Goal: Information Seeking & Learning: Learn about a topic

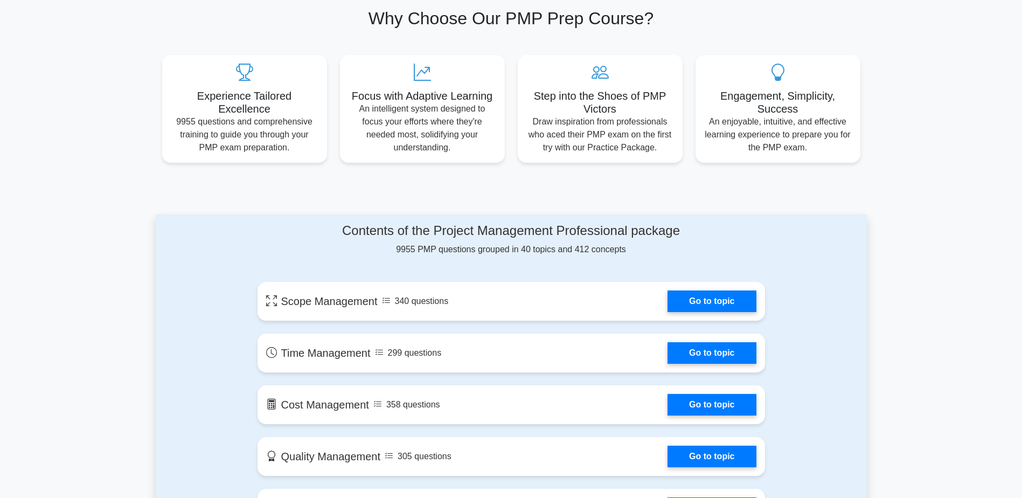
scroll to position [34, 0]
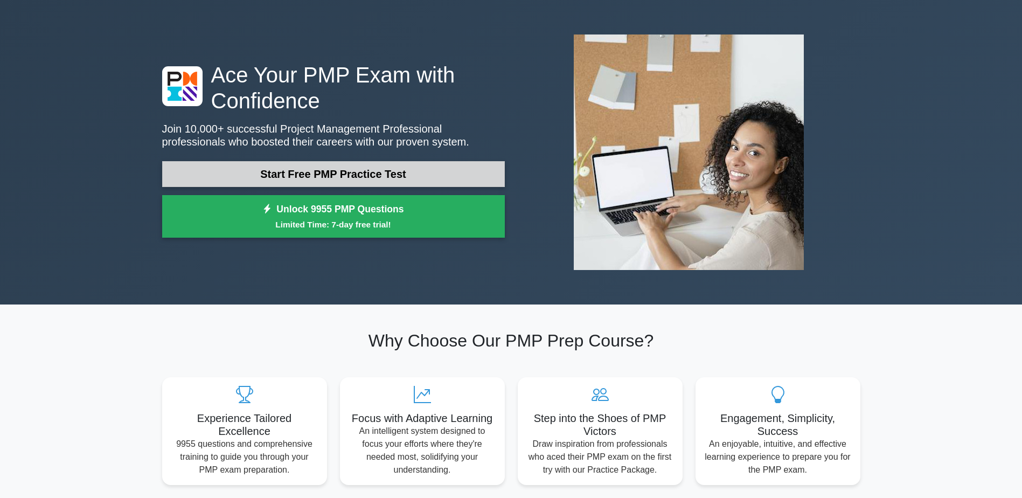
click at [343, 179] on link "Start Free PMP Practice Test" at bounding box center [333, 174] width 343 height 26
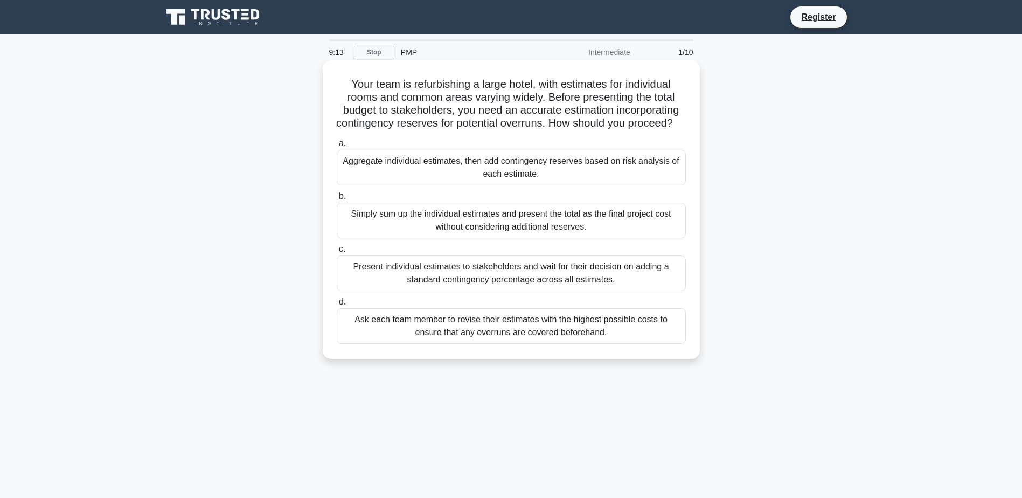
click at [572, 185] on div "Aggregate individual estimates, then add contingency reserves based on risk ana…" at bounding box center [511, 168] width 349 height 36
click at [337, 147] on input "a. Aggregate individual estimates, then add contingency reserves based on risk …" at bounding box center [337, 143] width 0 height 7
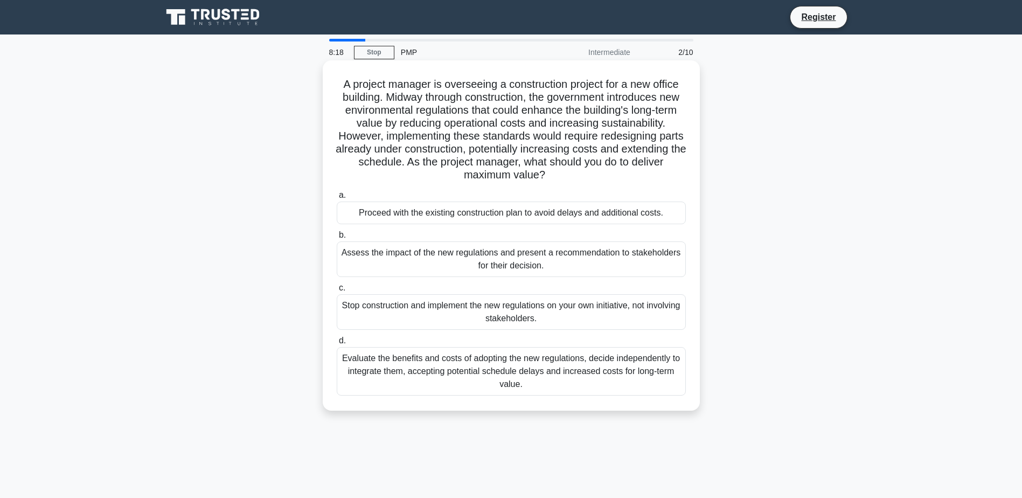
click at [625, 259] on div "Assess the impact of the new regulations and present a recommendation to stakeh…" at bounding box center [511, 259] width 349 height 36
click at [337, 239] on input "b. Assess the impact of the new regulations and present a recommendation to sta…" at bounding box center [337, 235] width 0 height 7
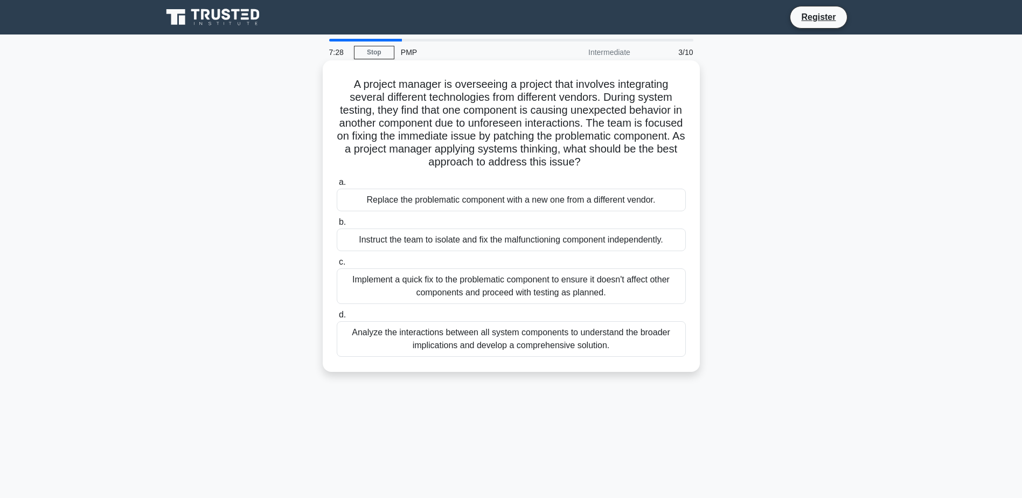
click at [601, 346] on div "Analyze the interactions between all system components to understand the broade…" at bounding box center [511, 339] width 349 height 36
click at [337, 318] on input "d. Analyze the interactions between all system components to understand the bro…" at bounding box center [337, 314] width 0 height 7
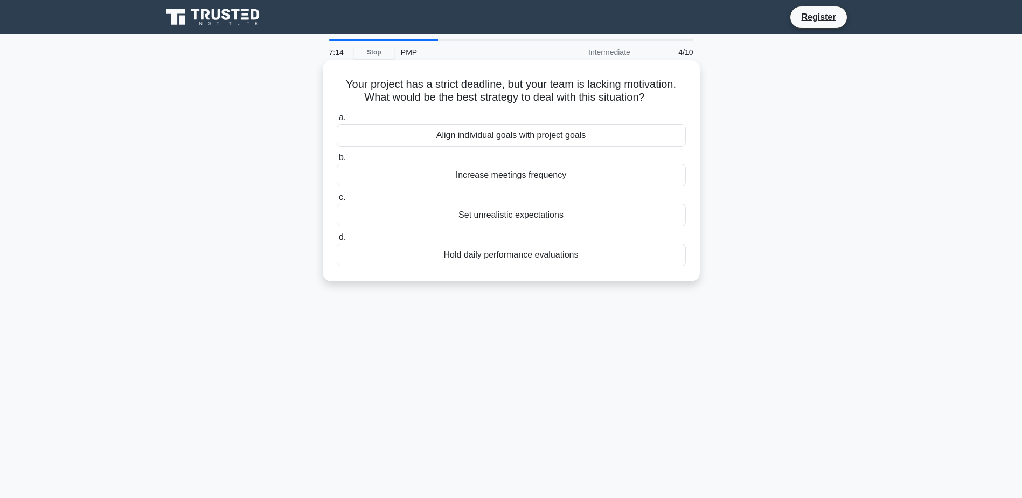
click at [587, 136] on div "Align individual goals with project goals" at bounding box center [511, 135] width 349 height 23
click at [337, 121] on input "a. Align individual goals with project goals" at bounding box center [337, 117] width 0 height 7
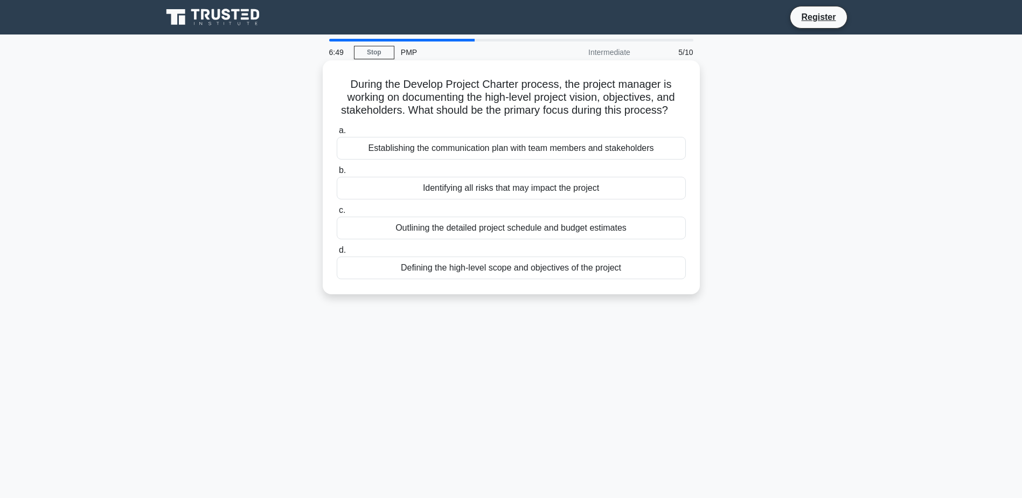
click at [555, 267] on div "Defining the high-level scope and objectives of the project" at bounding box center [511, 267] width 349 height 23
click at [337, 254] on input "d. Defining the high-level scope and objectives of the project" at bounding box center [337, 250] width 0 height 7
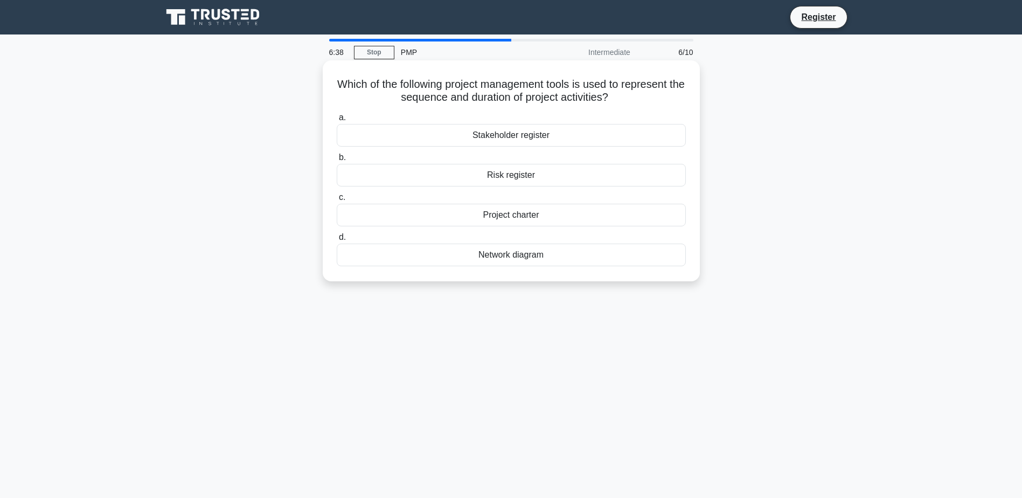
click at [498, 259] on div "Network diagram" at bounding box center [511, 255] width 349 height 23
click at [337, 241] on input "d. Network diagram" at bounding box center [337, 237] width 0 height 7
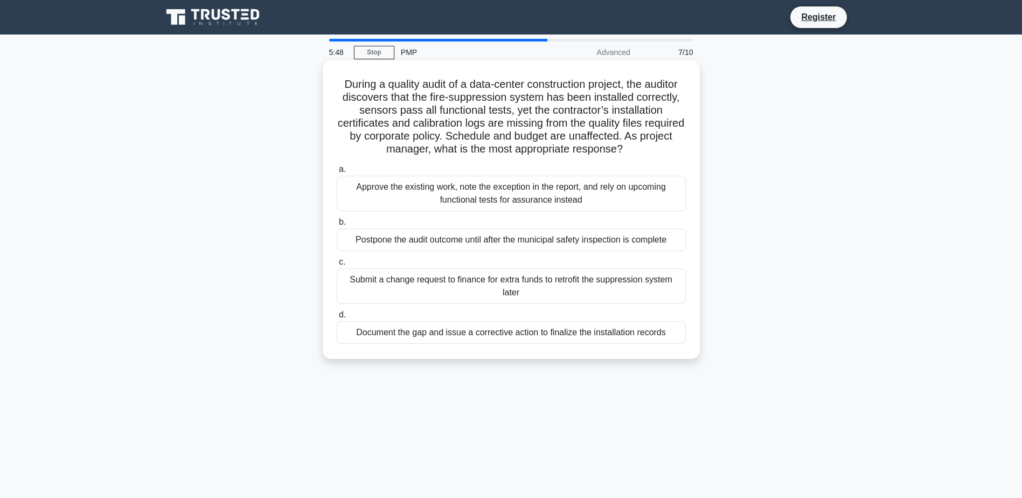
click at [579, 339] on div "Document the gap and issue a corrective action to finalize the installation rec…" at bounding box center [511, 332] width 349 height 23
click at [337, 318] on input "d. Document the gap and issue a corrective action to finalize the installation …" at bounding box center [337, 314] width 0 height 7
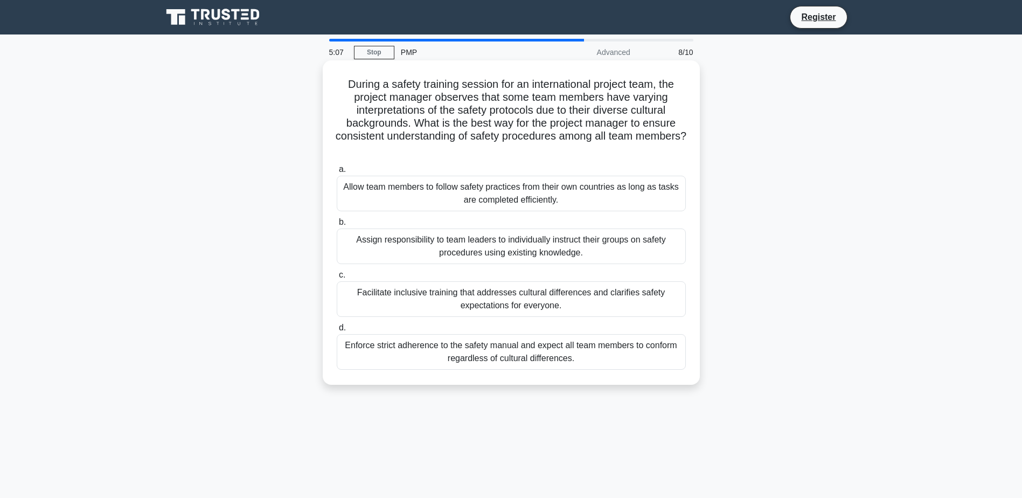
click at [558, 301] on div "Facilitate inclusive training that addresses cultural differences and clarifies…" at bounding box center [511, 299] width 349 height 36
click at [337, 279] on input "c. Facilitate inclusive training that addresses cultural differences and clarif…" at bounding box center [337, 275] width 0 height 7
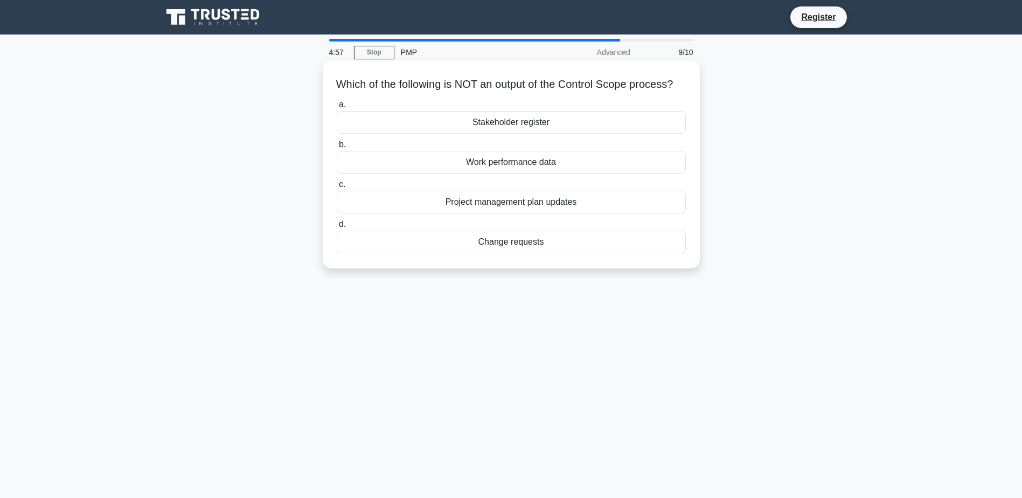
click at [555, 134] on div "Stakeholder register" at bounding box center [511, 122] width 349 height 23
click at [337, 108] on input "a. Stakeholder register" at bounding box center [337, 104] width 0 height 7
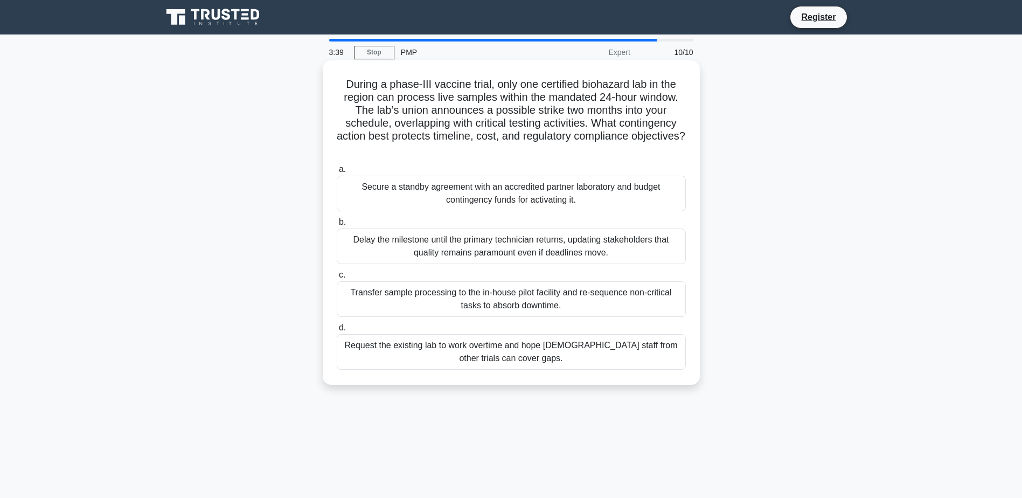
click at [574, 192] on div "Secure a standby agreement with an accredited partner laboratory and budget con…" at bounding box center [511, 194] width 349 height 36
click at [337, 173] on input "a. Secure a standby agreement with an accredited partner laboratory and budget …" at bounding box center [337, 169] width 0 height 7
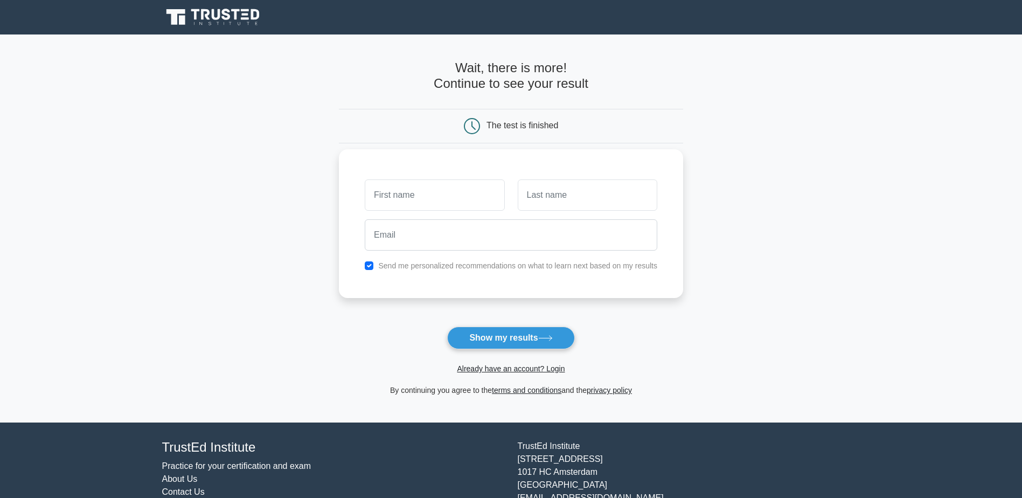
click at [415, 265] on label "Send me personalized recommendations on what to learn next based on my results" at bounding box center [517, 265] width 279 height 9
click at [410, 190] on input "text" at bounding box center [435, 194] width 140 height 31
type input "omar"
type input "mostafa"
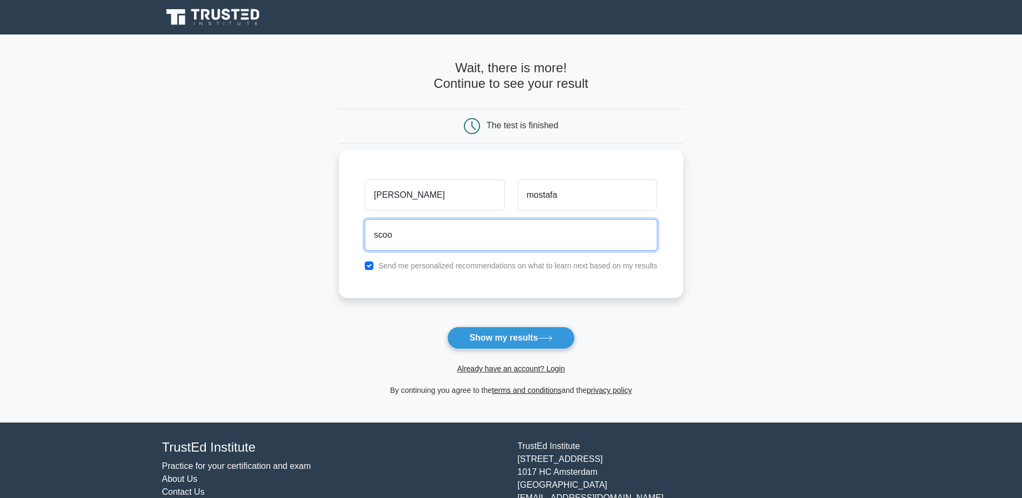
type input "scoopie997@gmail.com"
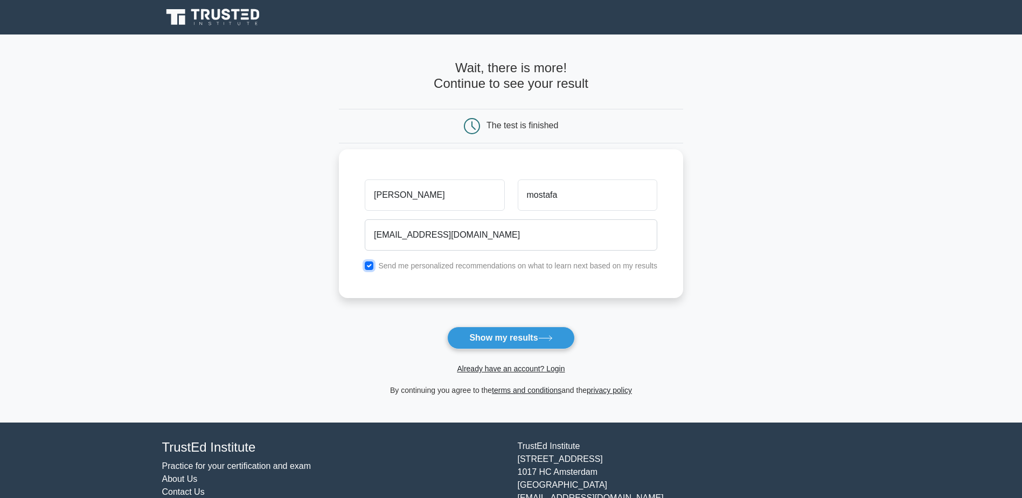
click at [366, 266] on input "checkbox" at bounding box center [369, 265] width 9 height 9
checkbox input "false"
click at [476, 335] on button "Show my results" at bounding box center [510, 337] width 127 height 23
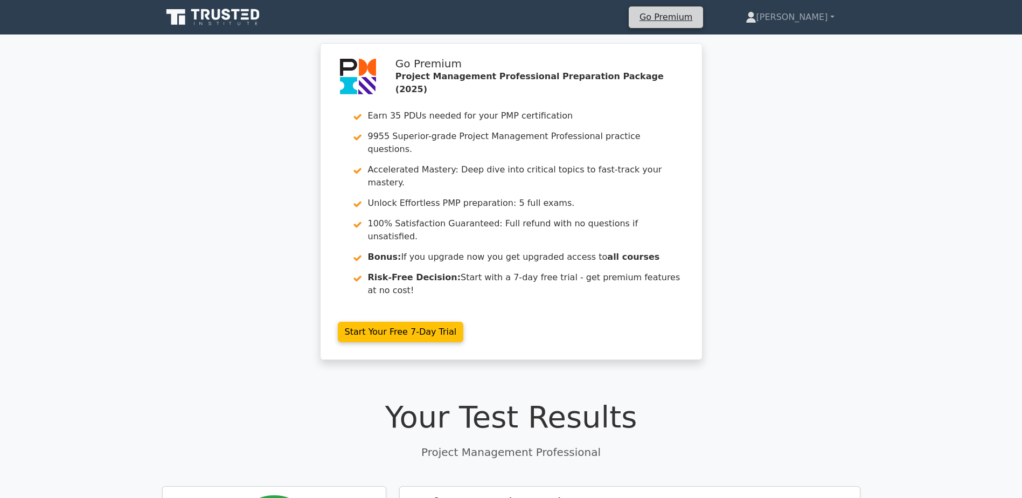
click at [704, 27] on li "Go Premium" at bounding box center [665, 17] width 75 height 23
click at [699, 20] on link "Go Premium" at bounding box center [666, 17] width 66 height 15
click at [226, 18] on icon at bounding box center [226, 14] width 9 height 11
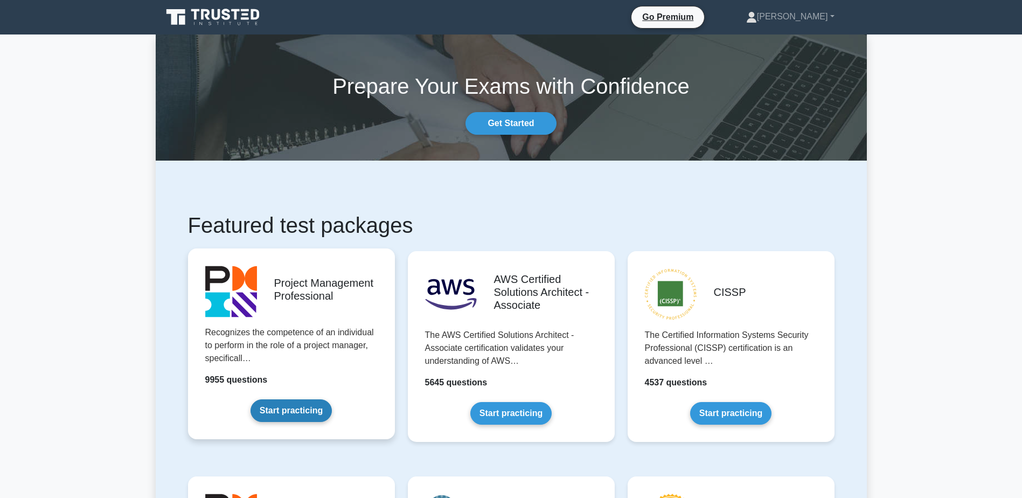
click at [332, 399] on link "Start practicing" at bounding box center [291, 410] width 81 height 23
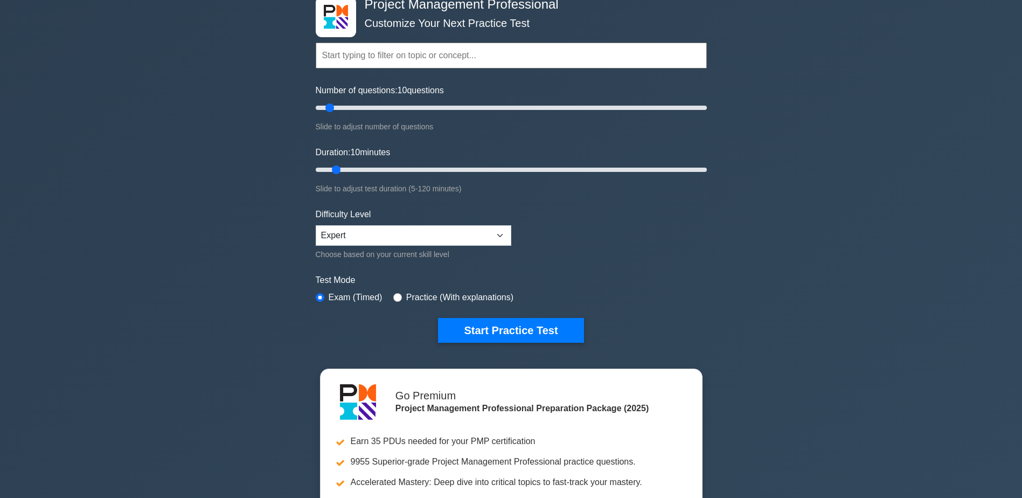
scroll to position [90, 0]
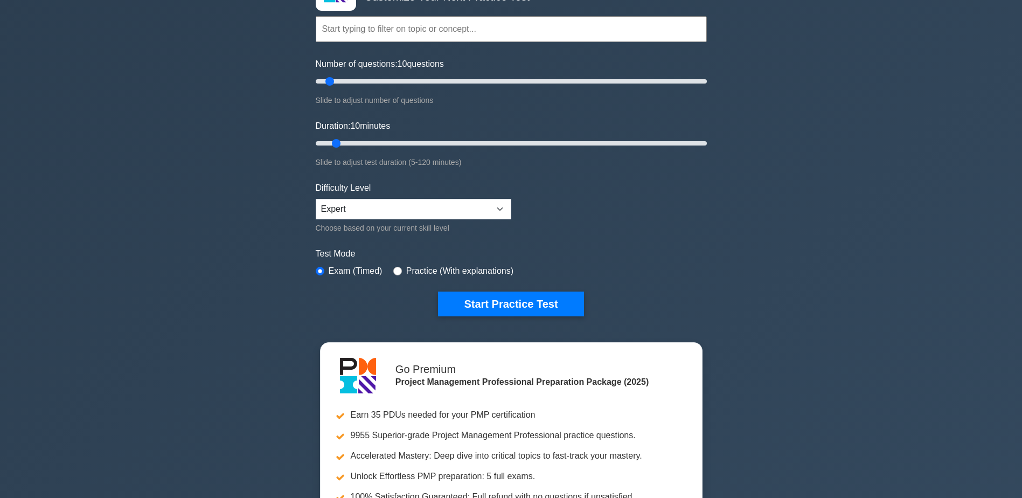
click at [416, 274] on label "Practice (With explanations)" at bounding box center [459, 271] width 107 height 13
click at [413, 274] on label "Practice (With explanations)" at bounding box center [459, 271] width 107 height 13
click at [402, 271] on div "Practice (With explanations)" at bounding box center [453, 271] width 120 height 13
click at [397, 269] on input "radio" at bounding box center [397, 271] width 9 height 9
radio input "true"
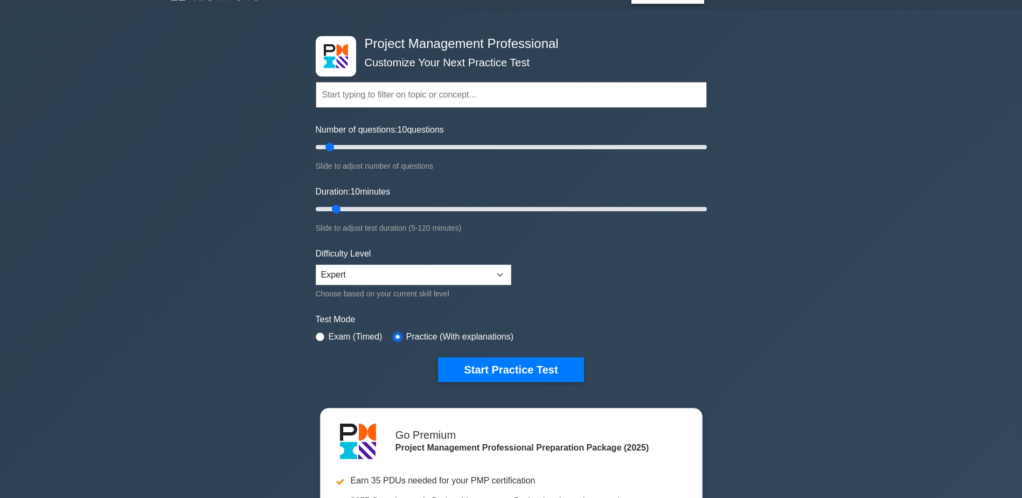
scroll to position [0, 0]
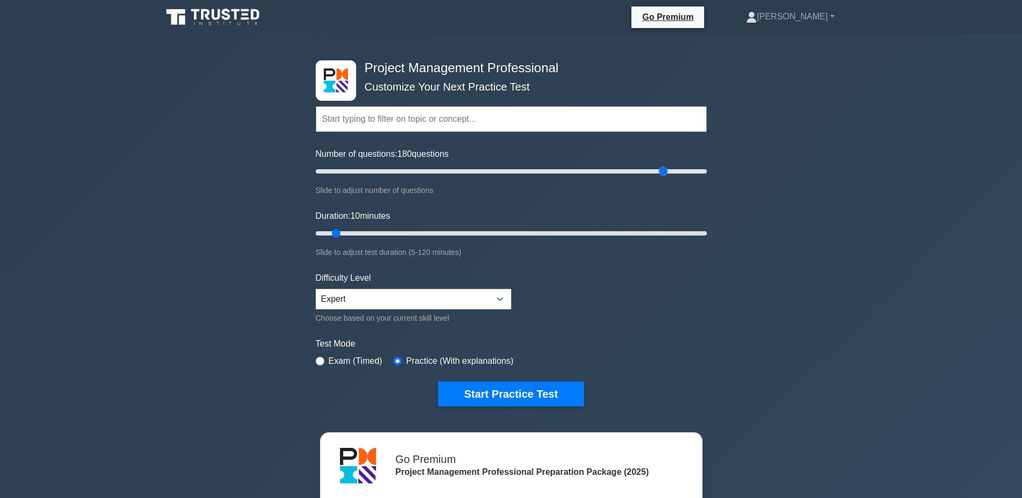
drag, startPoint x: 329, startPoint y: 169, endPoint x: 664, endPoint y: 178, distance: 335.2
type input "180"
click at [664, 178] on input "Number of questions: 180 questions" at bounding box center [511, 171] width 391 height 13
drag, startPoint x: 336, startPoint y: 229, endPoint x: 810, endPoint y: 240, distance: 474.2
type input "120"
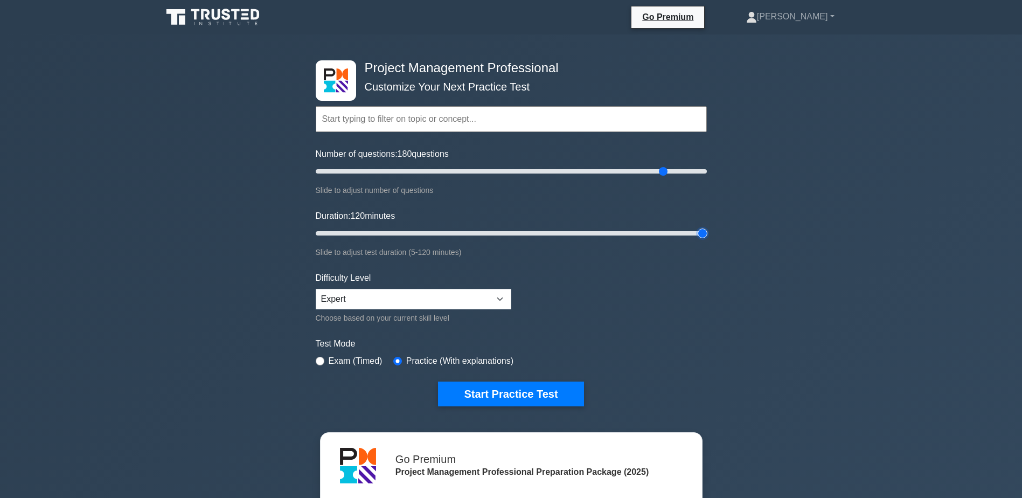
click at [707, 240] on input "Duration: 120 minutes" at bounding box center [511, 233] width 391 height 13
click at [519, 115] on input "text" at bounding box center [511, 119] width 391 height 26
click at [474, 298] on select "Beginner Intermediate Expert" at bounding box center [414, 299] width 196 height 20
click at [462, 287] on div "Difficulty Level Beginner Intermediate Expert Choose based on your current skil…" at bounding box center [414, 298] width 196 height 53
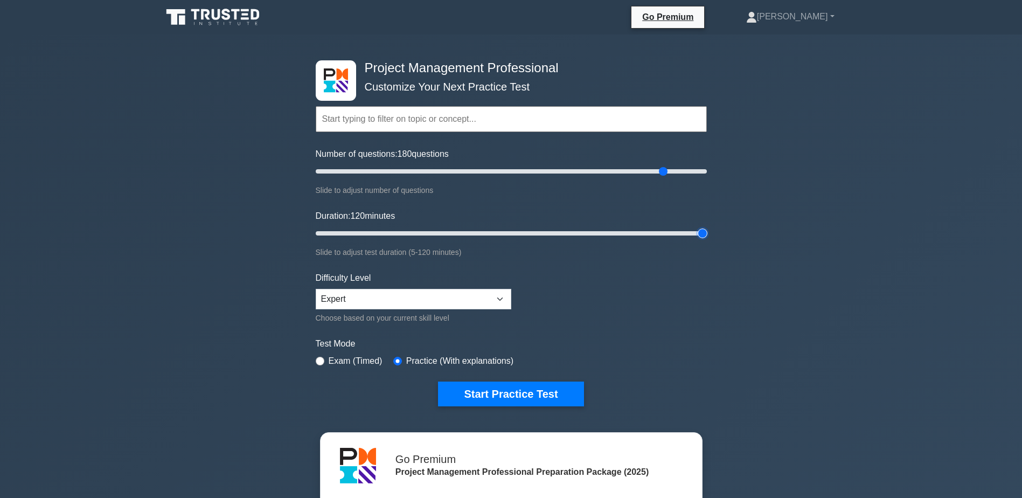
click at [701, 232] on input "Duration: 120 minutes" at bounding box center [511, 233] width 391 height 13
drag, startPoint x: 663, startPoint y: 171, endPoint x: 510, endPoint y: 163, distance: 153.2
type input "100"
click at [510, 165] on input "Number of questions: 100 questions" at bounding box center [511, 171] width 391 height 13
click at [512, 402] on button "Start Practice Test" at bounding box center [510, 393] width 145 height 25
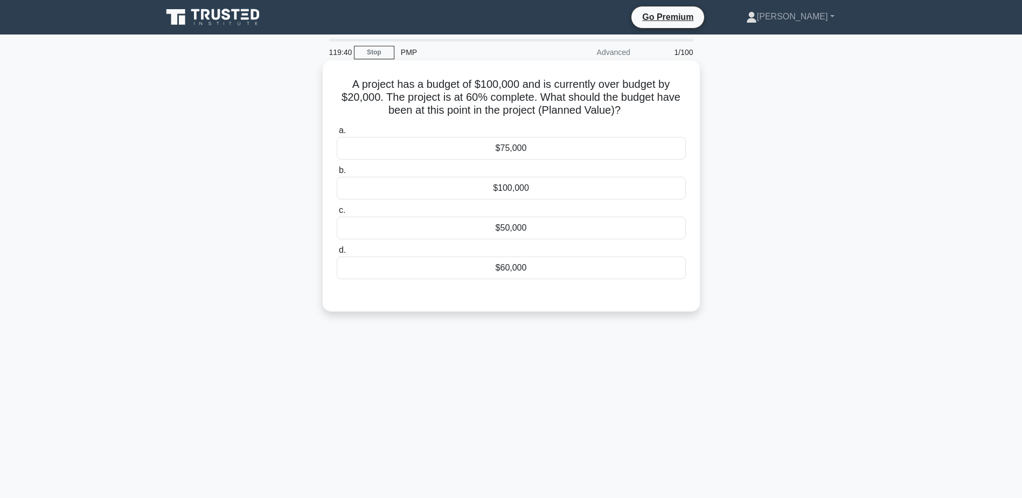
click at [536, 273] on div "$60,000" at bounding box center [511, 267] width 349 height 23
click at [337, 254] on input "d. $60,000" at bounding box center [337, 250] width 0 height 7
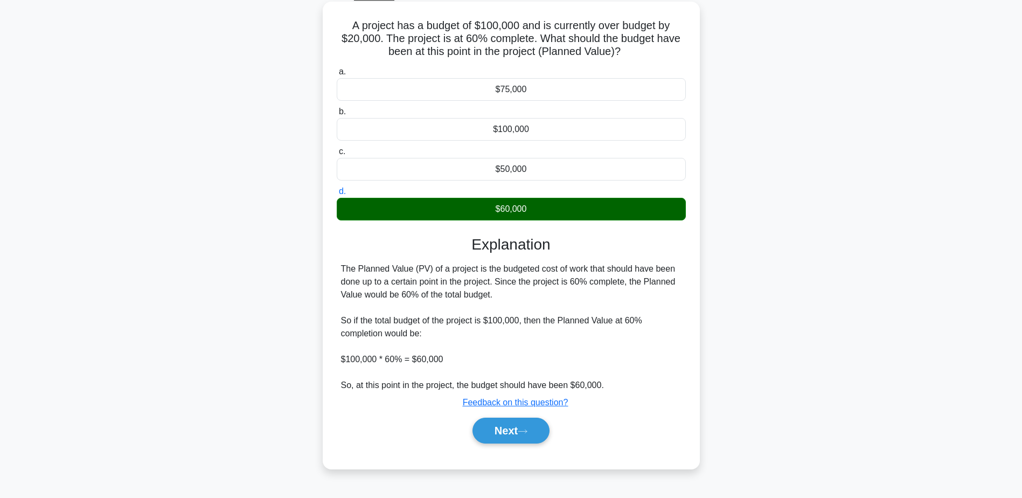
scroll to position [84, 0]
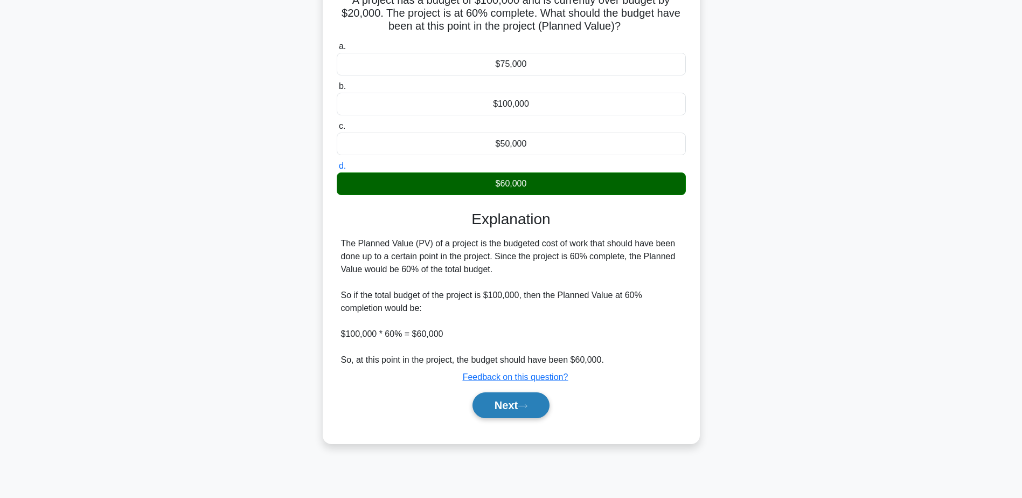
click at [519, 406] on button "Next" at bounding box center [510, 405] width 77 height 26
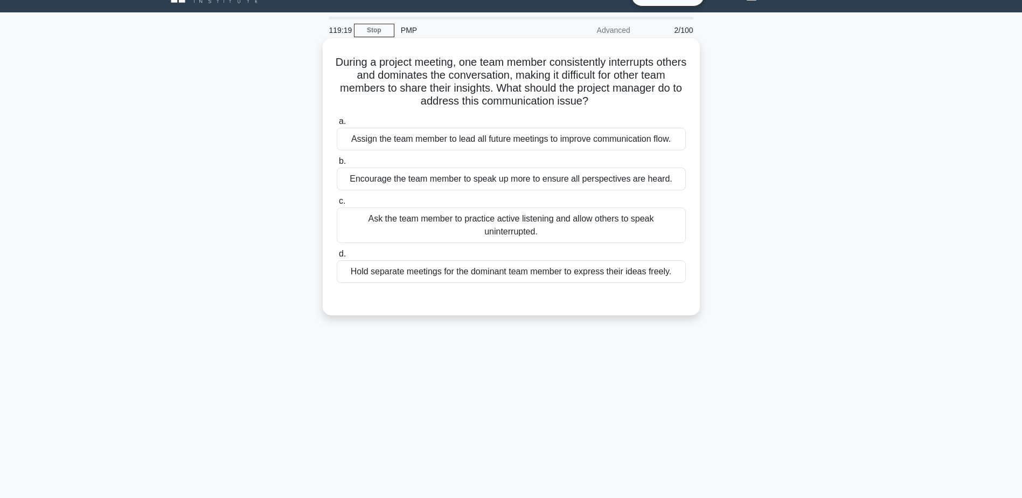
scroll to position [0, 0]
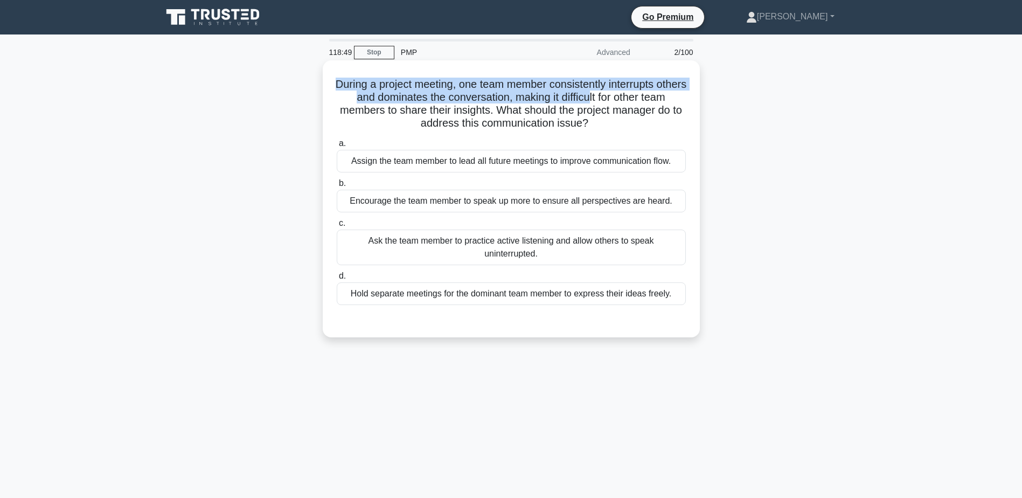
drag, startPoint x: 339, startPoint y: 86, endPoint x: 620, endPoint y: 102, distance: 281.7
click at [620, 102] on h5 "During a project meeting, one team member consistently interrupts others and do…" at bounding box center [511, 104] width 351 height 53
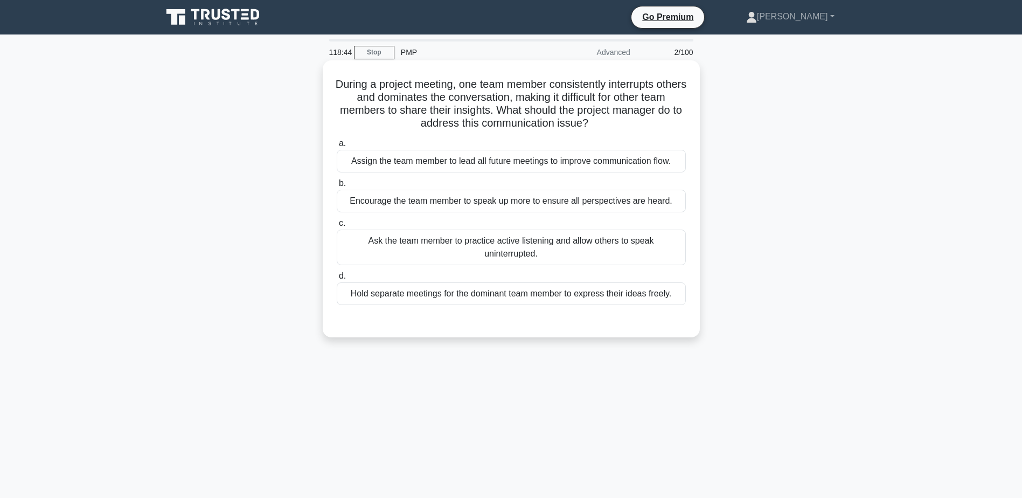
click at [537, 253] on div "Ask the team member to practice active listening and allow others to speak unin…" at bounding box center [511, 247] width 349 height 36
click at [337, 227] on input "c. Ask the team member to practice active listening and allow others to speak u…" at bounding box center [337, 223] width 0 height 7
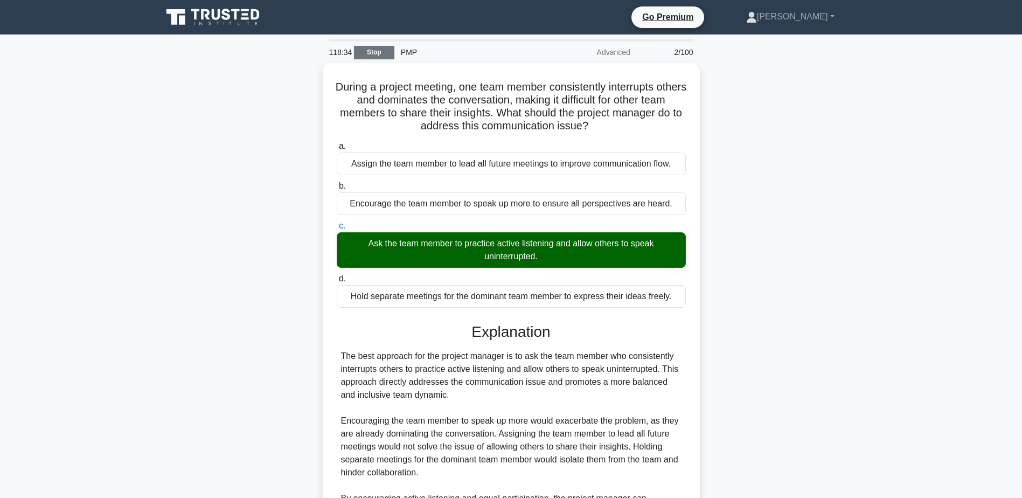
click at [362, 55] on link "Stop" at bounding box center [374, 52] width 40 height 13
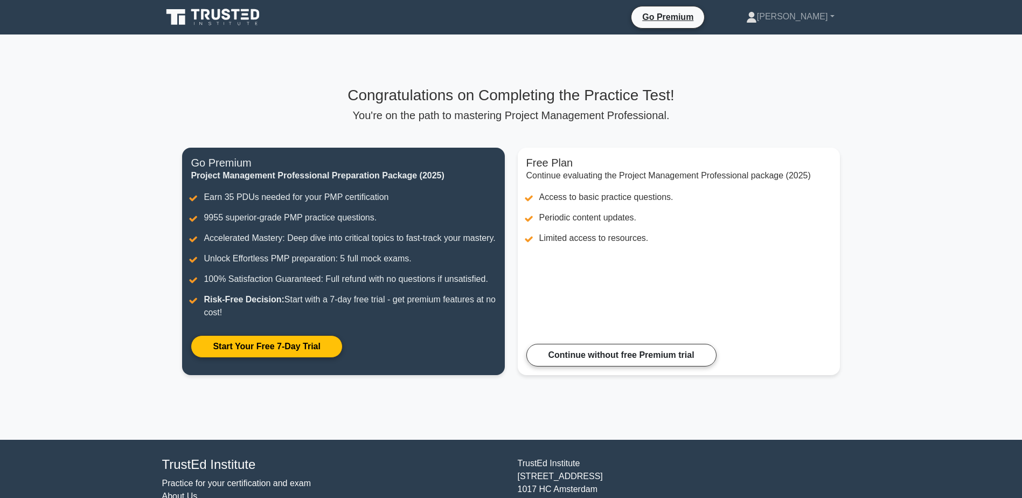
click at [233, 16] on icon at bounding box center [213, 17] width 103 height 20
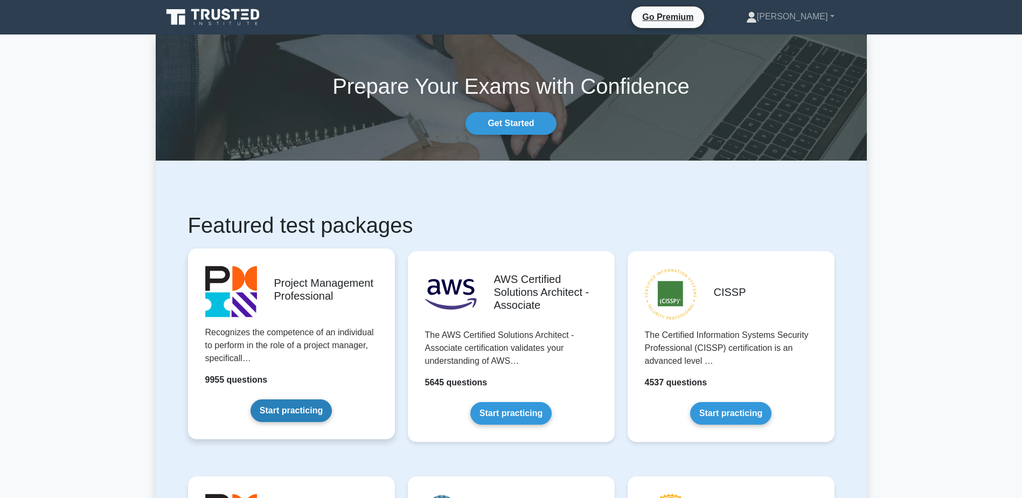
click at [331, 399] on link "Start practicing" at bounding box center [291, 410] width 81 height 23
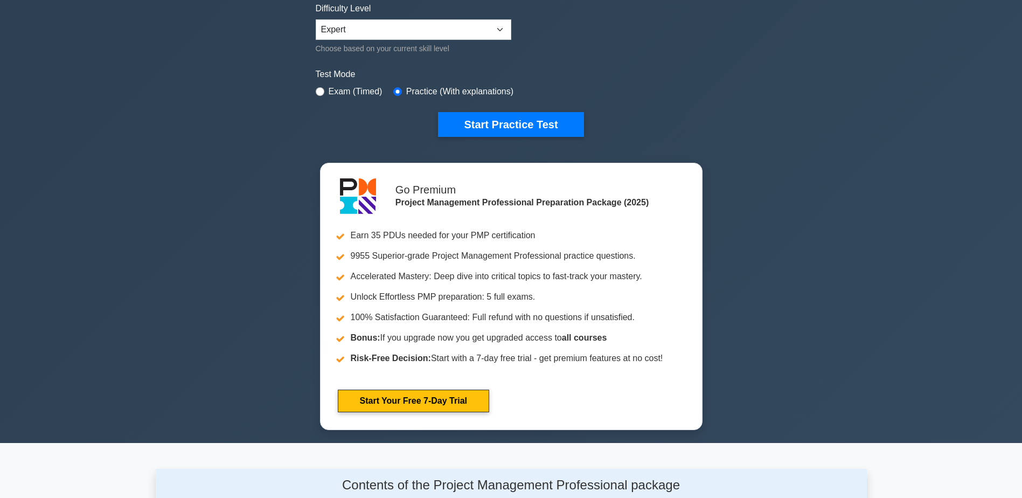
scroll to position [90, 0]
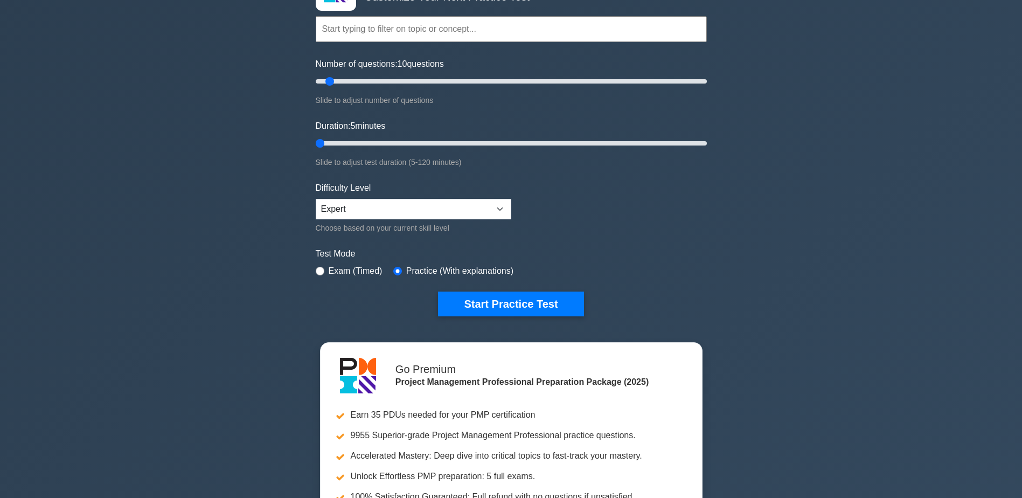
drag, startPoint x: 337, startPoint y: 146, endPoint x: 263, endPoint y: 146, distance: 73.8
click at [316, 146] on input "Duration: 5 minutes" at bounding box center [511, 143] width 391 height 13
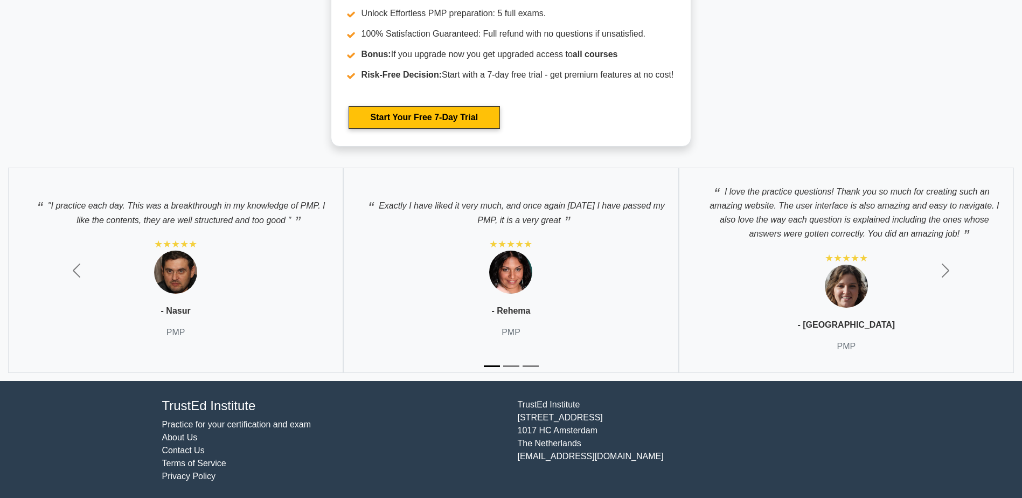
scroll to position [3491, 0]
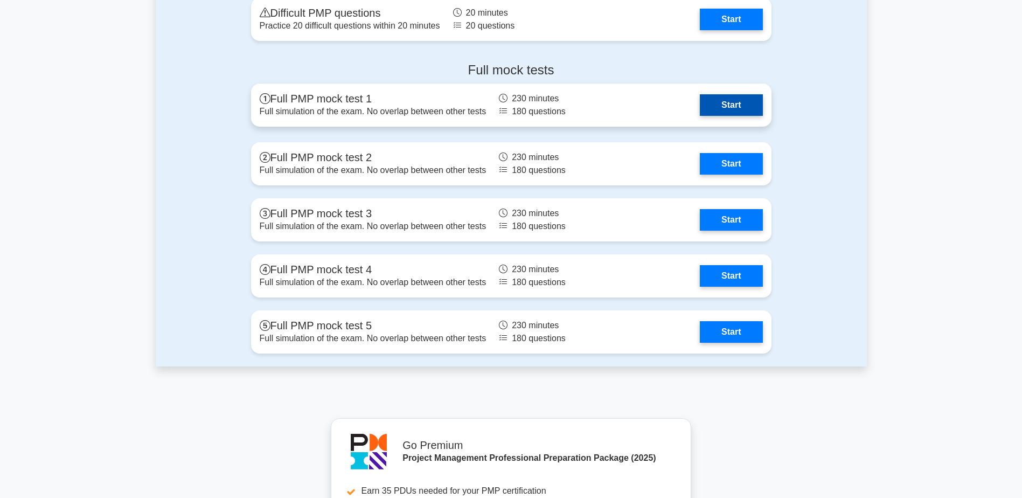
click at [722, 112] on link "Start" at bounding box center [731, 105] width 62 height 22
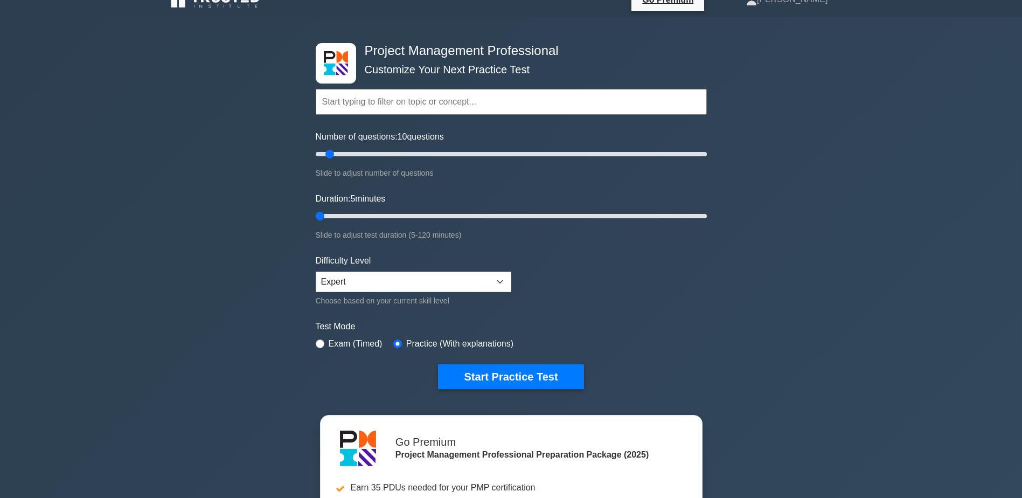
scroll to position [0, 0]
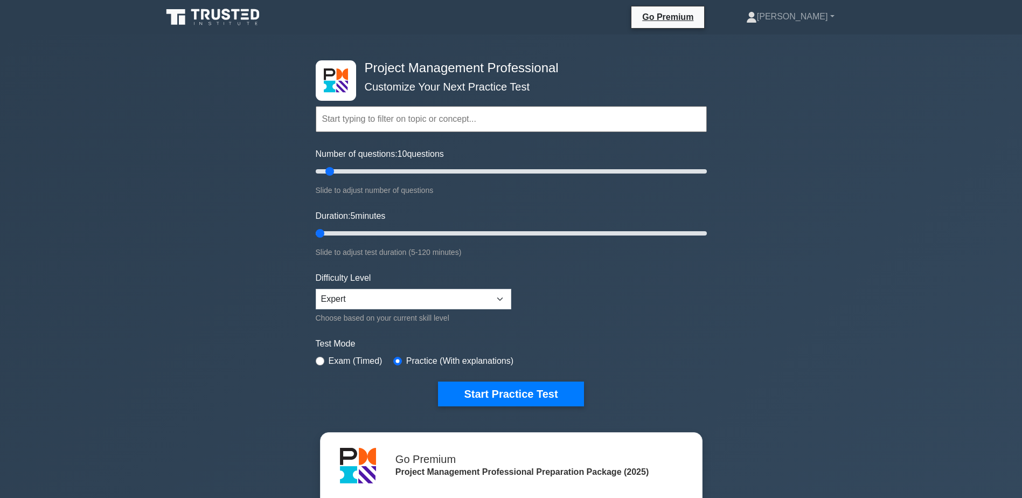
click at [427, 115] on input "text" at bounding box center [511, 119] width 391 height 26
type input "5"
drag, startPoint x: 319, startPoint y: 232, endPoint x: 187, endPoint y: 247, distance: 133.3
click at [316, 240] on input "Duration: 5 minutes" at bounding box center [511, 233] width 391 height 13
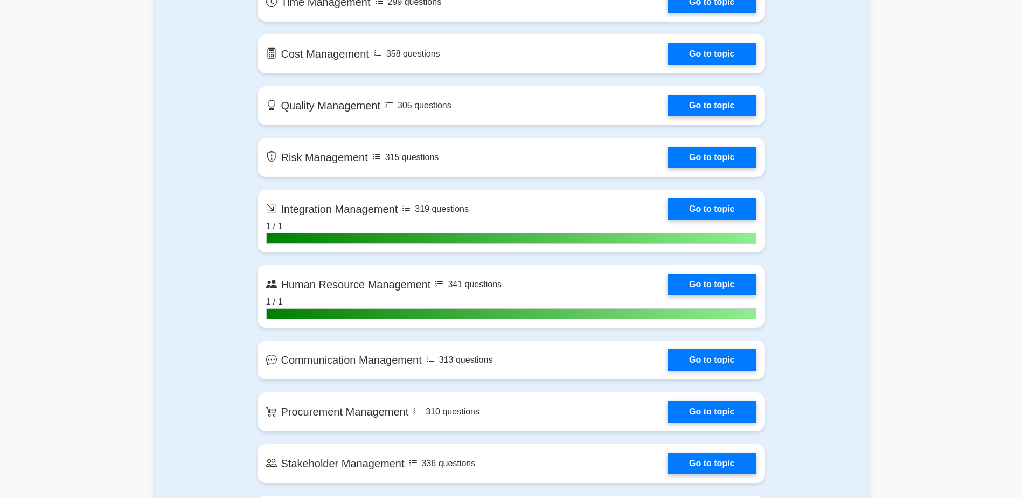
scroll to position [718, 0]
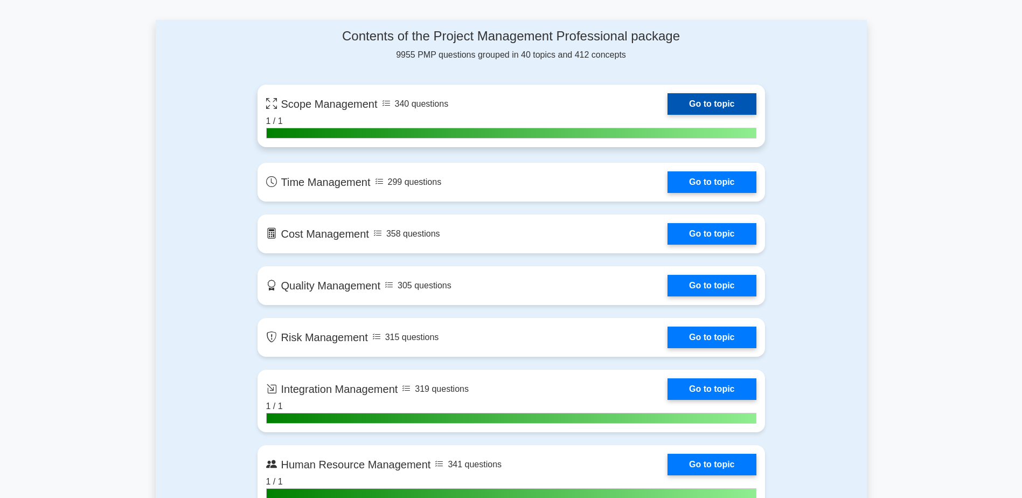
click at [726, 102] on link "Go to topic" at bounding box center [711, 104] width 88 height 22
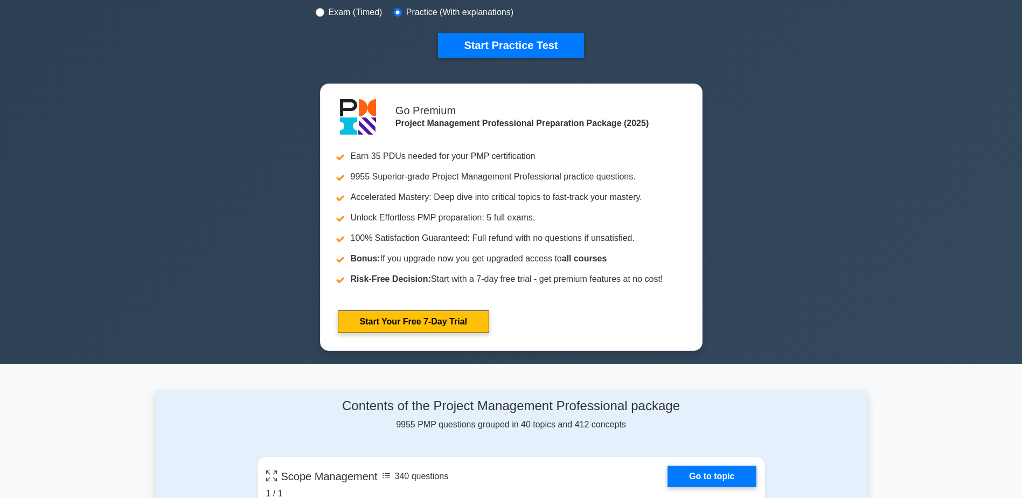
scroll to position [0, 0]
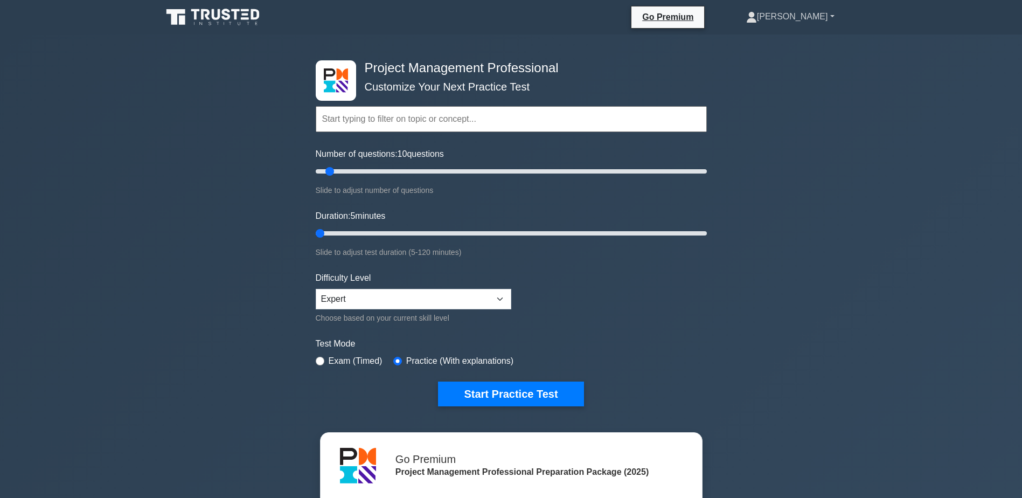
click at [819, 14] on link "[PERSON_NAME]" at bounding box center [790, 17] width 140 height 22
click at [806, 47] on link "Profile" at bounding box center [763, 41] width 85 height 17
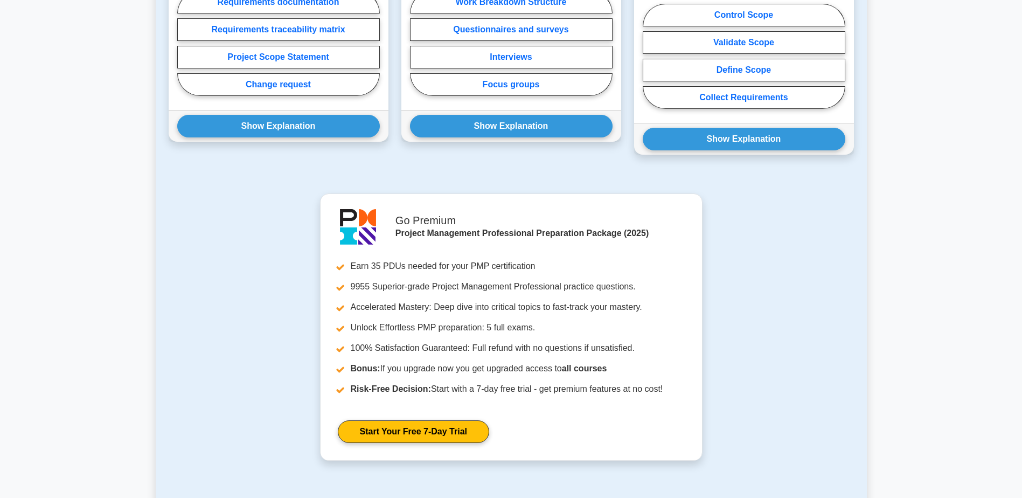
scroll to position [845, 0]
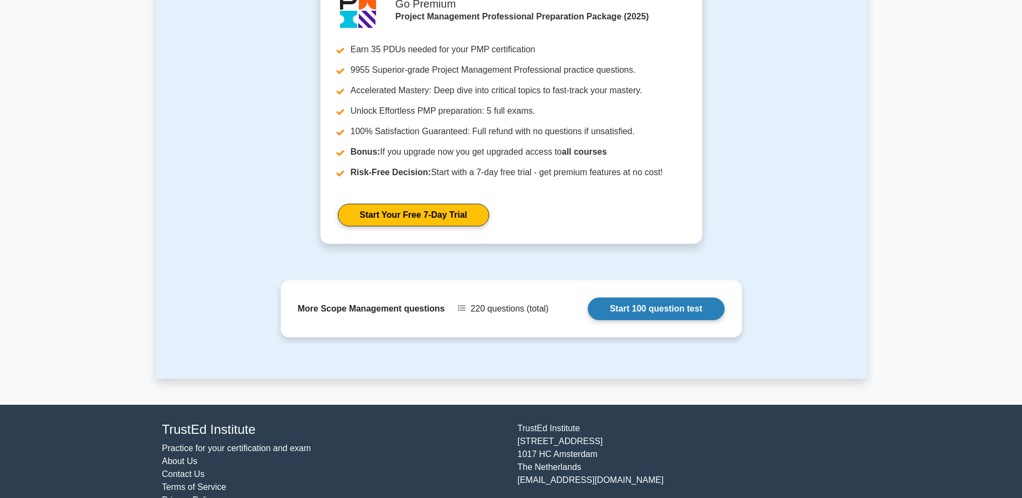
click at [623, 297] on link "Start 100 question test" at bounding box center [656, 308] width 137 height 23
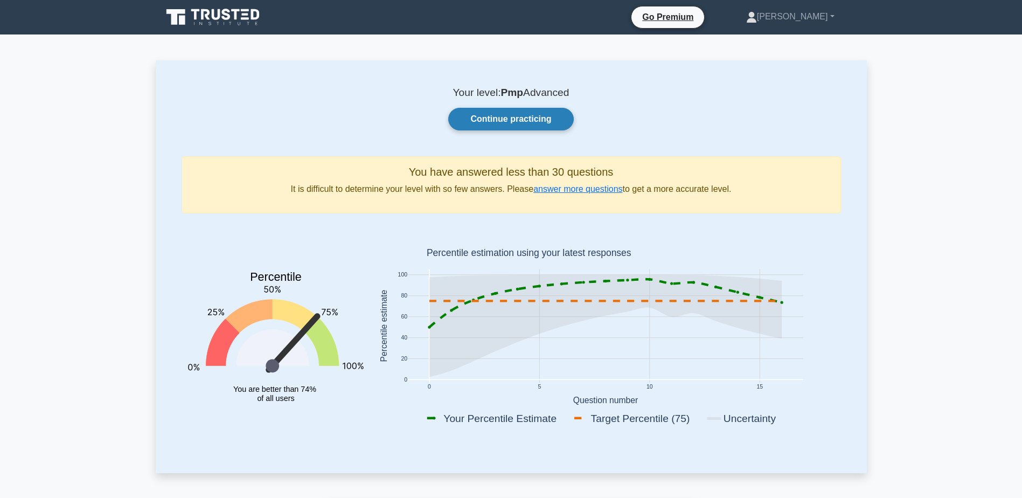
click at [505, 128] on link "Continue practicing" at bounding box center [510, 119] width 125 height 23
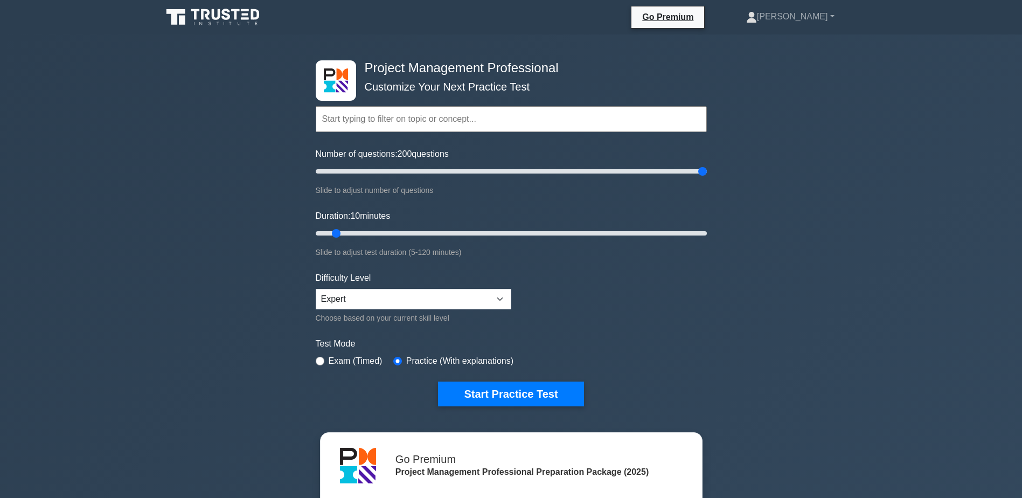
drag, startPoint x: 331, startPoint y: 168, endPoint x: 783, endPoint y: 178, distance: 451.6
type input "200"
click at [707, 178] on input "Number of questions: 200 questions" at bounding box center [511, 171] width 391 height 13
drag, startPoint x: 337, startPoint y: 228, endPoint x: 785, endPoint y: 247, distance: 448.1
type input "120"
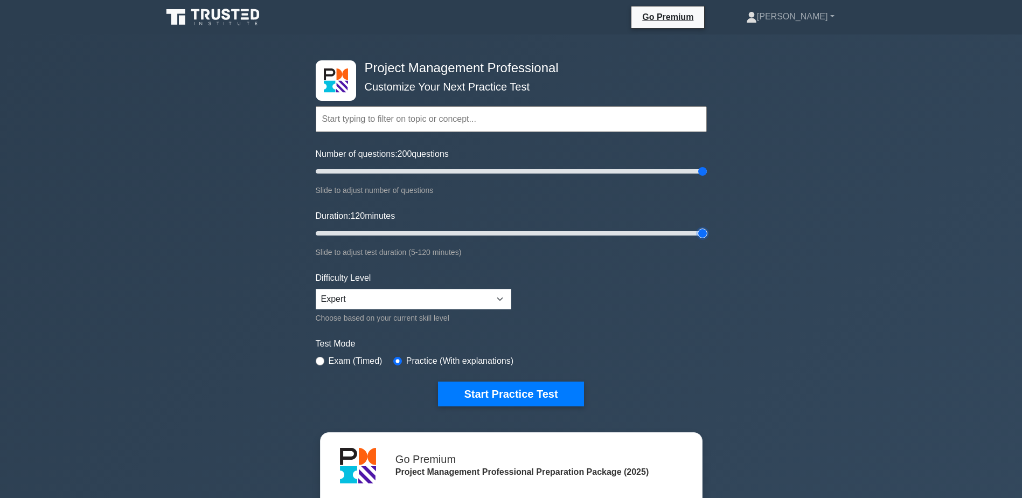
click at [707, 240] on input "Duration: 120 minutes" at bounding box center [511, 233] width 391 height 13
click at [474, 305] on select "Beginner Intermediate Expert" at bounding box center [414, 299] width 196 height 20
drag, startPoint x: 699, startPoint y: 171, endPoint x: 347, endPoint y: 177, distance: 351.3
type input "20"
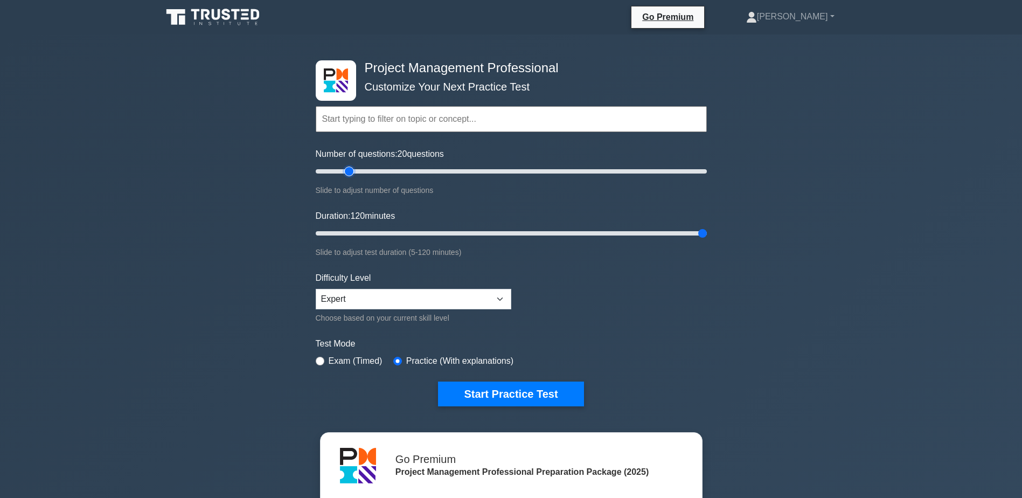
click at [347, 177] on input "Number of questions: 20 questions" at bounding box center [511, 171] width 391 height 13
drag, startPoint x: 700, startPoint y: 231, endPoint x: 255, endPoint y: 239, distance: 445.6
type input "5"
click at [316, 239] on input "Duration: 5 minutes" at bounding box center [511, 233] width 391 height 13
click at [541, 393] on button "Start Practice Test" at bounding box center [510, 393] width 145 height 25
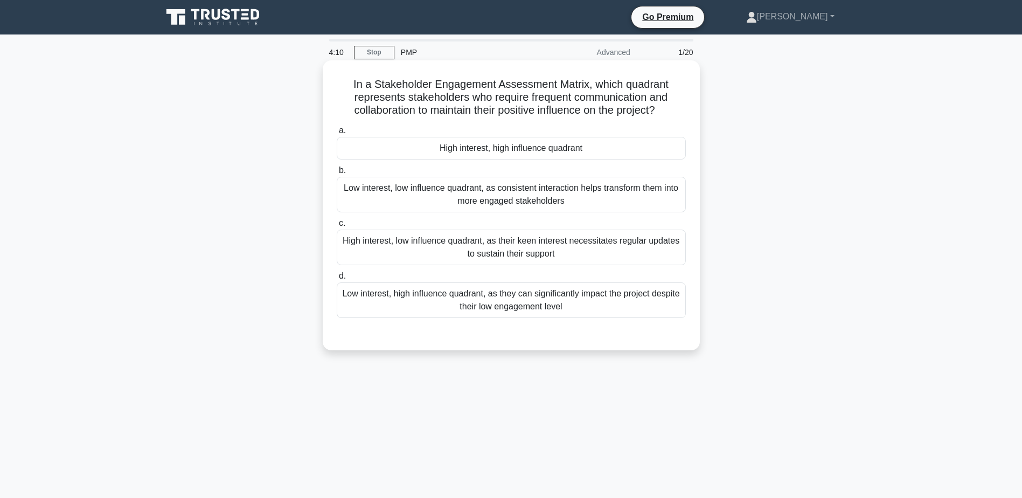
click at [620, 304] on div "Low interest, high influence quadrant, as they can significantly impact the pro…" at bounding box center [511, 300] width 349 height 36
click at [337, 280] on input "d. Low interest, high influence quadrant, as they can significantly impact the …" at bounding box center [337, 276] width 0 height 7
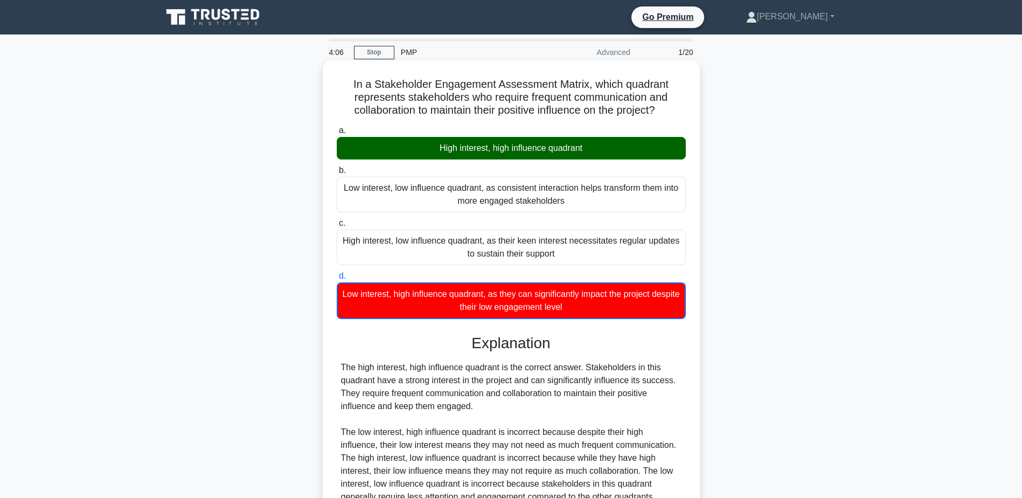
scroll to position [90, 0]
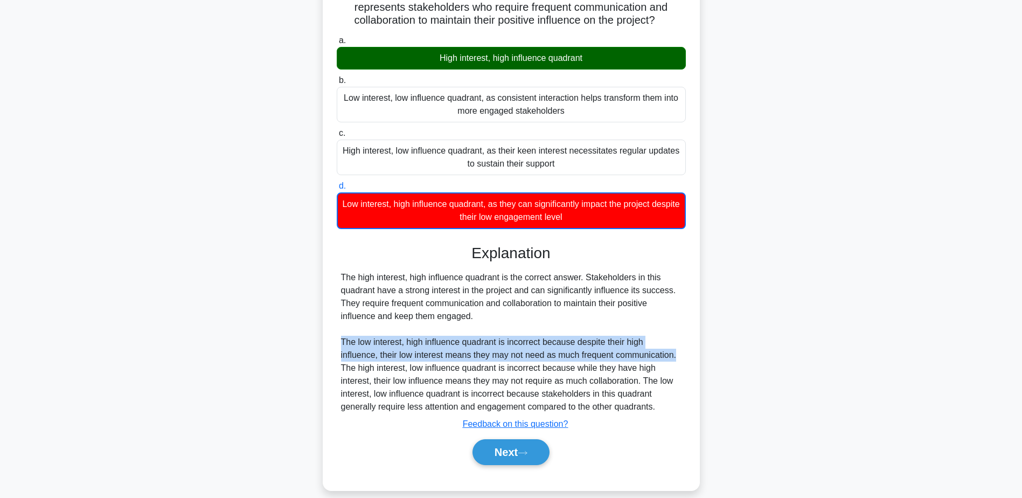
drag, startPoint x: 333, startPoint y: 342, endPoint x: 676, endPoint y: 359, distance: 342.6
click at [676, 359] on div "In a Stakeholder Engagement Assessment Matrix, which quadrant represents stakeh…" at bounding box center [511, 230] width 368 height 511
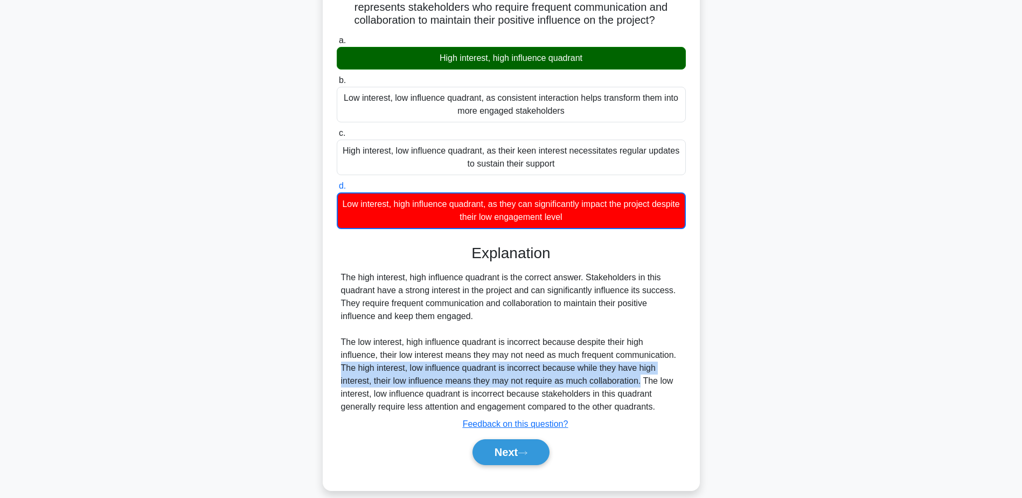
drag, startPoint x: 337, startPoint y: 368, endPoint x: 641, endPoint y: 386, distance: 304.4
click at [641, 386] on div "The high interest, high influence quadrant is the correct answer. Stakeholders …" at bounding box center [511, 342] width 349 height 142
click at [505, 457] on button "Next" at bounding box center [510, 452] width 77 height 26
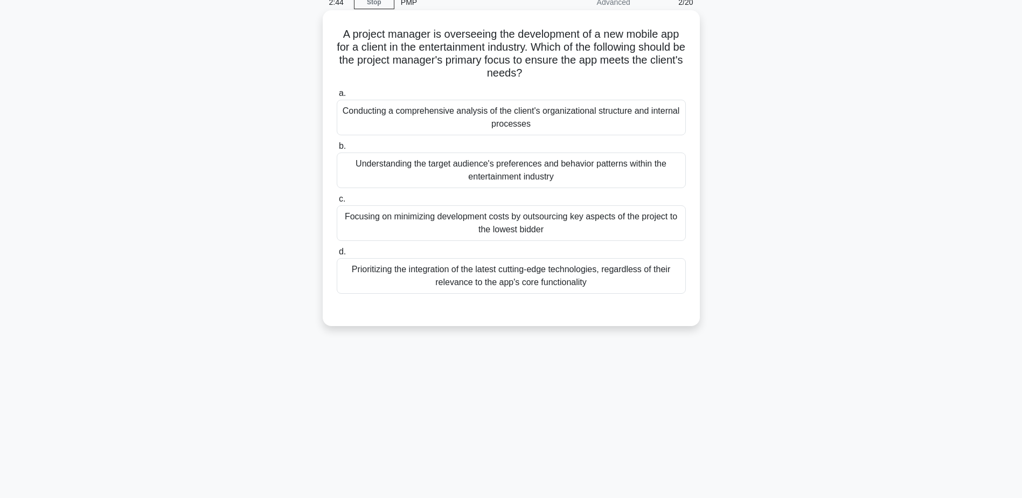
scroll to position [0, 0]
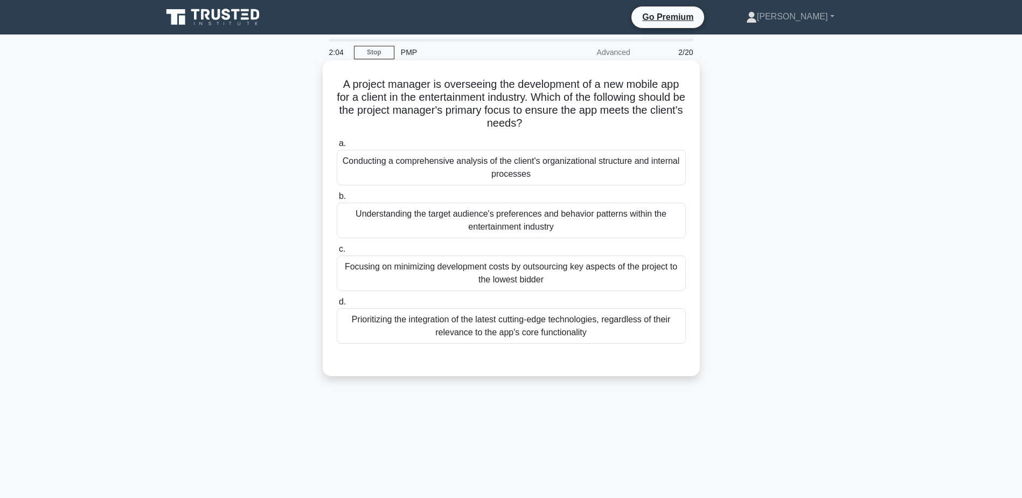
click at [498, 232] on div "Understanding the target audience's preferences and behavior patterns within th…" at bounding box center [511, 221] width 349 height 36
click at [337, 200] on input "b. Understanding the target audience's preferences and behavior patterns within…" at bounding box center [337, 196] width 0 height 7
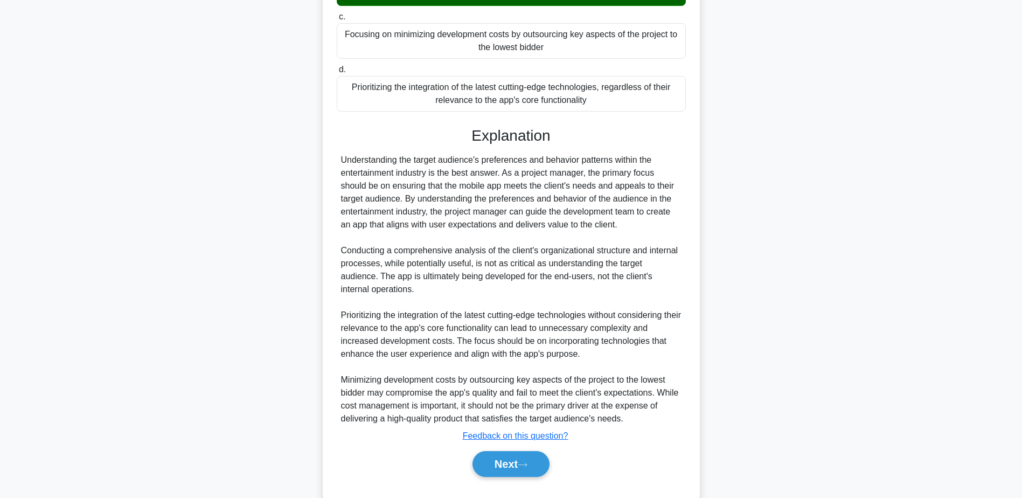
scroll to position [258, 0]
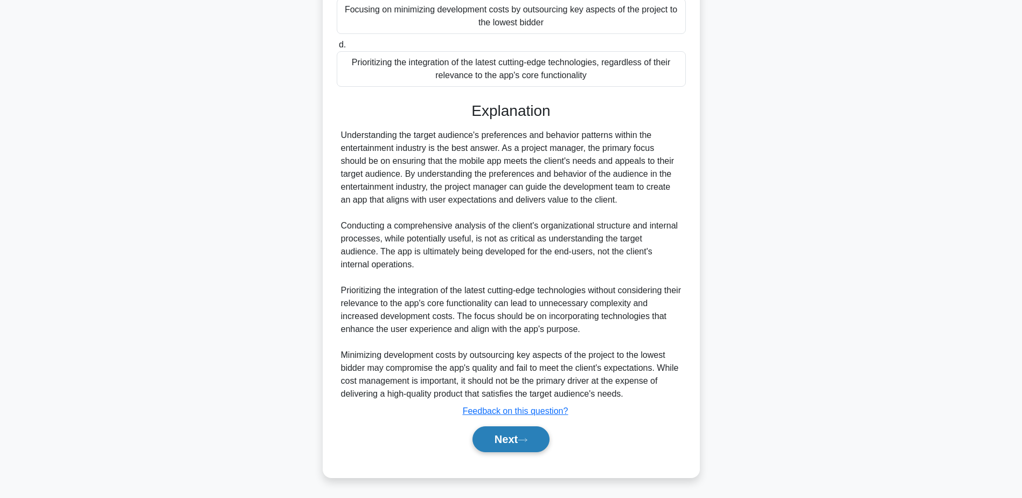
click at [521, 435] on button "Next" at bounding box center [510, 439] width 77 height 26
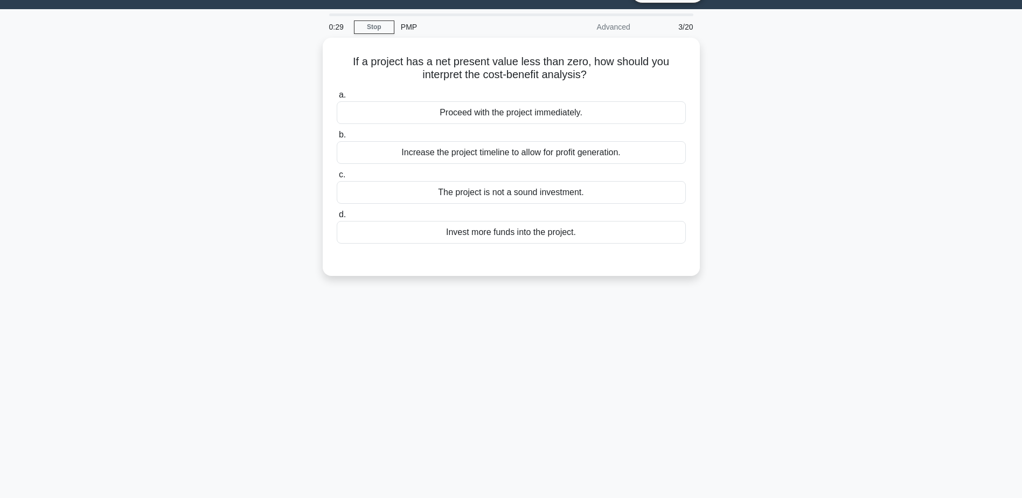
scroll to position [0, 0]
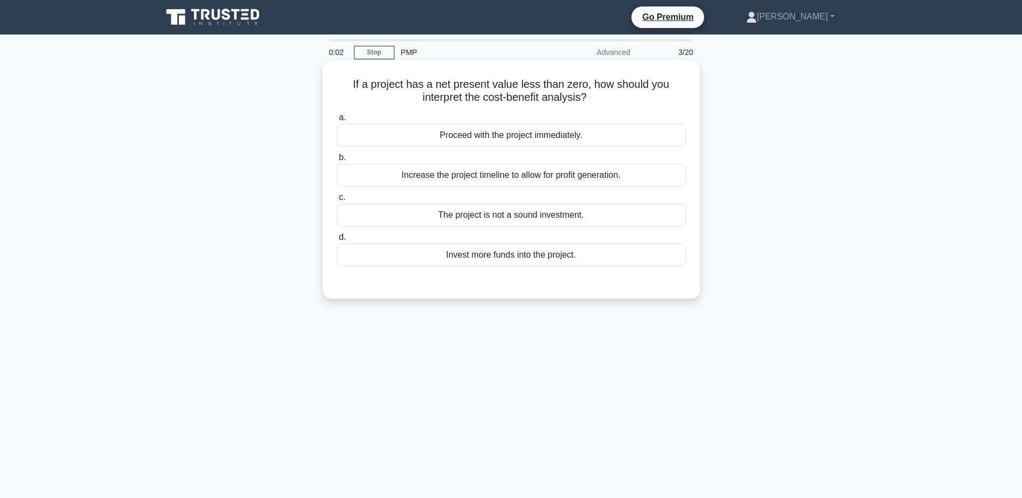
click at [554, 217] on div "The project is not a sound investment." at bounding box center [511, 215] width 349 height 23
click at [337, 201] on input "c. The project is not a sound investment." at bounding box center [337, 197] width 0 height 7
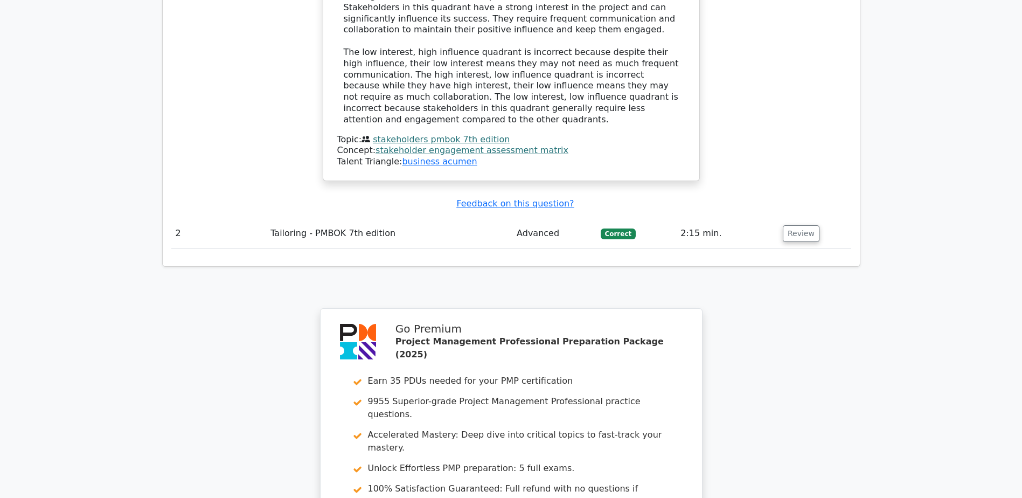
scroll to position [1077, 0]
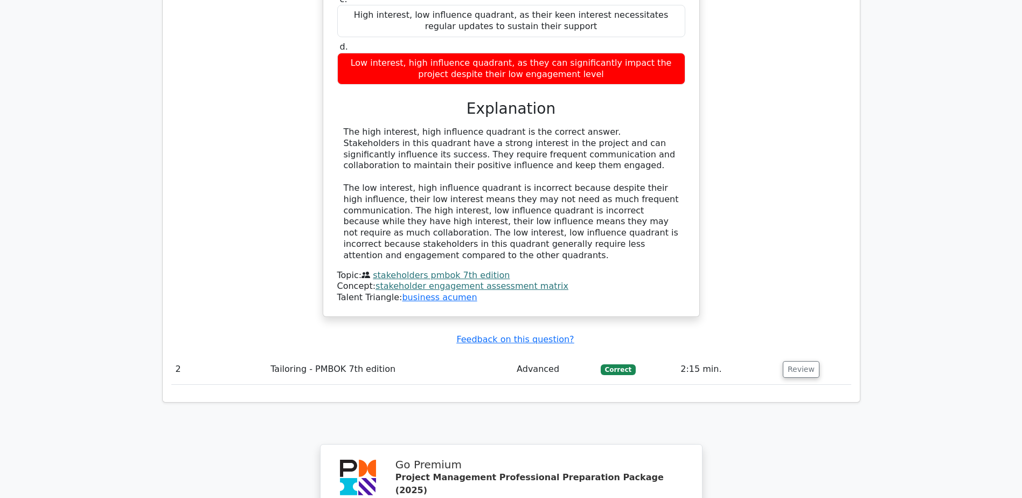
click at [670, 354] on td "Correct" at bounding box center [636, 369] width 80 height 31
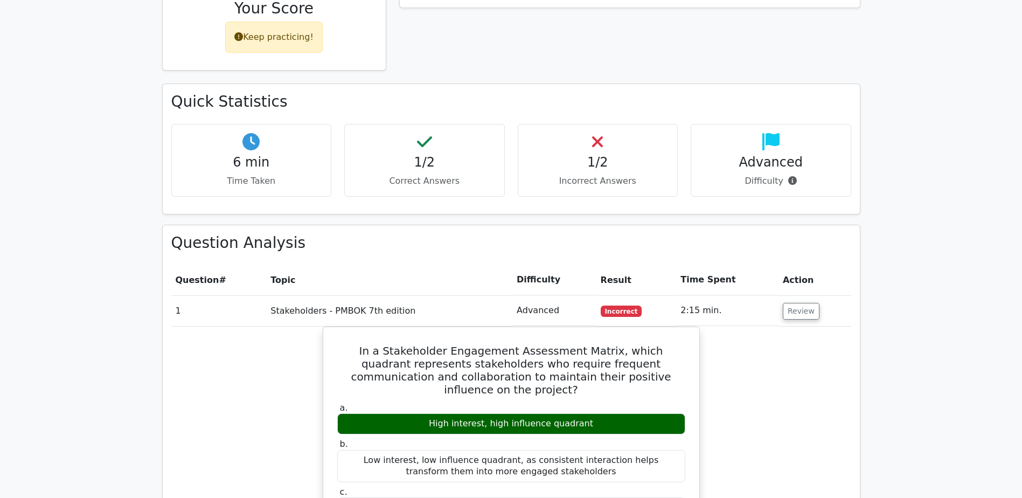
scroll to position [539, 0]
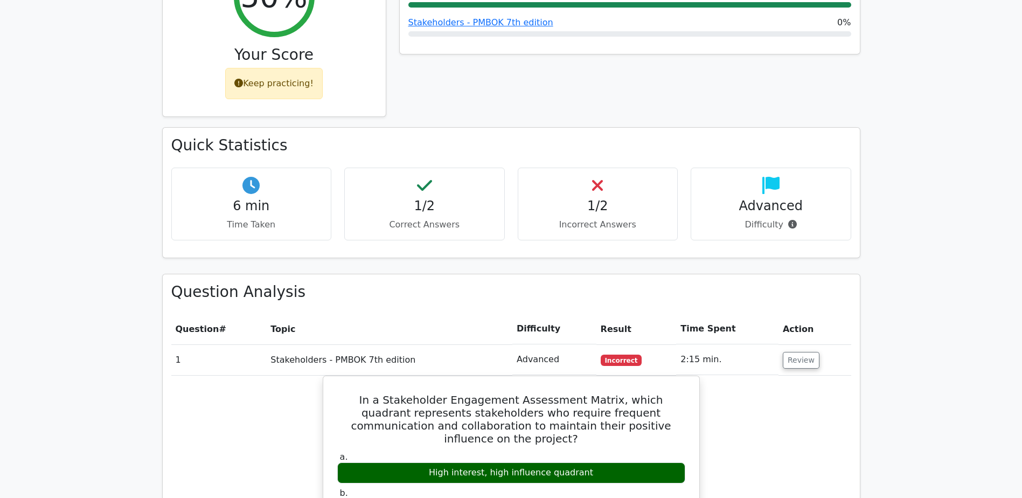
click at [412, 218] on p "Correct Answers" at bounding box center [424, 224] width 142 height 13
click at [577, 218] on p "Incorrect Answers" at bounding box center [598, 224] width 142 height 13
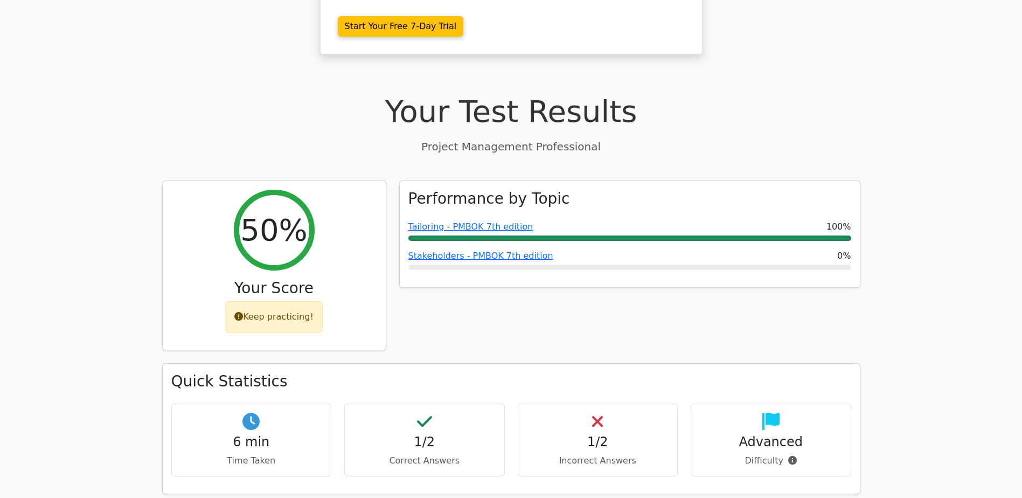
scroll to position [359, 0]
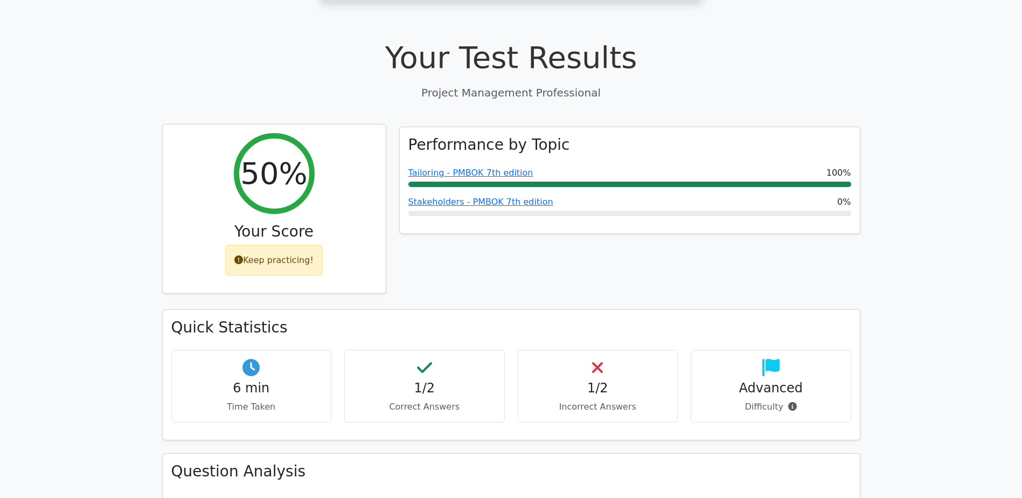
click at [307, 245] on div "Keep practicing!" at bounding box center [274, 260] width 98 height 31
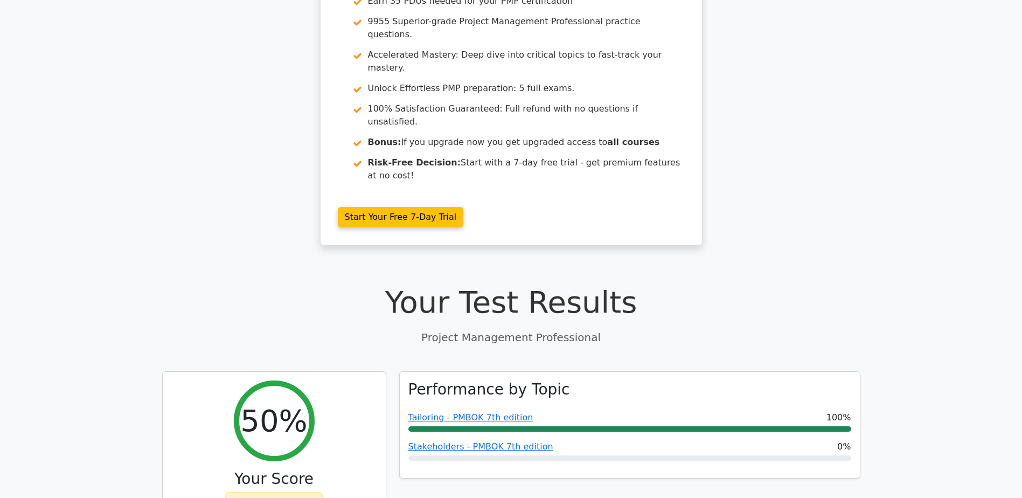
scroll to position [0, 0]
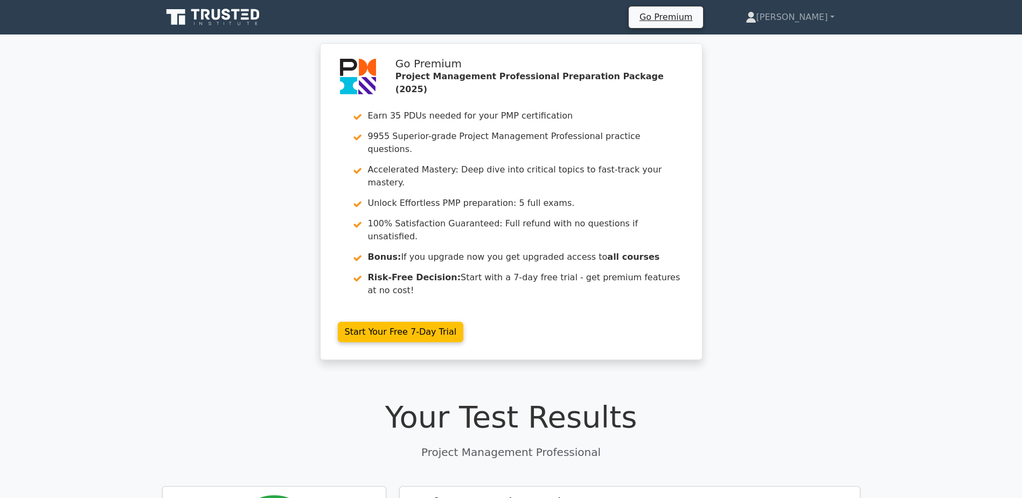
click at [246, 28] on link at bounding box center [213, 17] width 103 height 26
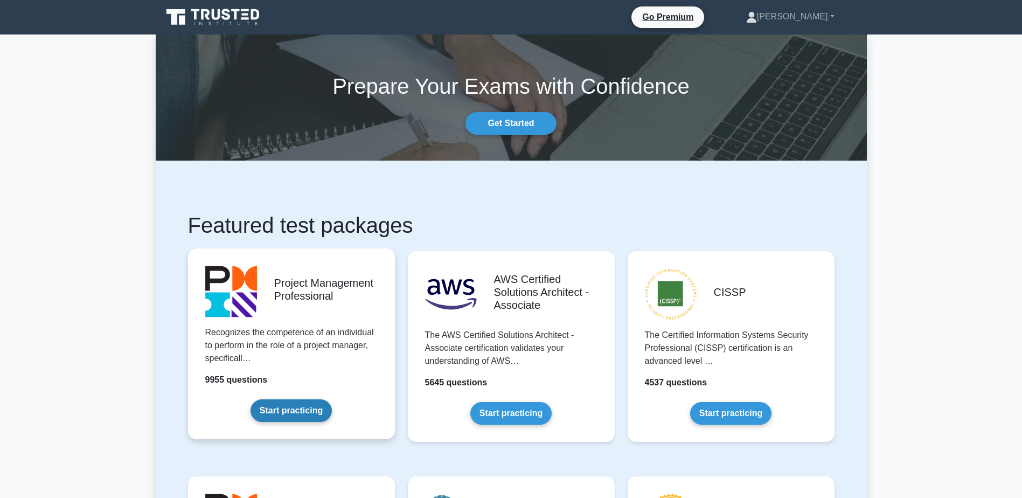
click at [290, 416] on link "Start practicing" at bounding box center [291, 410] width 81 height 23
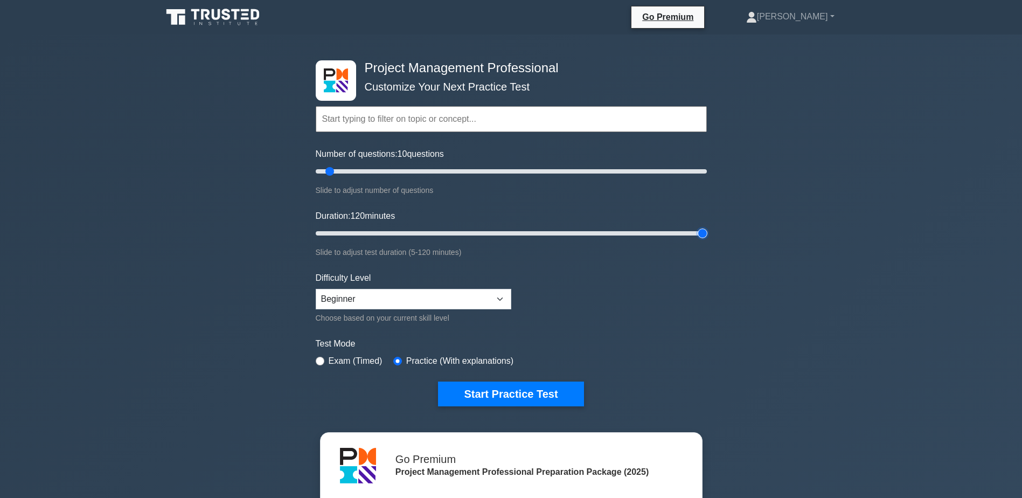
drag, startPoint x: 337, startPoint y: 234, endPoint x: 774, endPoint y: 254, distance: 437.9
type input "120"
click at [707, 240] on input "Duration: 120 minutes" at bounding box center [511, 233] width 391 height 13
click at [488, 298] on select "Beginner Intermediate Expert" at bounding box center [414, 299] width 196 height 20
select select "expert"
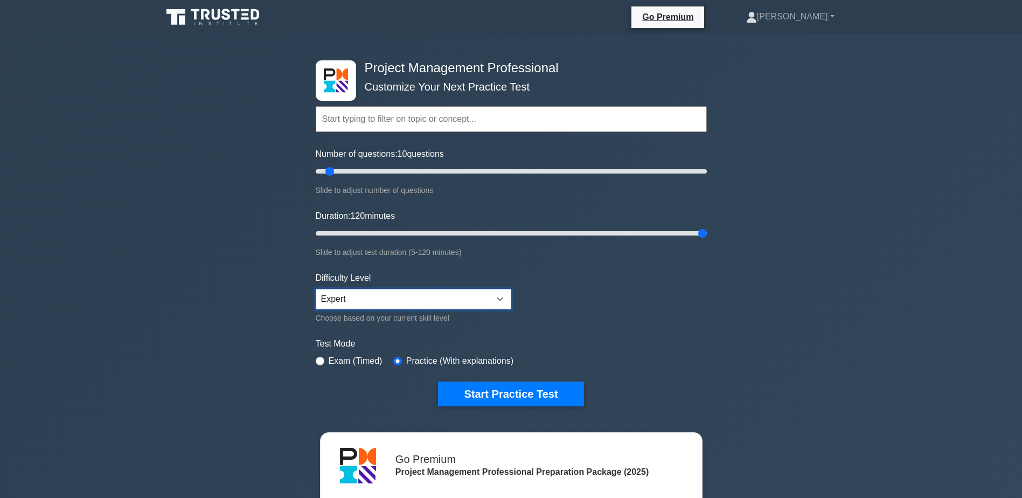
click at [316, 289] on select "Beginner Intermediate Expert" at bounding box center [414, 299] width 196 height 20
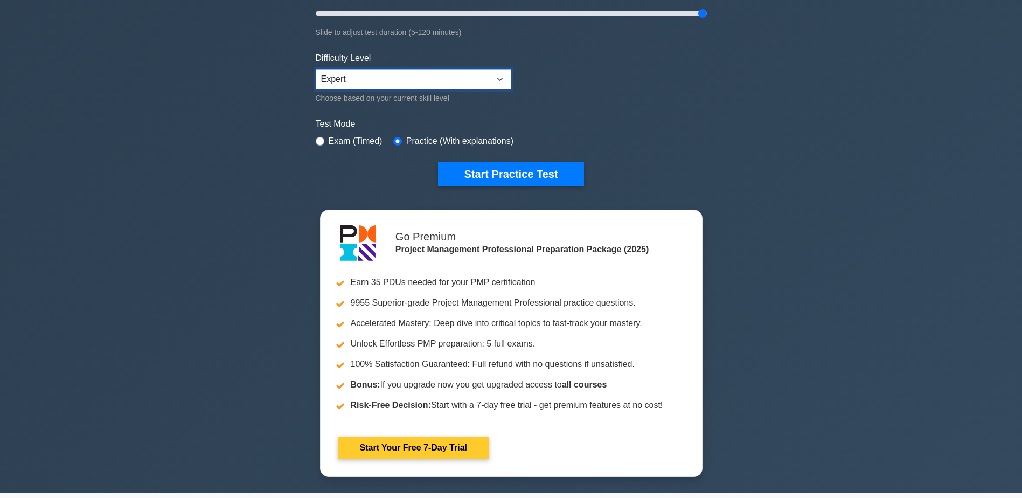
scroll to position [269, 0]
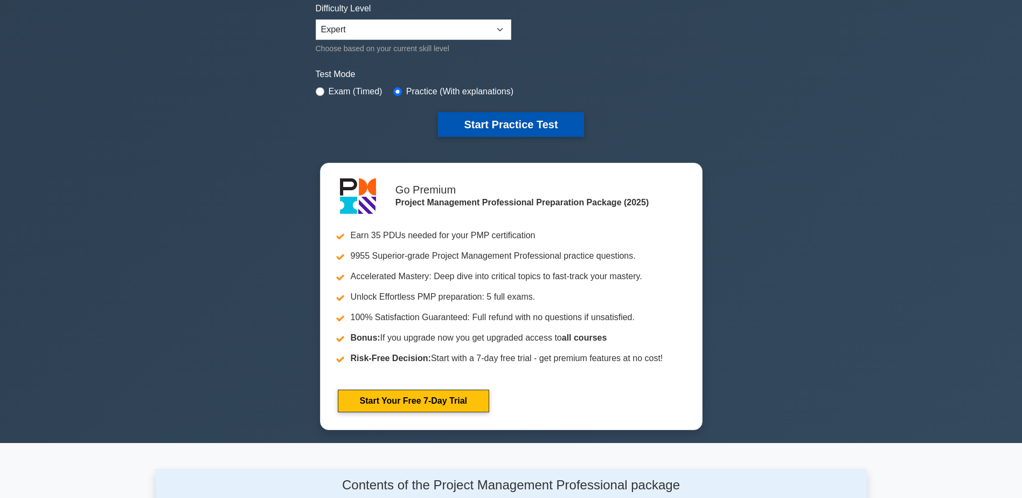
click at [520, 121] on button "Start Practice Test" at bounding box center [510, 124] width 145 height 25
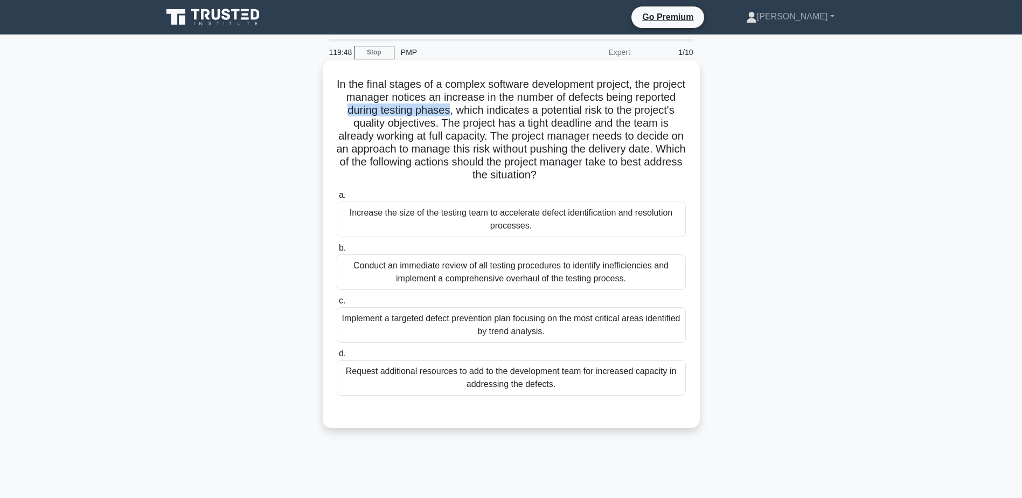
drag, startPoint x: 480, startPoint y: 108, endPoint x: 390, endPoint y: 105, distance: 90.0
click at [390, 105] on h5 "In the final stages of a complex software development project, the project mana…" at bounding box center [511, 130] width 351 height 105
click at [558, 379] on div "Request additional resources to add to the development team for increased capac…" at bounding box center [511, 378] width 349 height 36
click at [337, 357] on input "d. Request additional resources to add to the development team for increased ca…" at bounding box center [337, 353] width 0 height 7
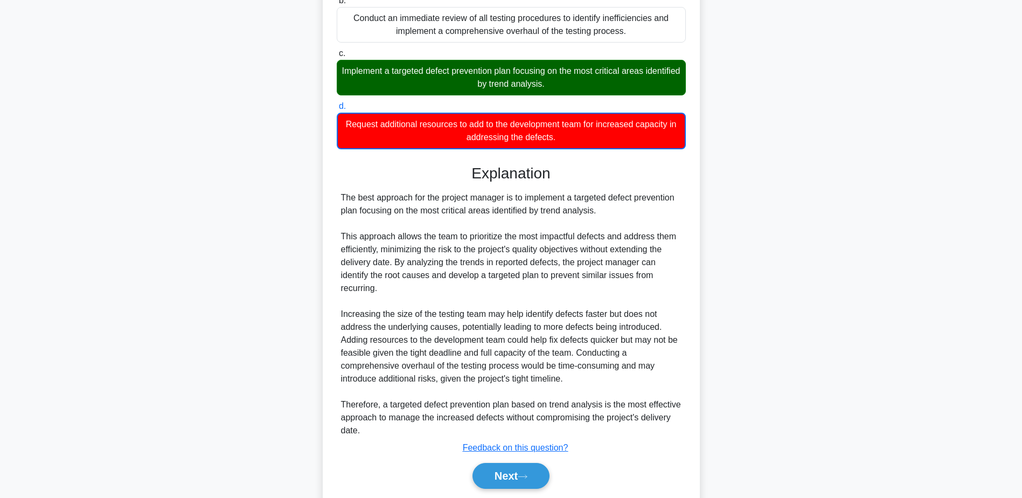
scroll to position [269, 0]
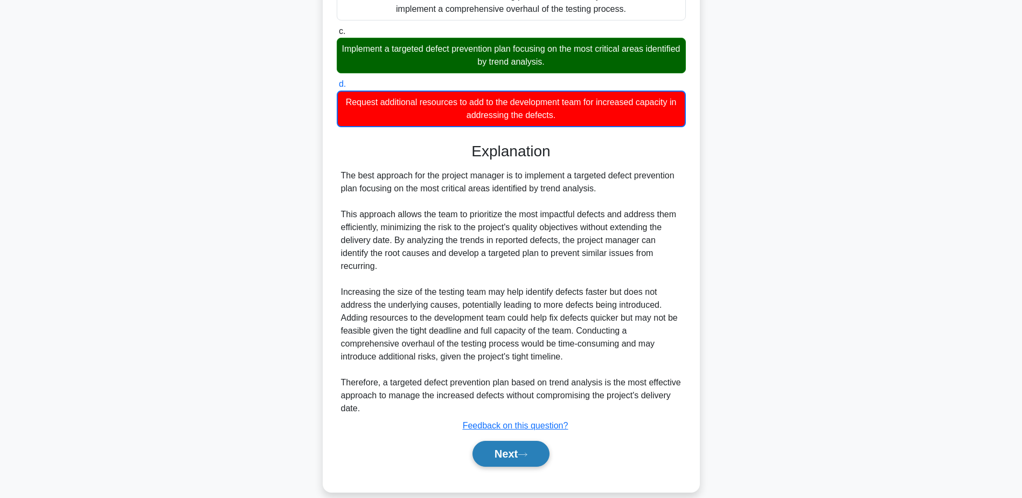
click at [535, 458] on button "Next" at bounding box center [510, 454] width 77 height 26
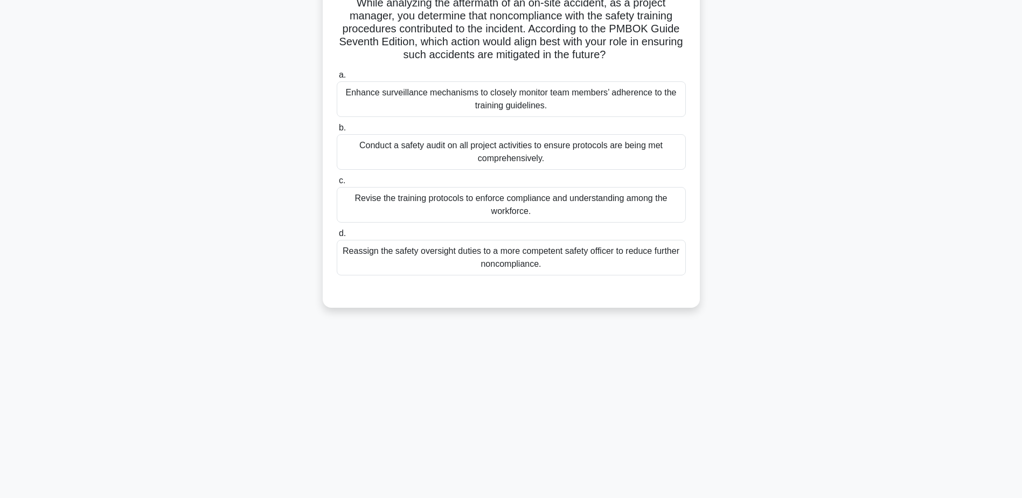
scroll to position [0, 0]
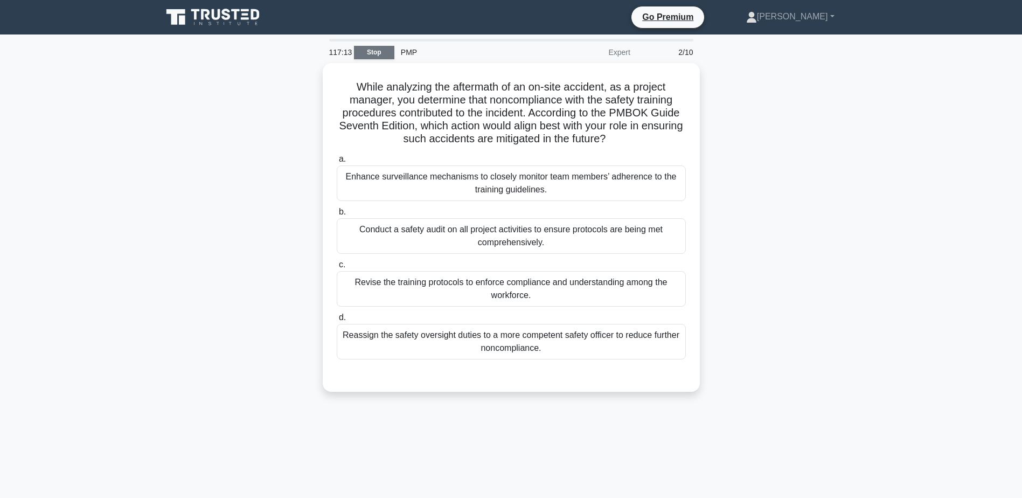
click at [382, 47] on link "Stop" at bounding box center [374, 52] width 40 height 13
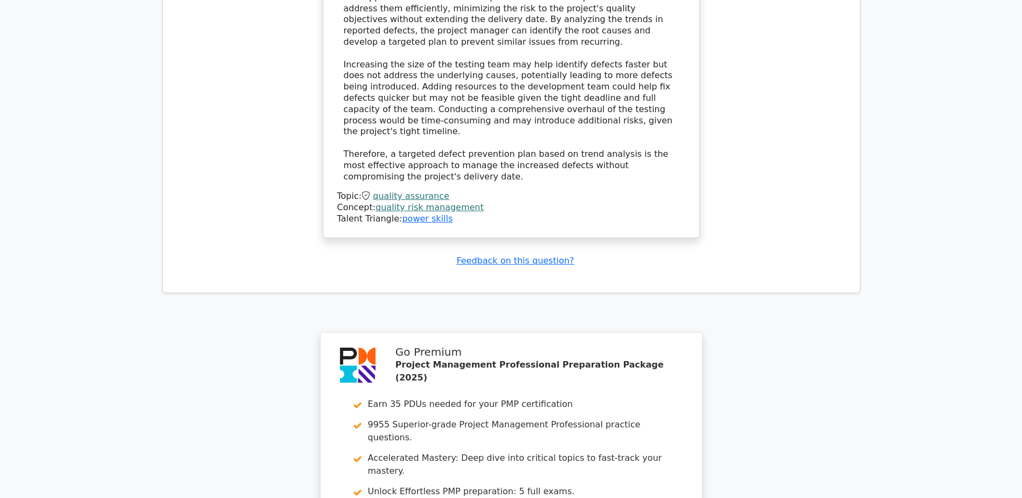
scroll to position [1568, 0]
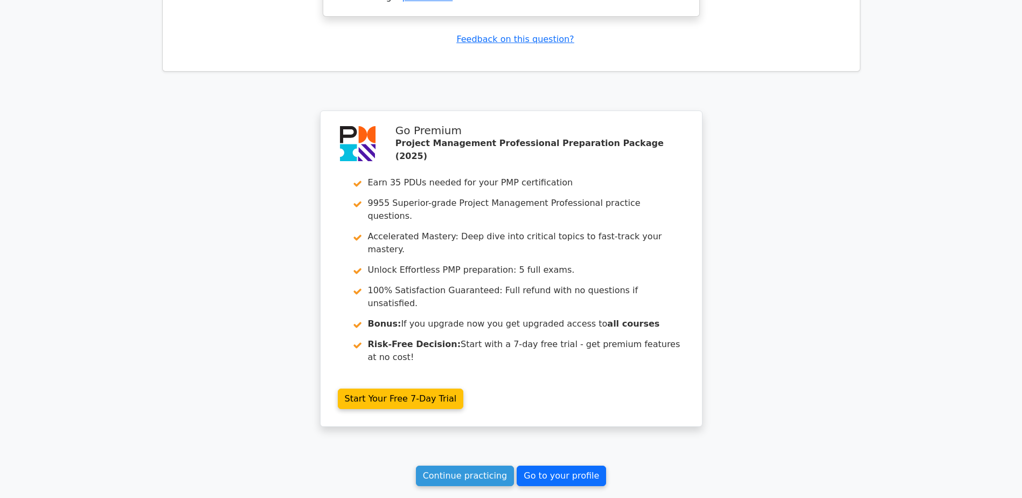
click at [594, 465] on link "Go to your profile" at bounding box center [561, 475] width 89 height 20
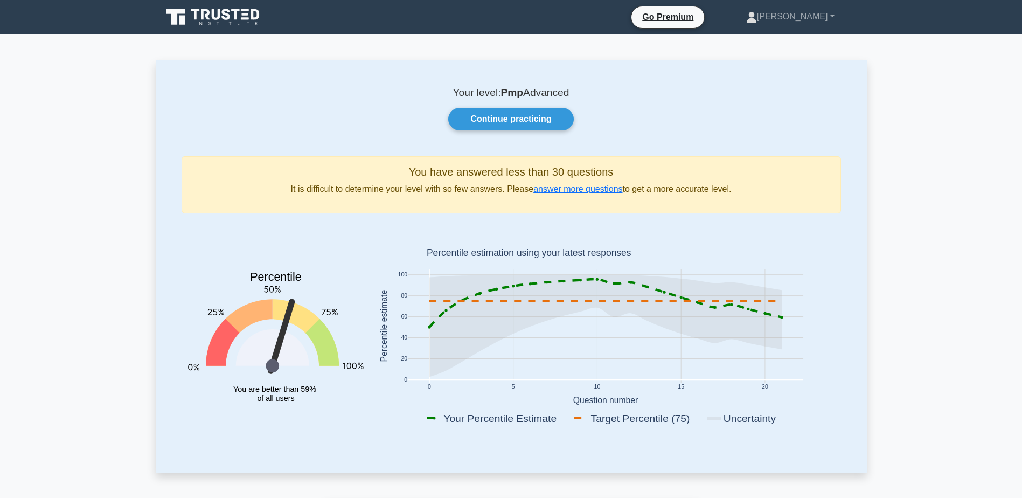
click at [236, 31] on nav "Go Premium [PERSON_NAME] Profile" at bounding box center [511, 17] width 1022 height 34
click at [234, 29] on link at bounding box center [213, 17] width 103 height 26
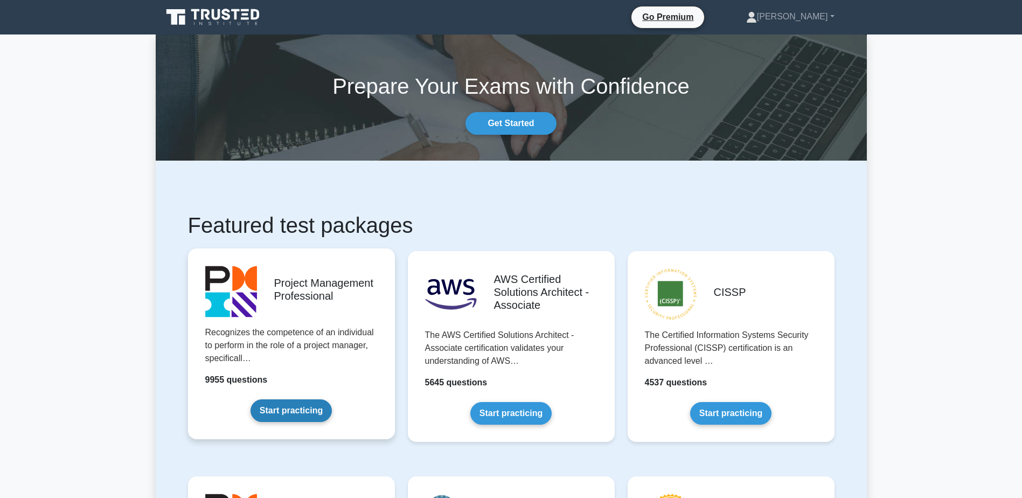
click at [332, 399] on link "Start practicing" at bounding box center [291, 410] width 81 height 23
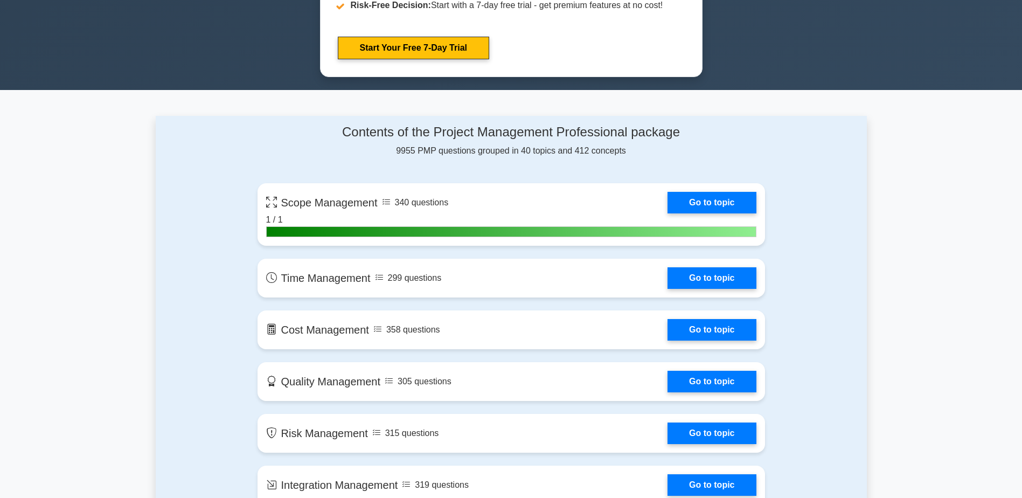
scroll to position [718, 0]
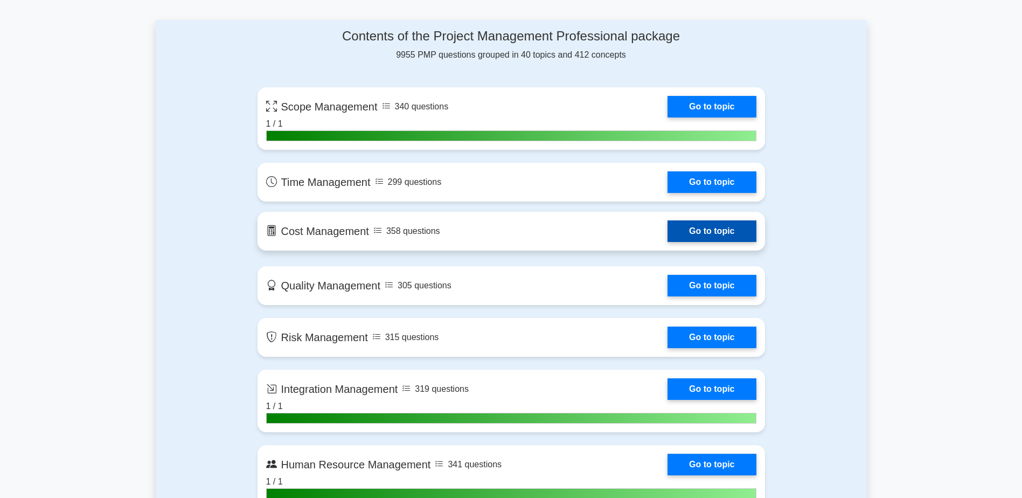
click at [667, 240] on link "Go to topic" at bounding box center [711, 231] width 88 height 22
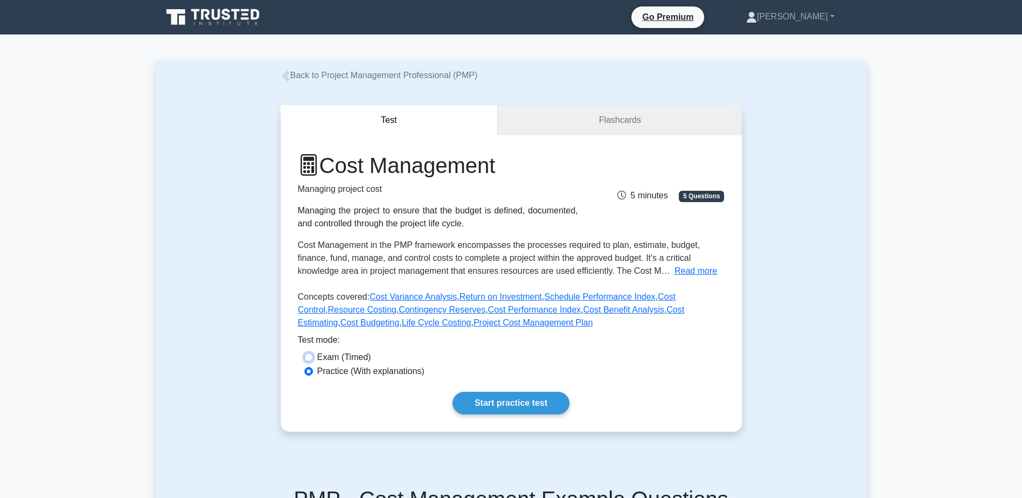
click at [311, 360] on input "Exam (Timed)" at bounding box center [308, 357] width 9 height 9
radio input "true"
click at [311, 367] on div "Practice (With explanations)" at bounding box center [511, 371] width 414 height 13
click at [310, 374] on input "Practice (With explanations)" at bounding box center [308, 371] width 9 height 9
radio input "true"
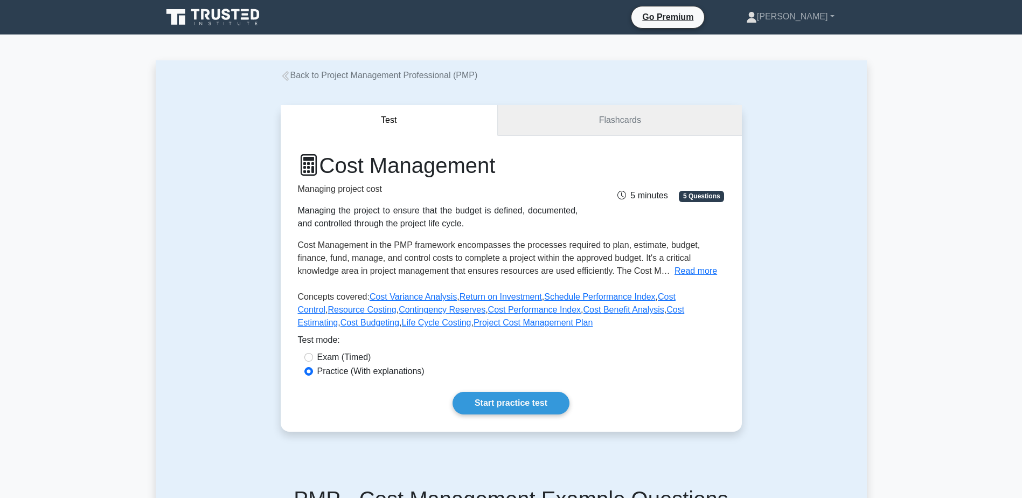
click at [575, 129] on link "Flashcards" at bounding box center [620, 120] width 244 height 31
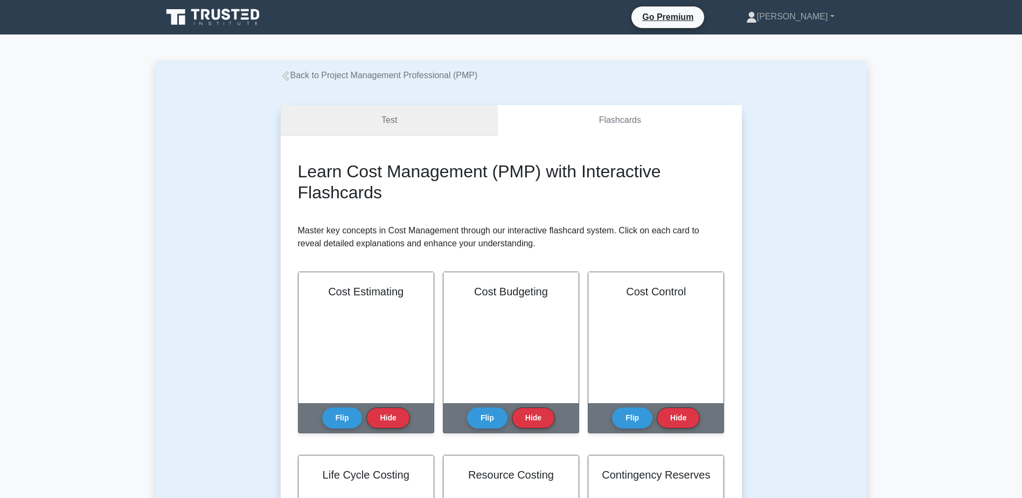
click at [426, 134] on link "Test" at bounding box center [390, 120] width 218 height 31
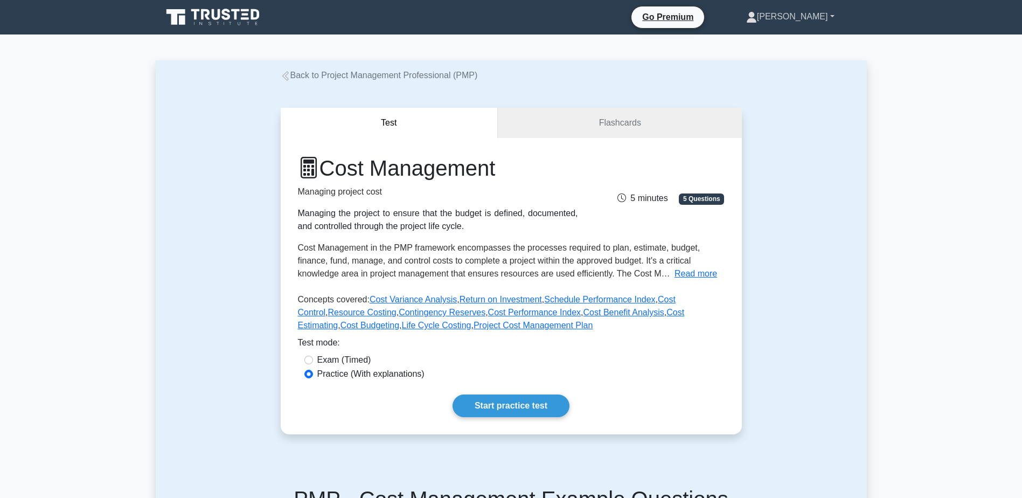
click at [819, 26] on link "[PERSON_NAME]" at bounding box center [790, 17] width 140 height 22
click at [806, 48] on link "Profile" at bounding box center [763, 41] width 85 height 17
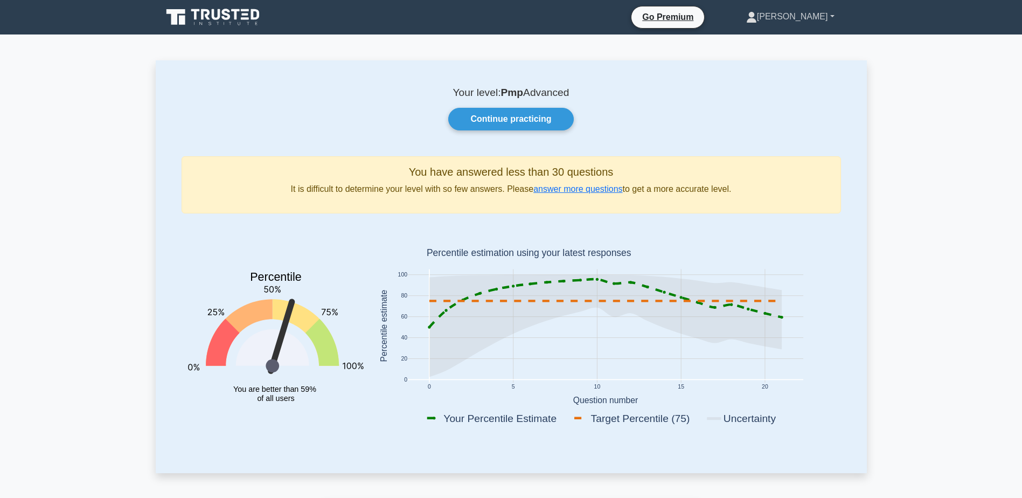
click at [809, 10] on link "[PERSON_NAME]" at bounding box center [790, 17] width 140 height 22
click at [806, 59] on link "Settings" at bounding box center [763, 59] width 85 height 17
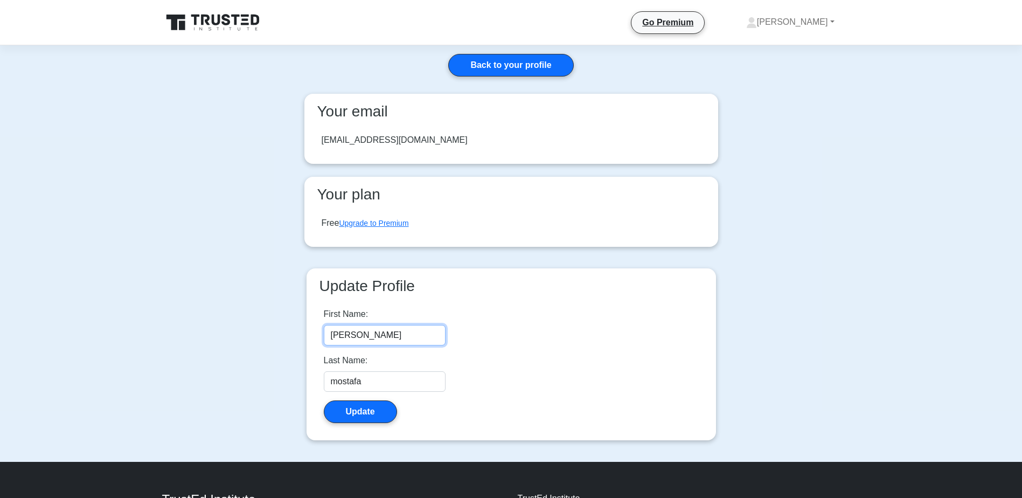
click at [374, 329] on input "[PERSON_NAME]" at bounding box center [385, 335] width 122 height 20
type input "scoop"
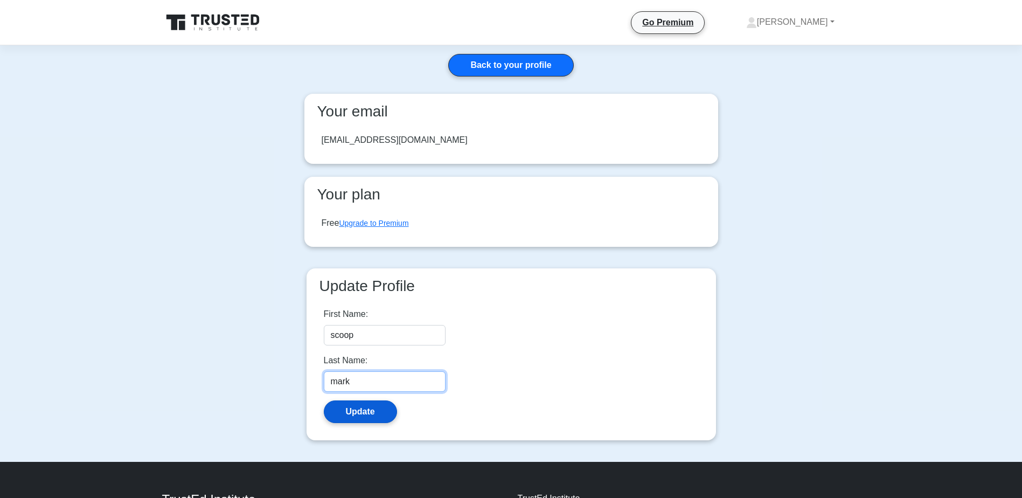
type input "mark"
click at [345, 411] on button "Update" at bounding box center [360, 411] width 73 height 23
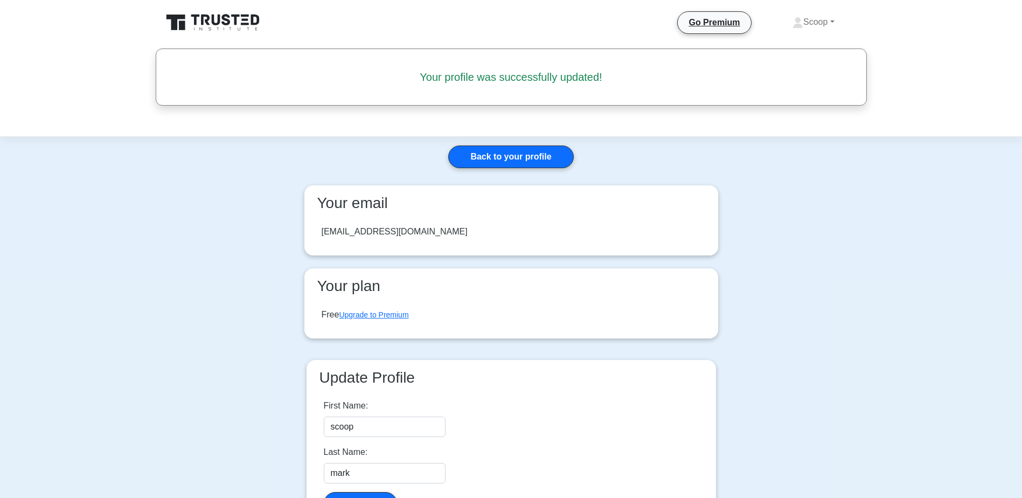
click at [211, 29] on icon at bounding box center [213, 22] width 103 height 20
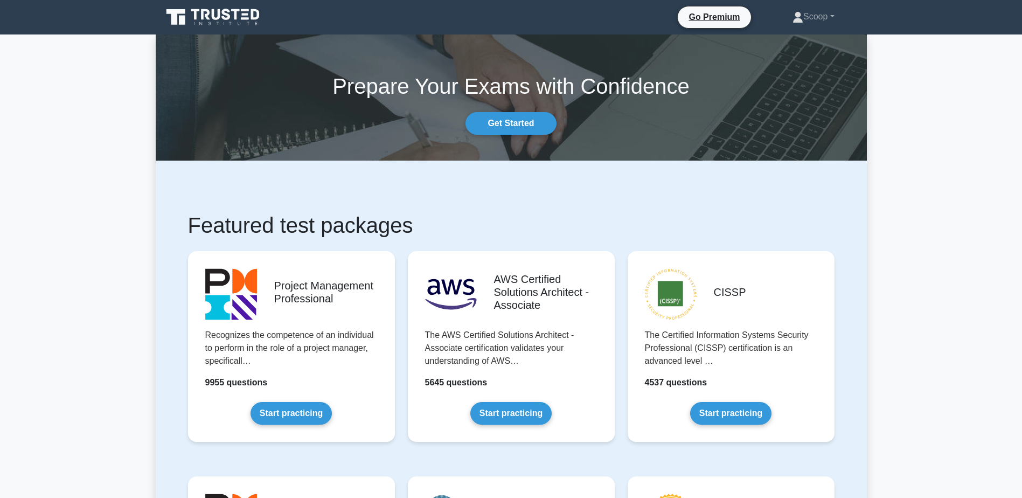
click at [214, 10] on icon at bounding box center [216, 14] width 9 height 11
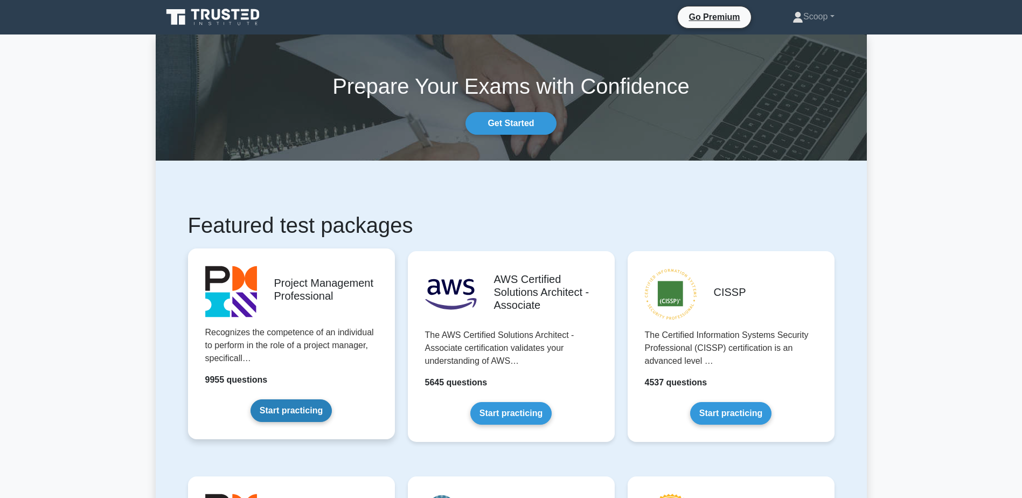
click at [281, 399] on link "Start practicing" at bounding box center [291, 410] width 81 height 23
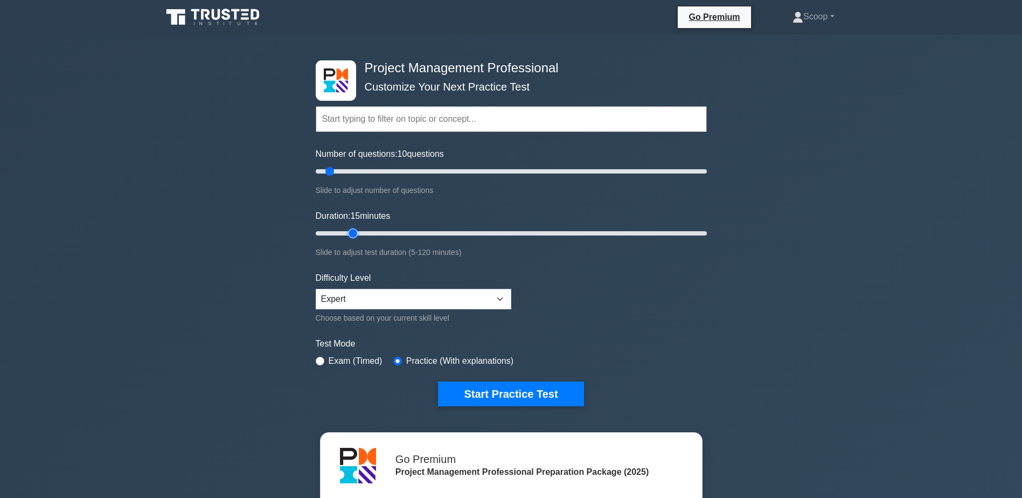
drag, startPoint x: 336, startPoint y: 231, endPoint x: 354, endPoint y: 232, distance: 17.8
type input "15"
click at [354, 232] on input "Duration: 15 minutes" at bounding box center [511, 233] width 391 height 13
click at [358, 360] on label "Exam (Timed)" at bounding box center [356, 360] width 54 height 13
click at [337, 363] on label "Exam (Timed)" at bounding box center [356, 360] width 54 height 13
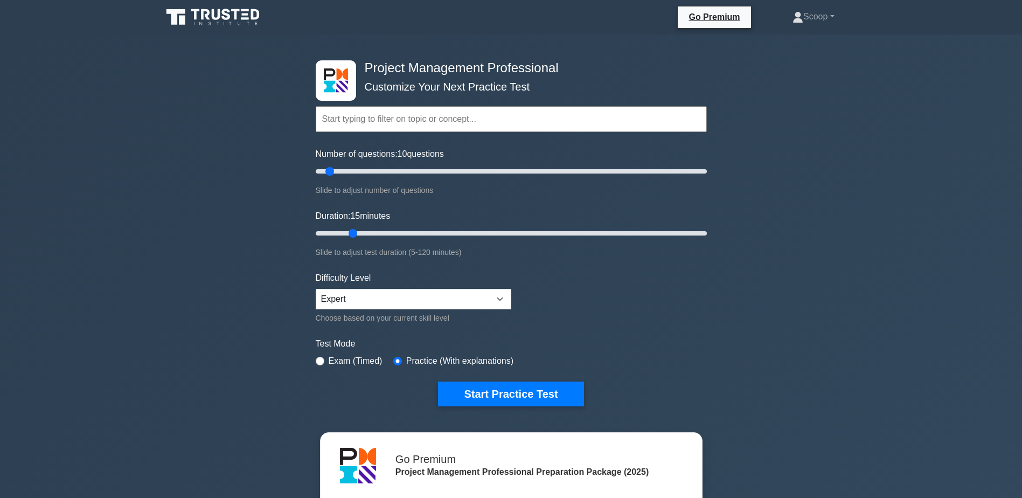
click at [325, 360] on div "Exam (Timed)" at bounding box center [349, 360] width 67 height 13
click at [320, 358] on input "radio" at bounding box center [320, 361] width 9 height 9
radio input "true"
click at [401, 291] on select "Beginner Intermediate Expert" at bounding box center [414, 299] width 196 height 20
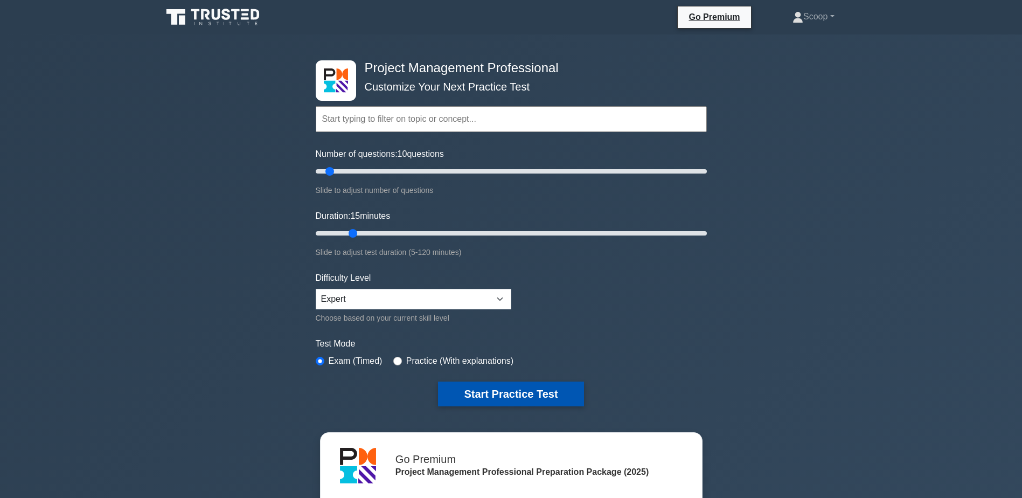
click at [551, 397] on button "Start Practice Test" at bounding box center [510, 393] width 145 height 25
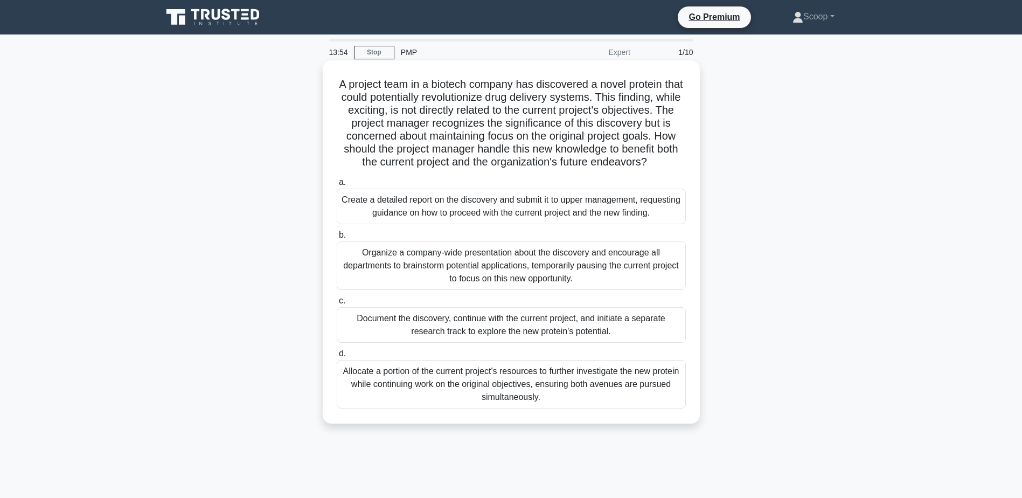
click at [597, 336] on div "Document the discovery, continue with the current project, and initiate a separ…" at bounding box center [511, 325] width 349 height 36
click at [337, 304] on input "c. Document the discovery, continue with the current project, and initiate a se…" at bounding box center [337, 300] width 0 height 7
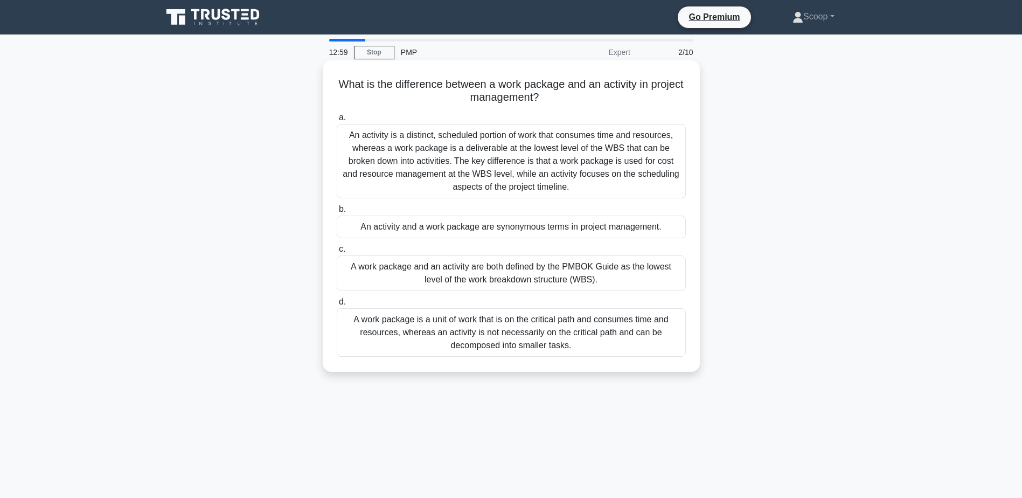
click at [547, 172] on div "An activity is a distinct, scheduled portion of work that consumes time and res…" at bounding box center [511, 161] width 349 height 74
click at [337, 121] on input "a. An activity is a distinct, scheduled portion of work that consumes time and …" at bounding box center [337, 117] width 0 height 7
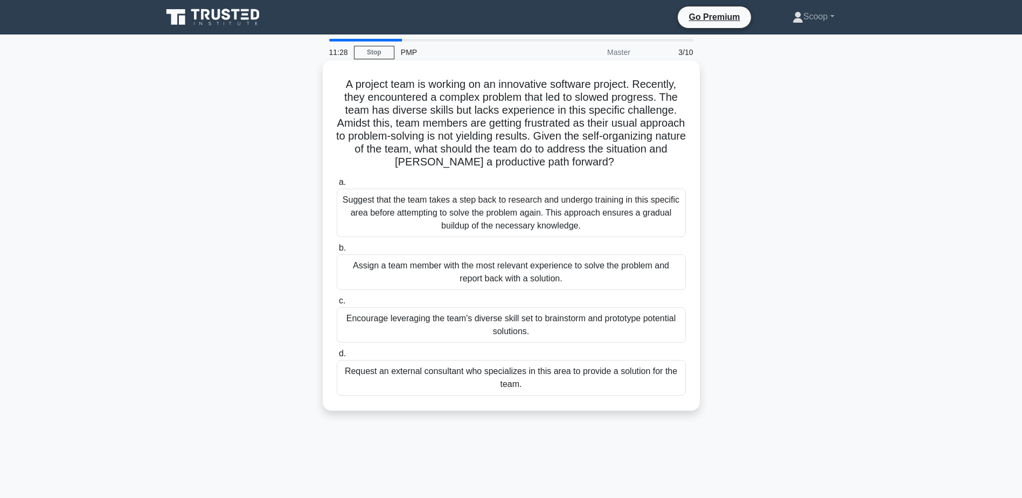
click at [580, 324] on div "Encourage leveraging the team's diverse skill set to brainstorm and prototype p…" at bounding box center [511, 325] width 349 height 36
click at [337, 304] on input "c. Encourage leveraging the team's diverse skill set to brainstorm and prototyp…" at bounding box center [337, 300] width 0 height 7
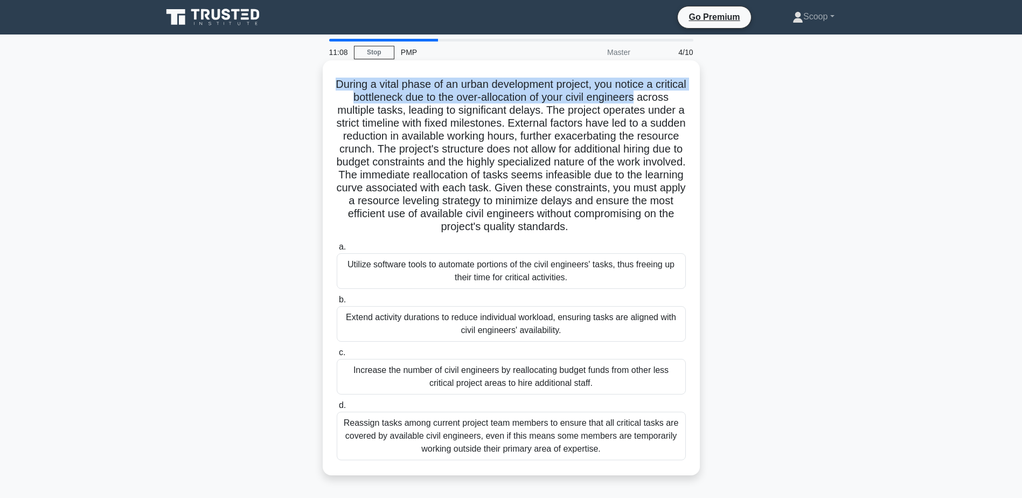
drag, startPoint x: 346, startPoint y: 86, endPoint x: 677, endPoint y: 96, distance: 331.5
click at [677, 96] on h5 "During a vital phase of an urban development project, you notice a critical bot…" at bounding box center [511, 156] width 351 height 156
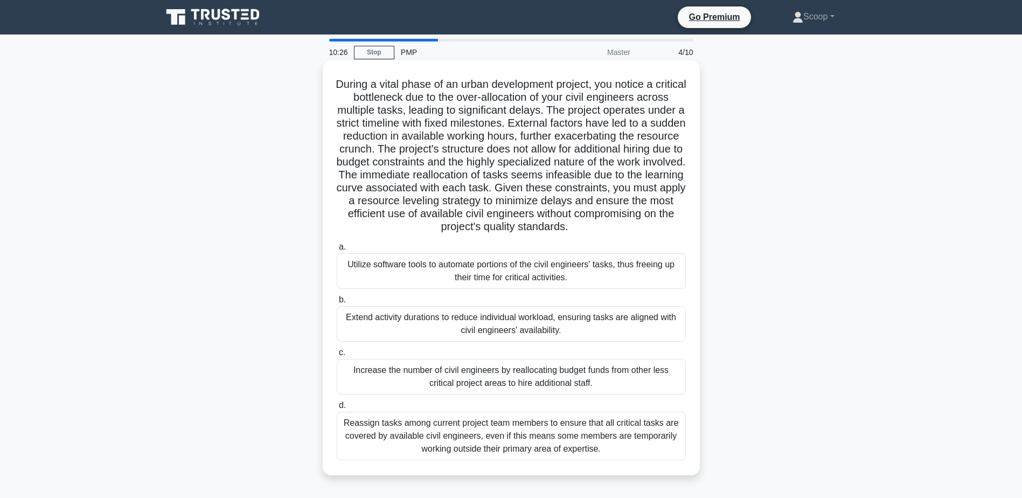
click at [581, 233] on icon ".spinner_0XTQ{transform-origin:center;animation:spinner_y6GP .75s linear infini…" at bounding box center [574, 227] width 13 height 13
drag, startPoint x: 586, startPoint y: 107, endPoint x: 559, endPoint y: 118, distance: 29.5
click at [559, 118] on h5 "During a vital phase of an urban development project, you notice a critical bot…" at bounding box center [511, 156] width 351 height 156
click at [624, 276] on div "Utilize software tools to automate portions of the civil engineers' tasks, thus…" at bounding box center [511, 271] width 349 height 36
click at [337, 251] on input "a. Utilize software tools to automate portions of the civil engineers' tasks, t…" at bounding box center [337, 247] width 0 height 7
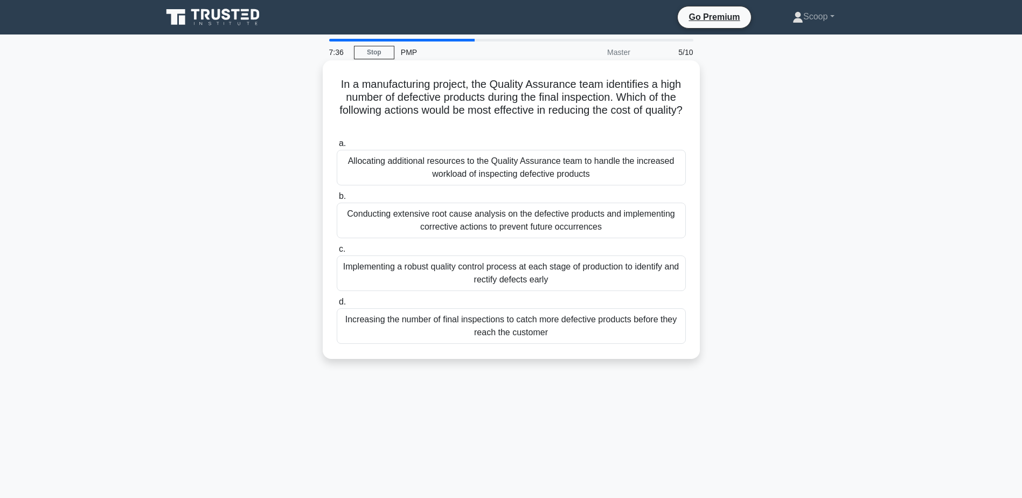
click at [540, 283] on div "Implementing a robust quality control process at each stage of production to id…" at bounding box center [511, 273] width 349 height 36
click at [337, 253] on input "c. Implementing a robust quality control process at each stage of production to…" at bounding box center [337, 249] width 0 height 7
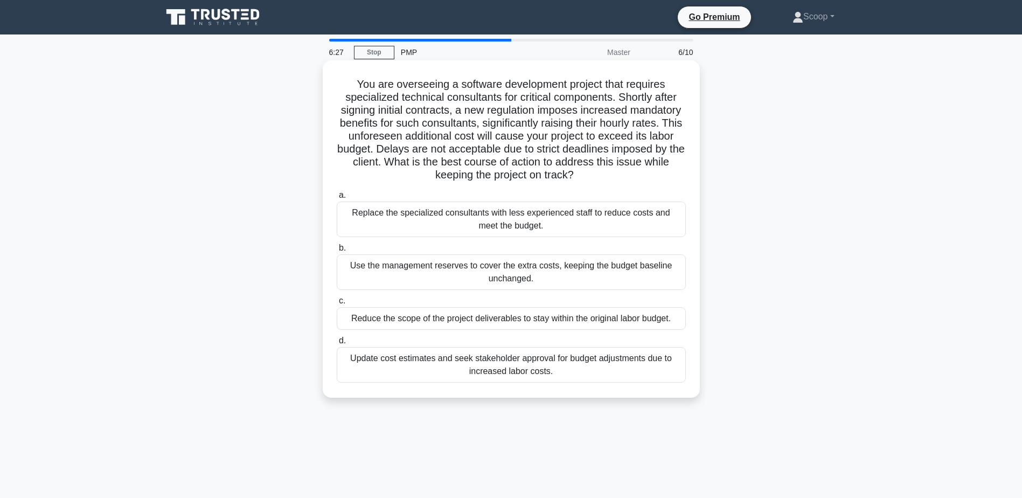
click at [617, 362] on div "Update cost estimates and seek stakeholder approval for budget adjustments due …" at bounding box center [511, 365] width 349 height 36
click at [337, 344] on input "d. Update cost estimates and seek stakeholder approval for budget adjustments d…" at bounding box center [337, 340] width 0 height 7
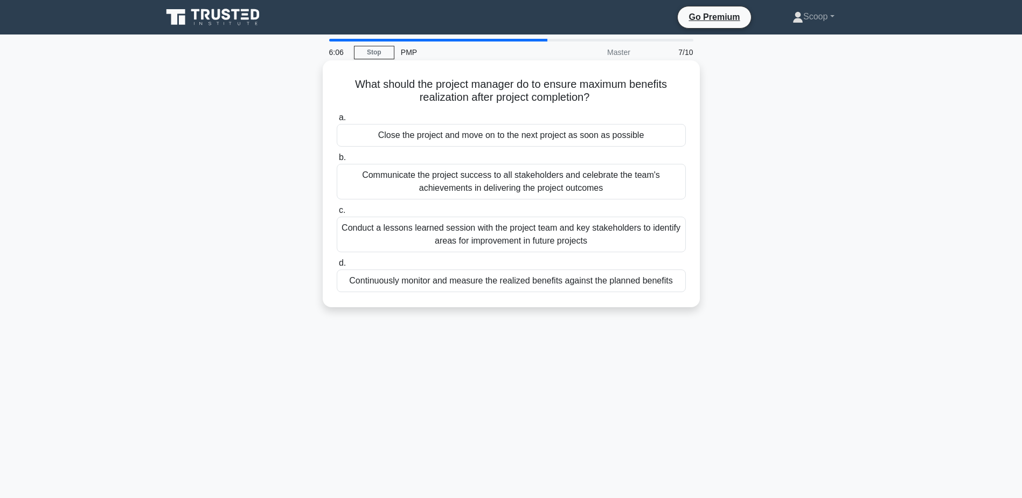
click at [550, 239] on div "Conduct a lessons learned session with the project team and key stakeholders to…" at bounding box center [511, 235] width 349 height 36
click at [337, 214] on input "c. Conduct a lessons learned session with the project team and key stakeholders…" at bounding box center [337, 210] width 0 height 7
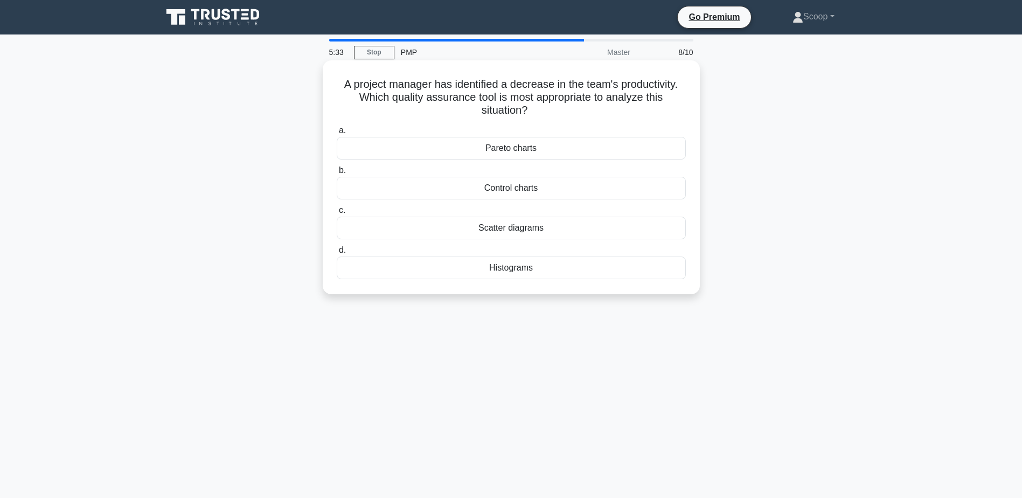
click at [546, 151] on div "Pareto charts" at bounding box center [511, 148] width 349 height 23
click at [337, 134] on input "a. Pareto charts" at bounding box center [337, 130] width 0 height 7
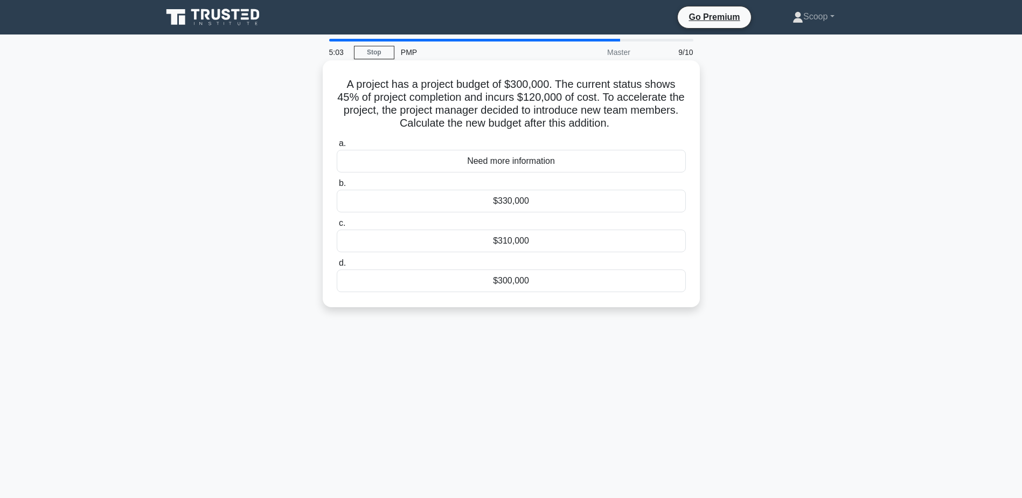
click at [587, 161] on div "Need more information" at bounding box center [511, 161] width 349 height 23
click at [337, 147] on input "a. Need more information" at bounding box center [337, 143] width 0 height 7
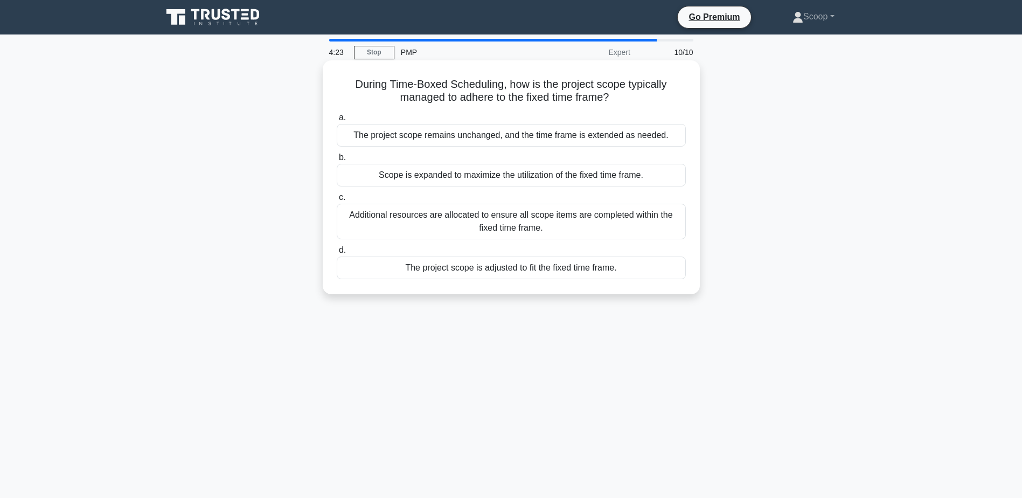
click at [547, 276] on div "The project scope is adjusted to fit the fixed time frame." at bounding box center [511, 267] width 349 height 23
click at [337, 254] on input "d. The project scope is adjusted to fit the fixed time frame." at bounding box center [337, 250] width 0 height 7
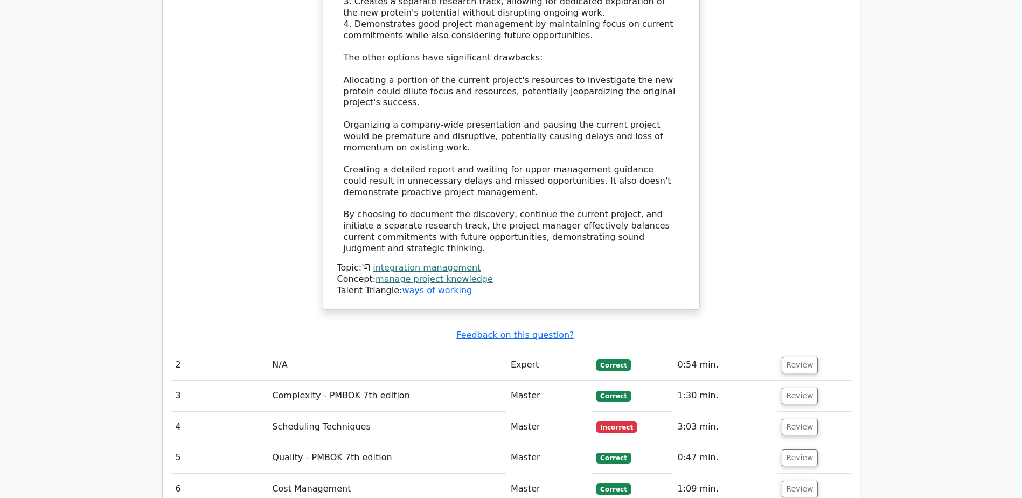
scroll to position [1616, 0]
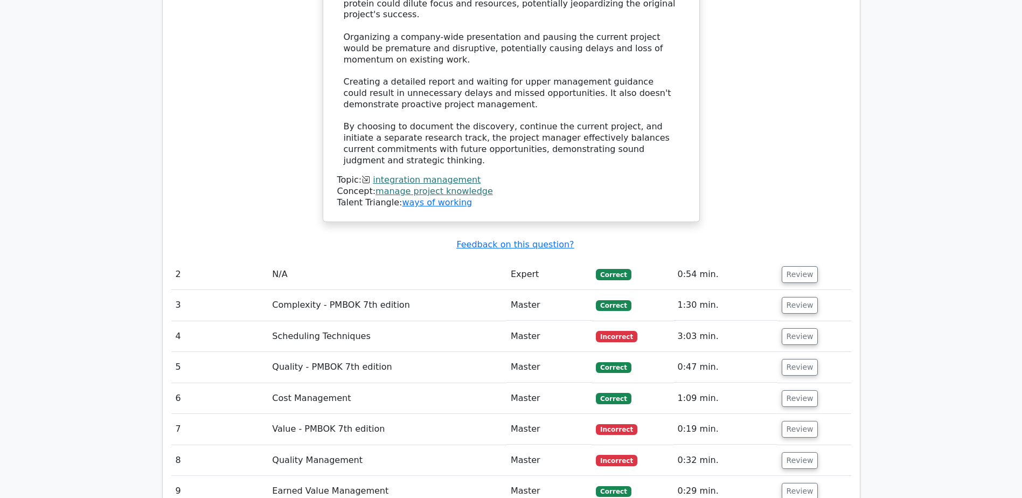
click at [732, 321] on td "3:03 min." at bounding box center [725, 336] width 104 height 31
click at [784, 328] on button "Review" at bounding box center [800, 336] width 37 height 17
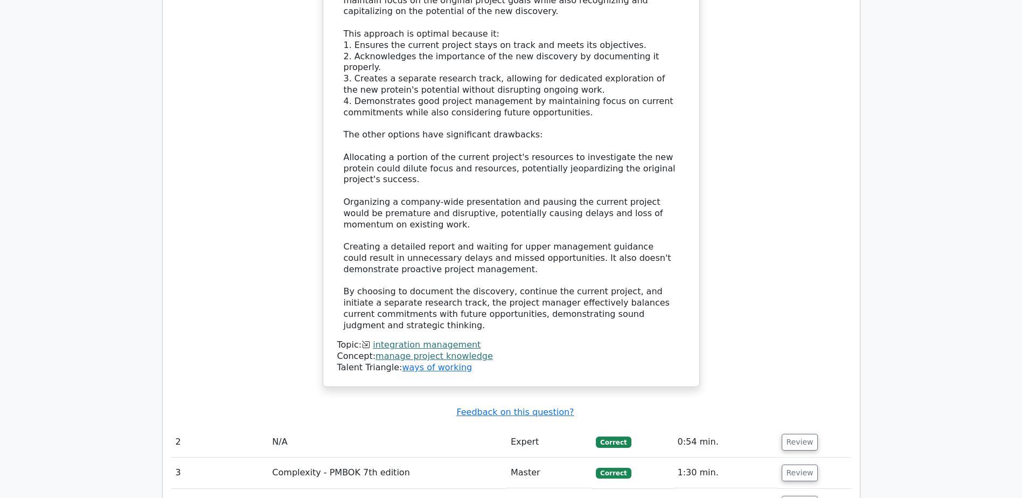
scroll to position [1437, 0]
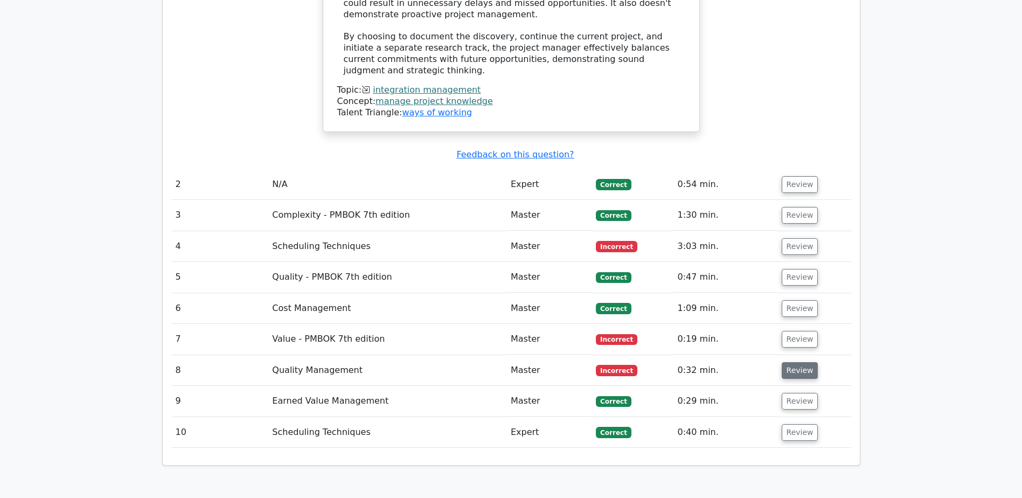
click at [789, 362] on button "Review" at bounding box center [800, 370] width 37 height 17
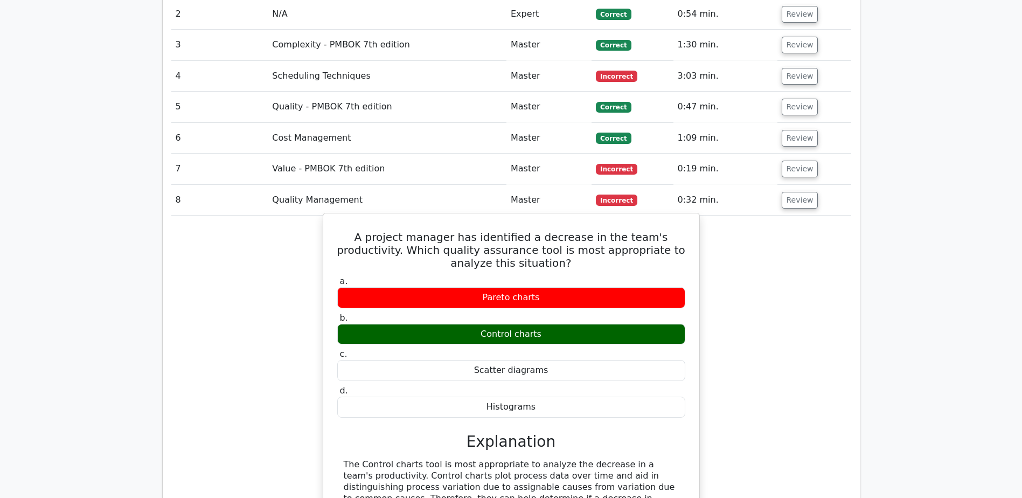
scroll to position [1886, 0]
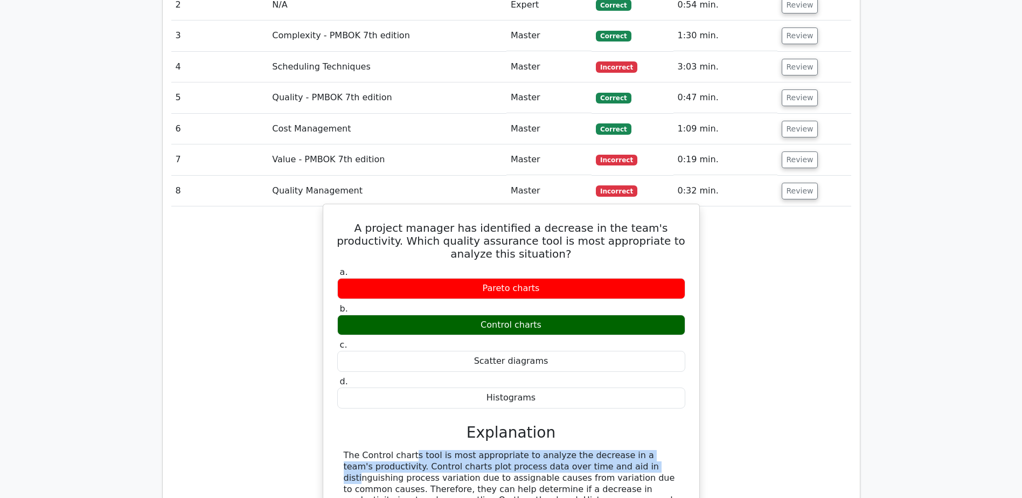
drag, startPoint x: 344, startPoint y: 332, endPoint x: 552, endPoint y: 347, distance: 208.5
click at [552, 450] on div "The Control charts tool is most appropriate to analyze the decrease in a team's…" at bounding box center [511, 500] width 335 height 101
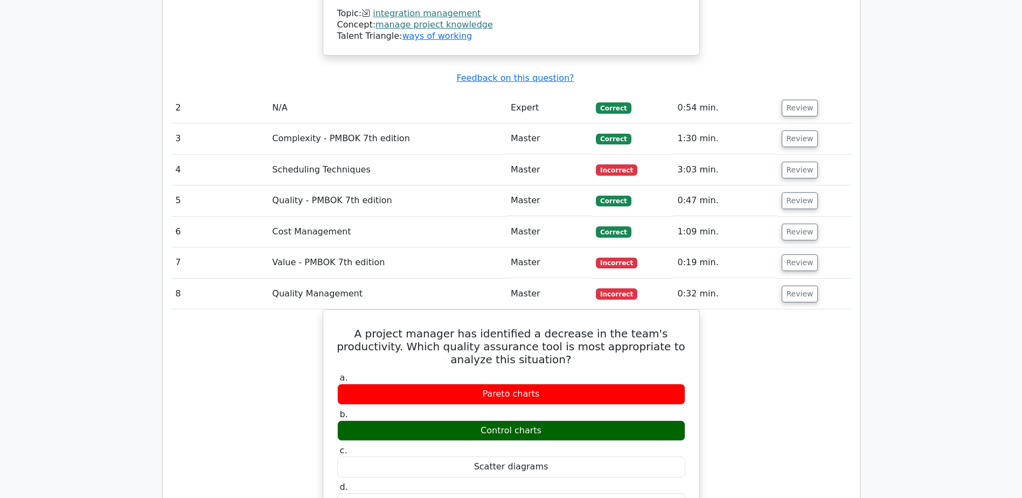
scroll to position [1701, 0]
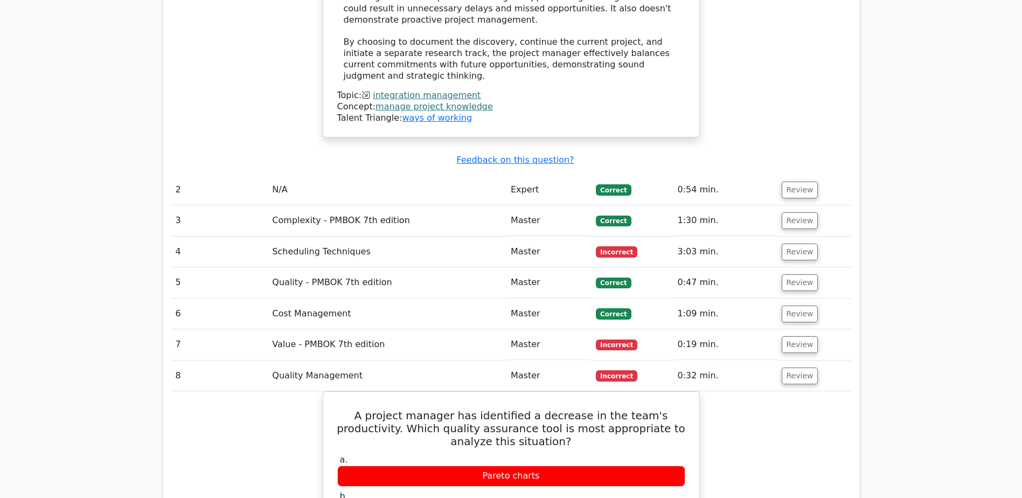
click at [350, 360] on td "Quality Management" at bounding box center [387, 375] width 239 height 31
click at [746, 360] on td "0:32 min." at bounding box center [725, 375] width 104 height 31
click at [783, 367] on button "Review" at bounding box center [800, 375] width 37 height 17
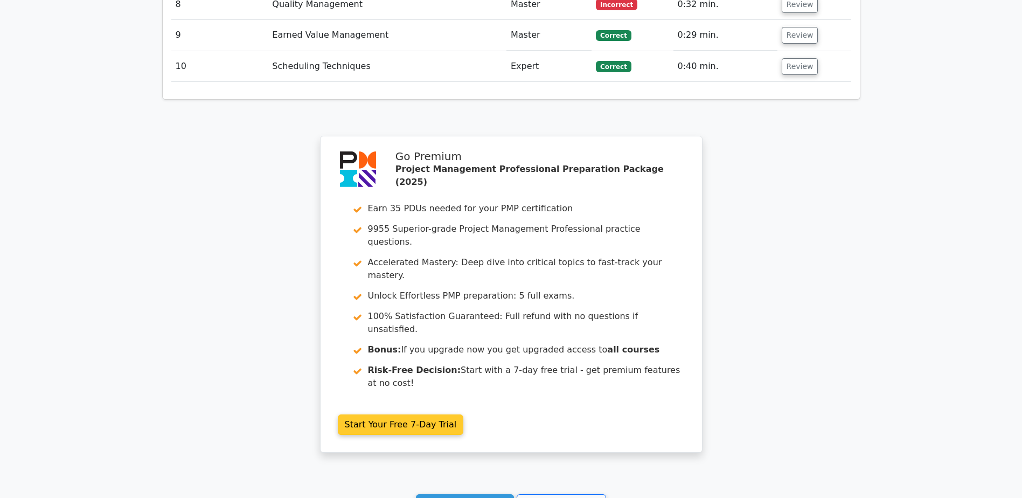
scroll to position [2081, 0]
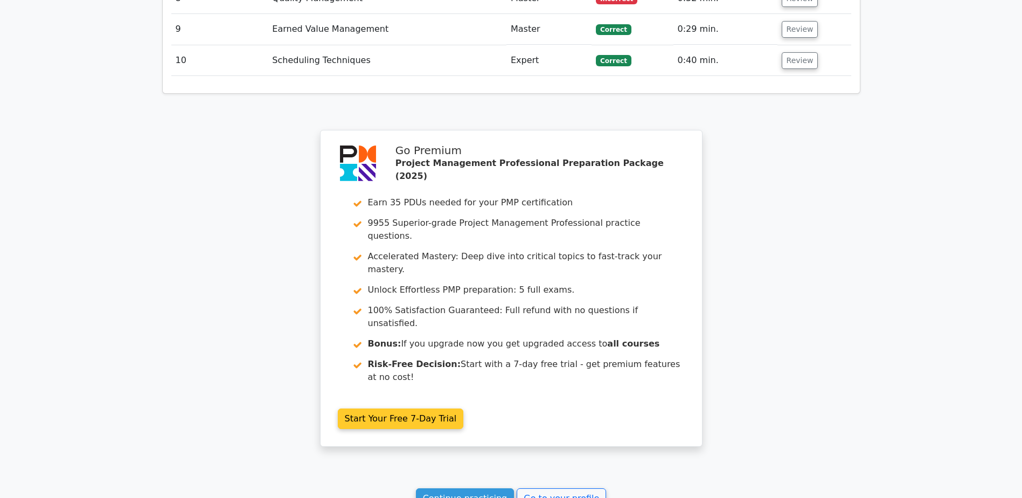
click at [433, 408] on link "Start Your Free 7-Day Trial" at bounding box center [401, 418] width 126 height 20
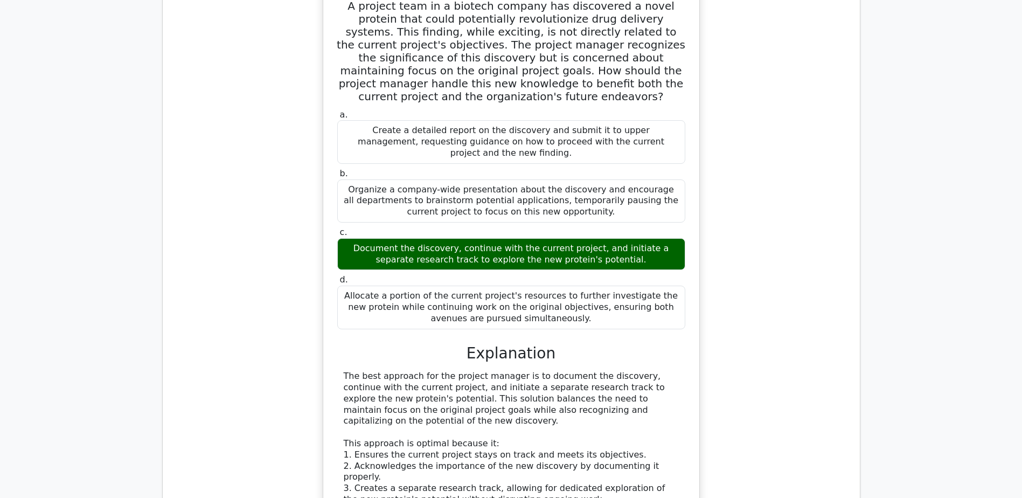
scroll to position [824, 0]
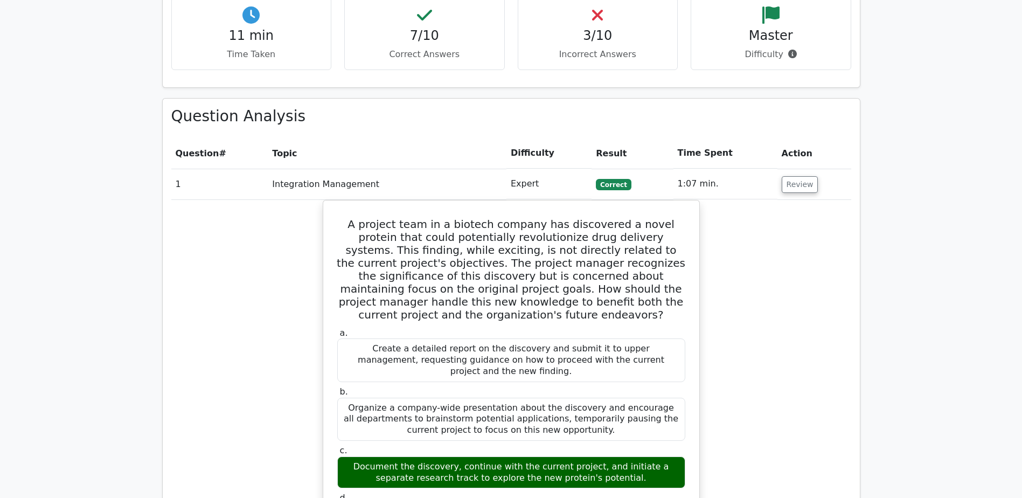
click at [481, 169] on td "Integration Management" at bounding box center [387, 184] width 239 height 31
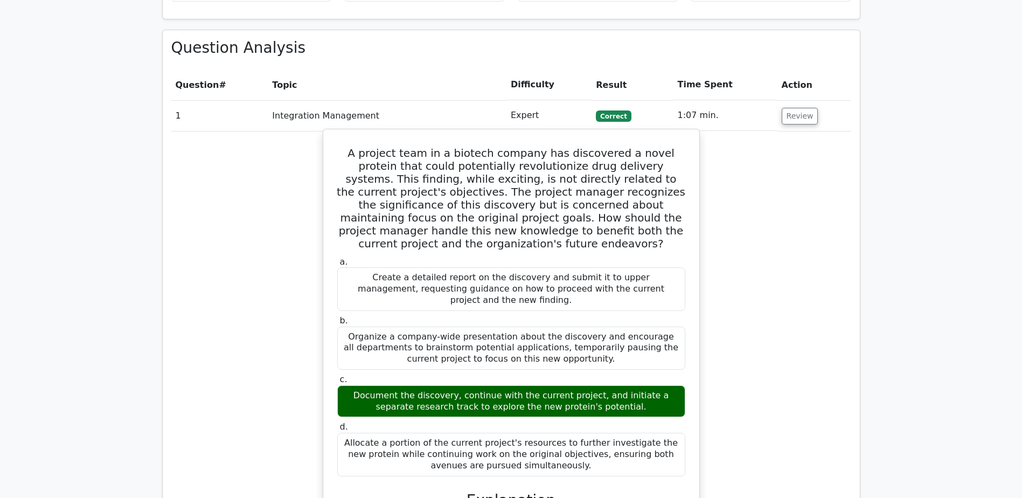
scroll to position [913, 0]
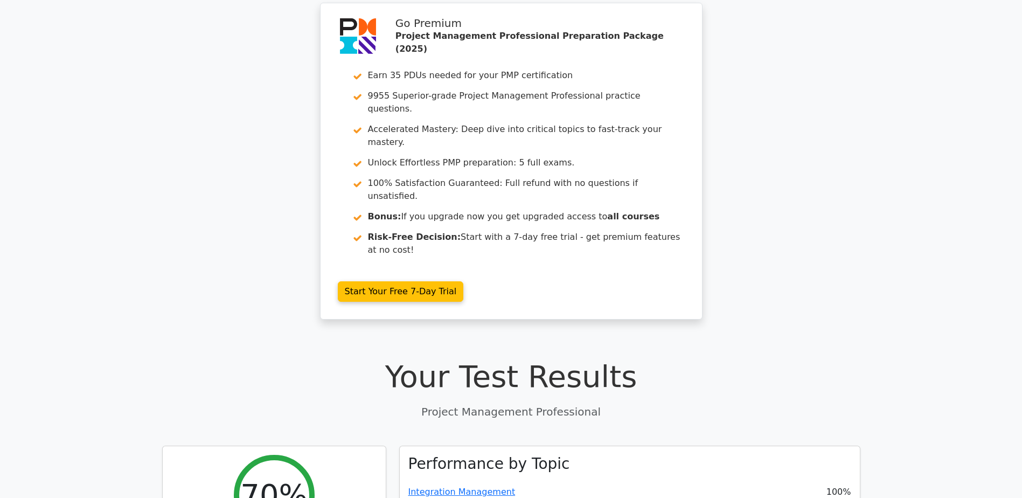
scroll to position [0, 0]
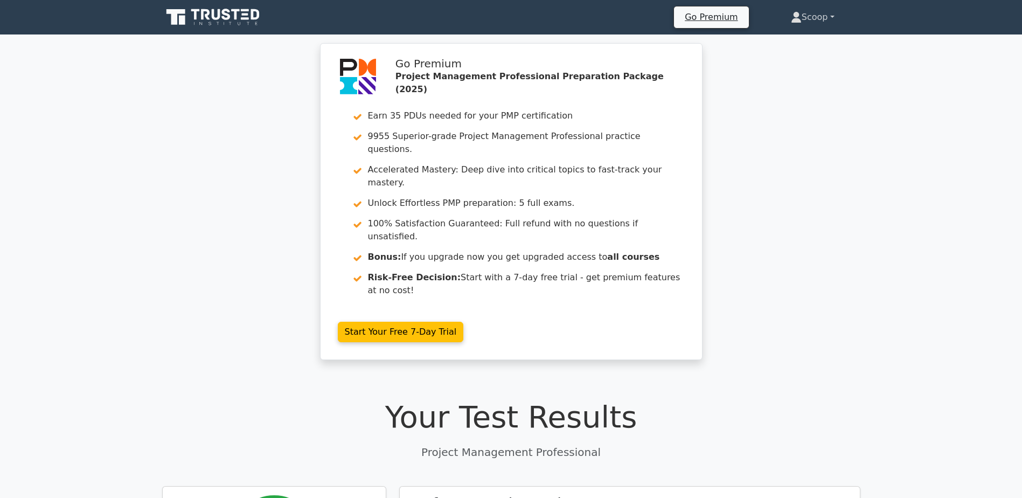
click at [811, 13] on link "Scoop" at bounding box center [812, 17] width 95 height 22
click at [821, 44] on link "Profile" at bounding box center [808, 42] width 85 height 17
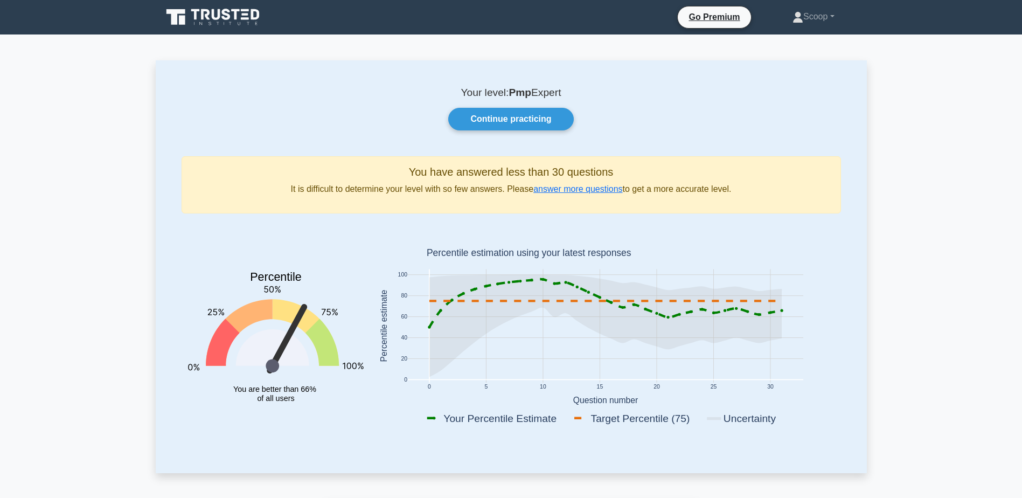
click at [236, 19] on icon at bounding box center [236, 14] width 9 height 11
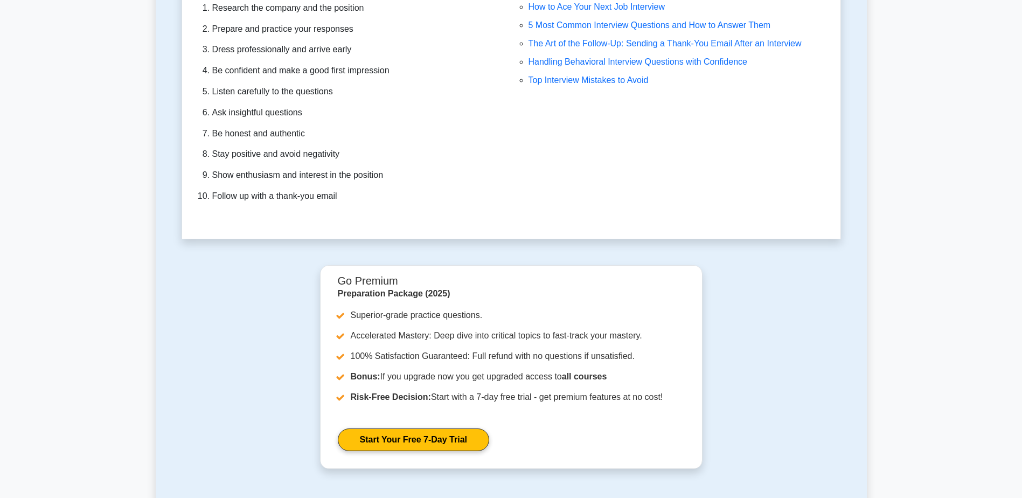
scroll to position [3181, 0]
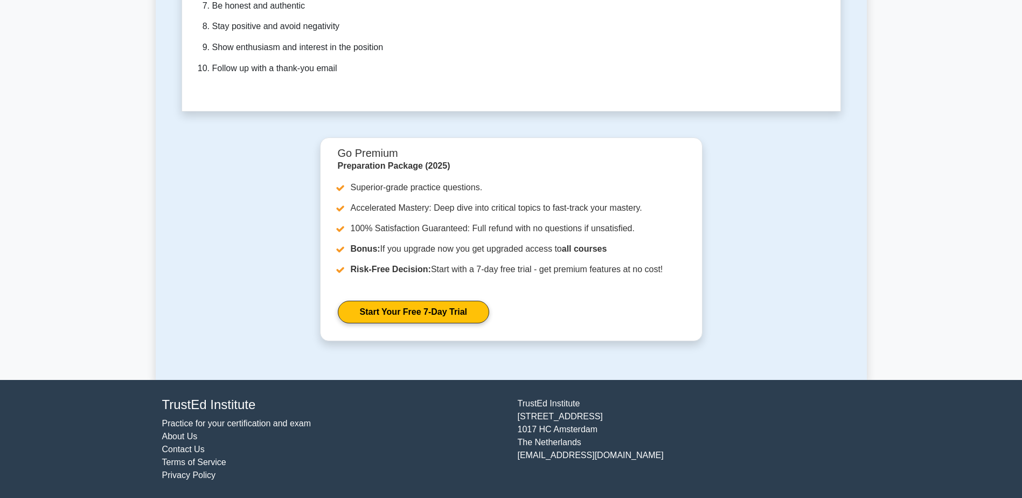
click at [302, 424] on link "Practice for your certification and exam" at bounding box center [236, 423] width 149 height 9
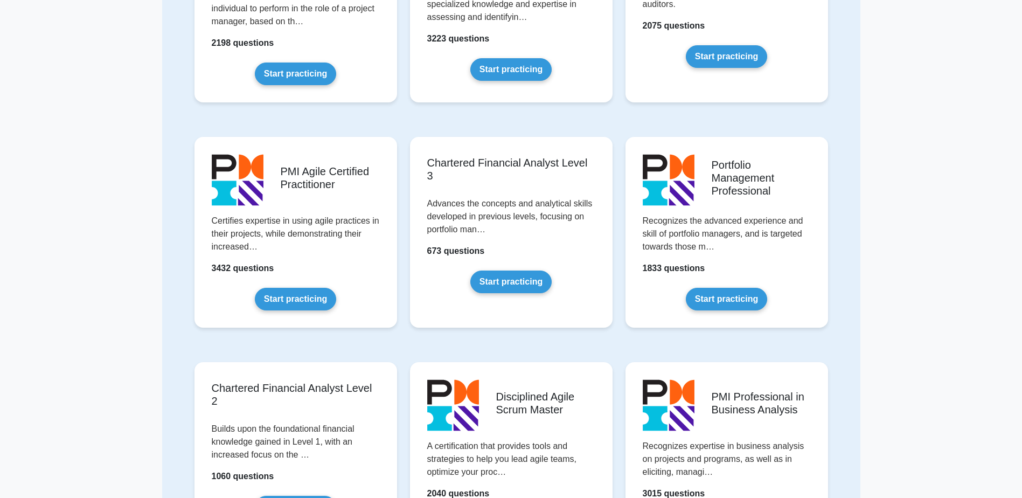
scroll to position [898, 0]
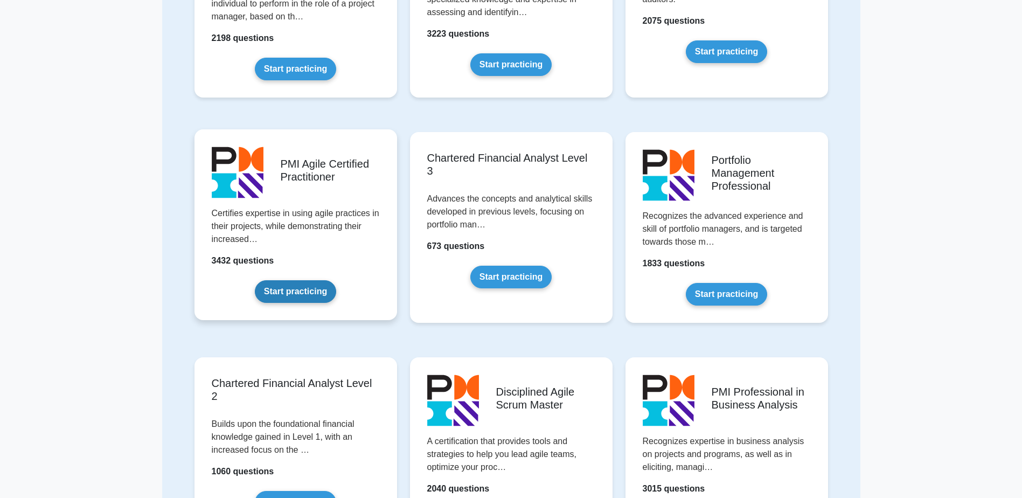
click at [336, 280] on link "Start practicing" at bounding box center [295, 291] width 81 height 23
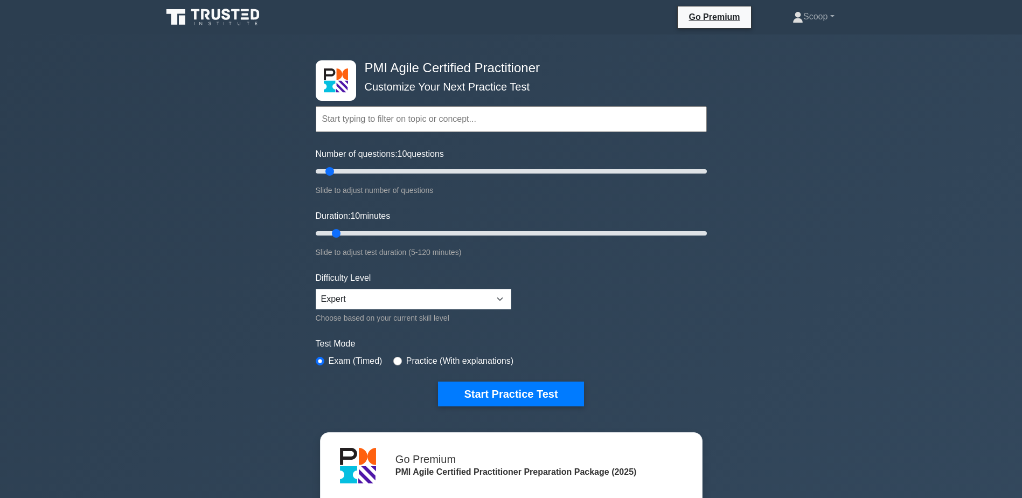
click at [205, 10] on icon at bounding box center [205, 14] width 9 height 11
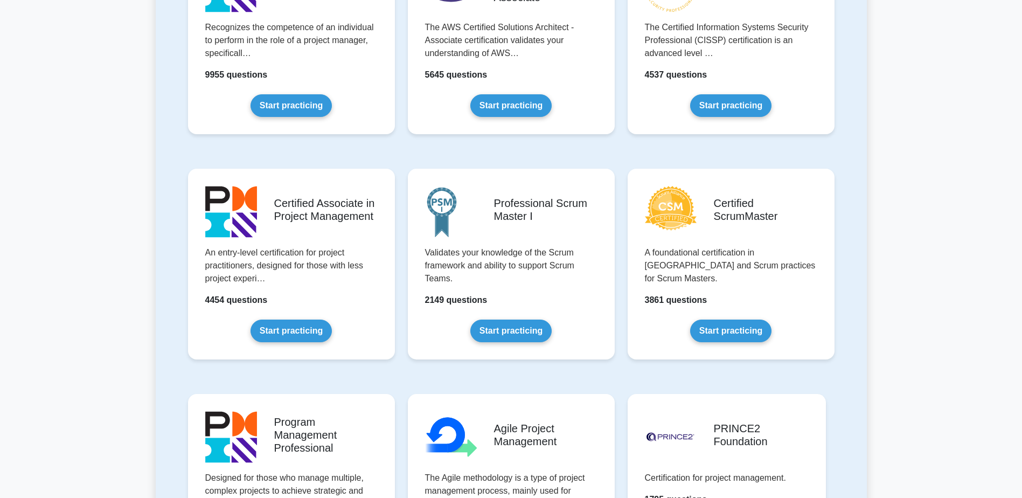
scroll to position [397, 0]
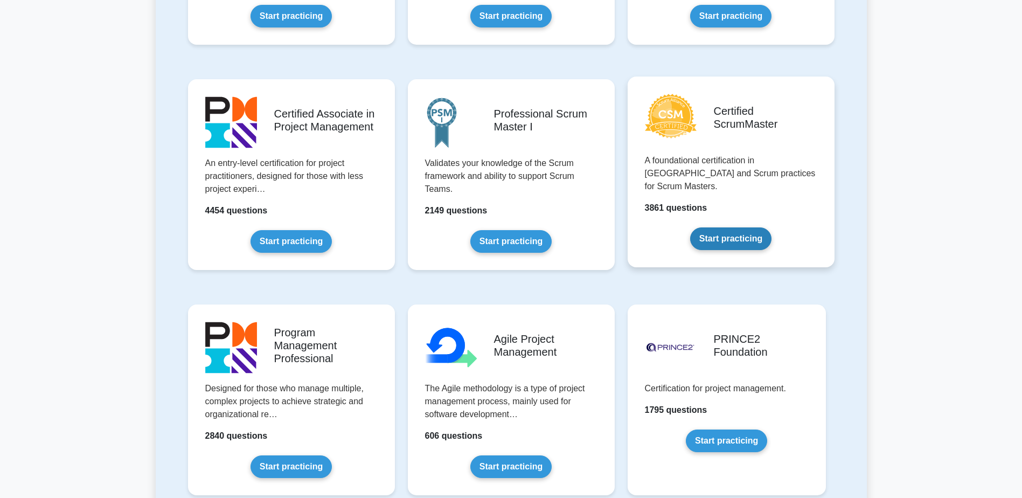
click at [753, 227] on link "Start practicing" at bounding box center [730, 238] width 81 height 23
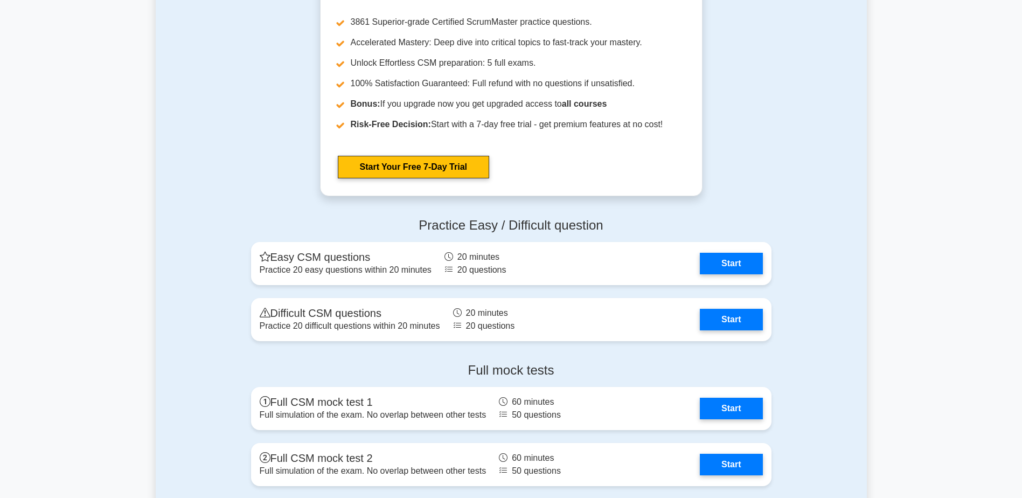
scroll to position [2604, 0]
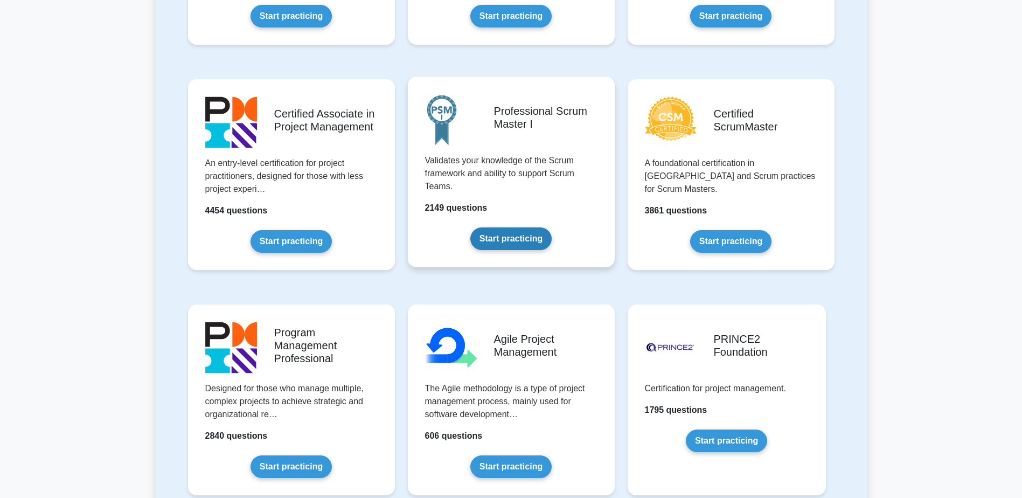
click at [549, 227] on link "Start practicing" at bounding box center [510, 238] width 81 height 23
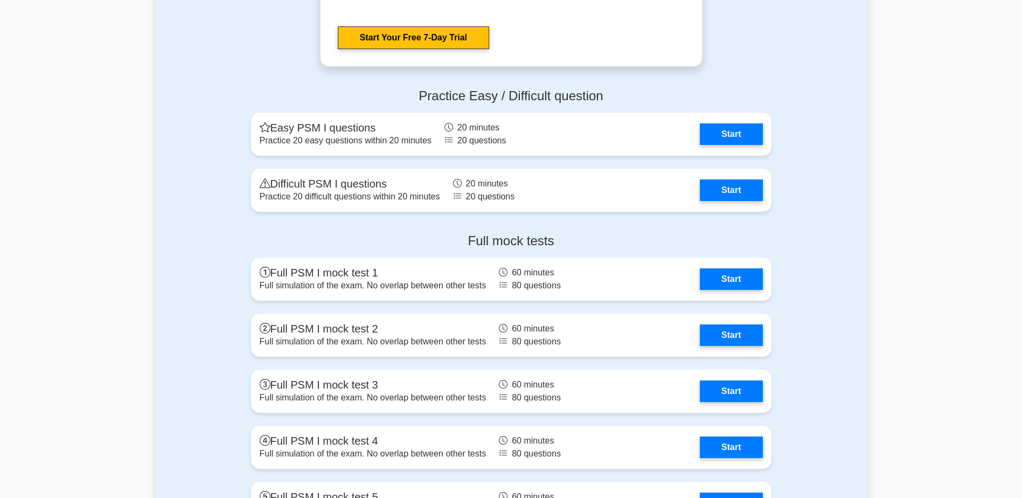
scroll to position [2694, 0]
